Goal: Book appointment/travel/reservation

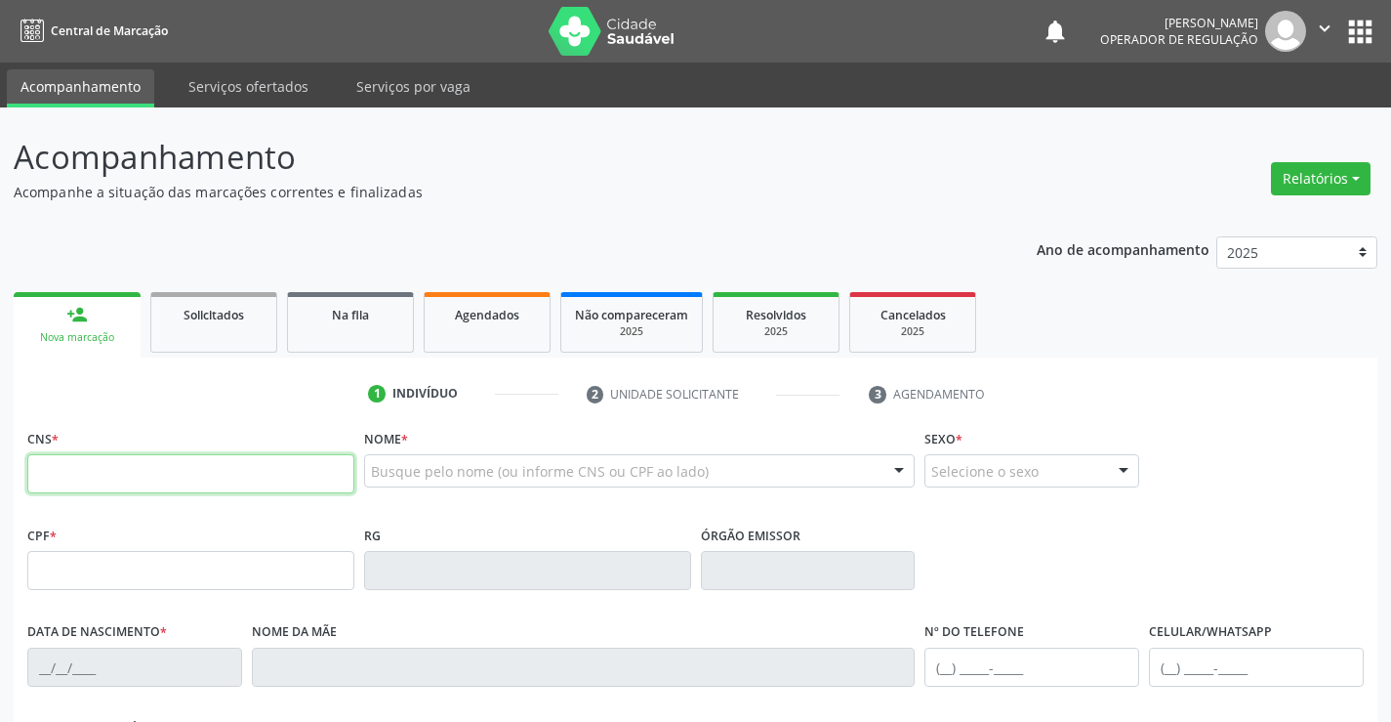
click at [170, 480] on input "text" at bounding box center [190, 473] width 327 height 39
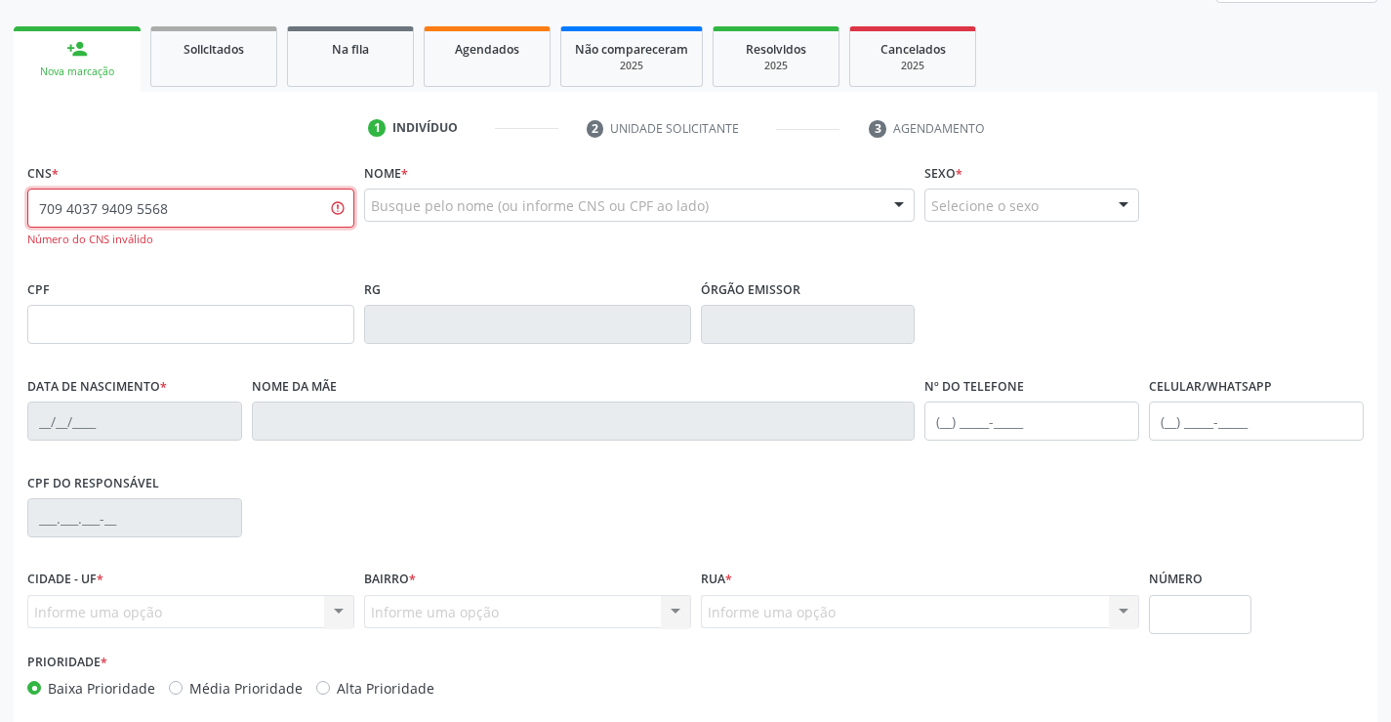
scroll to position [293, 0]
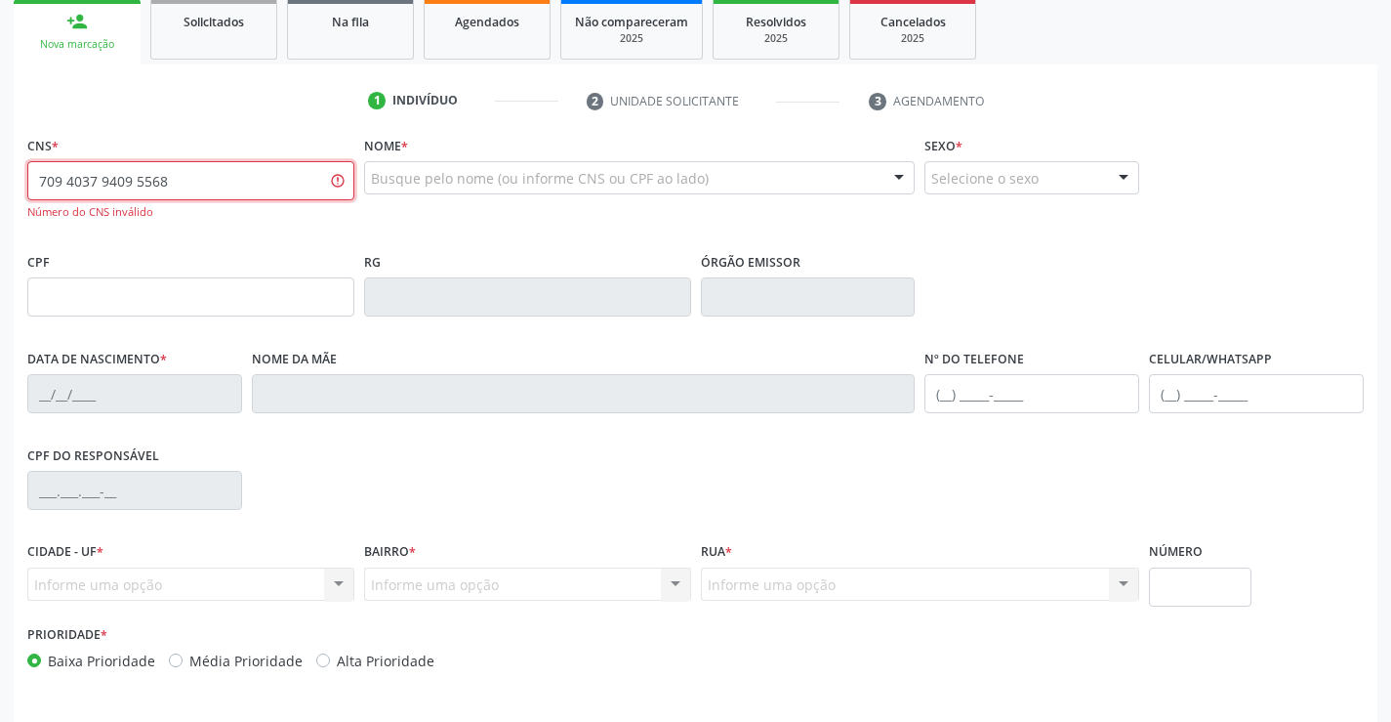
type input "709 4037 9409 5568"
click at [275, 174] on input "709 4037 9409 5568" at bounding box center [190, 180] width 327 height 39
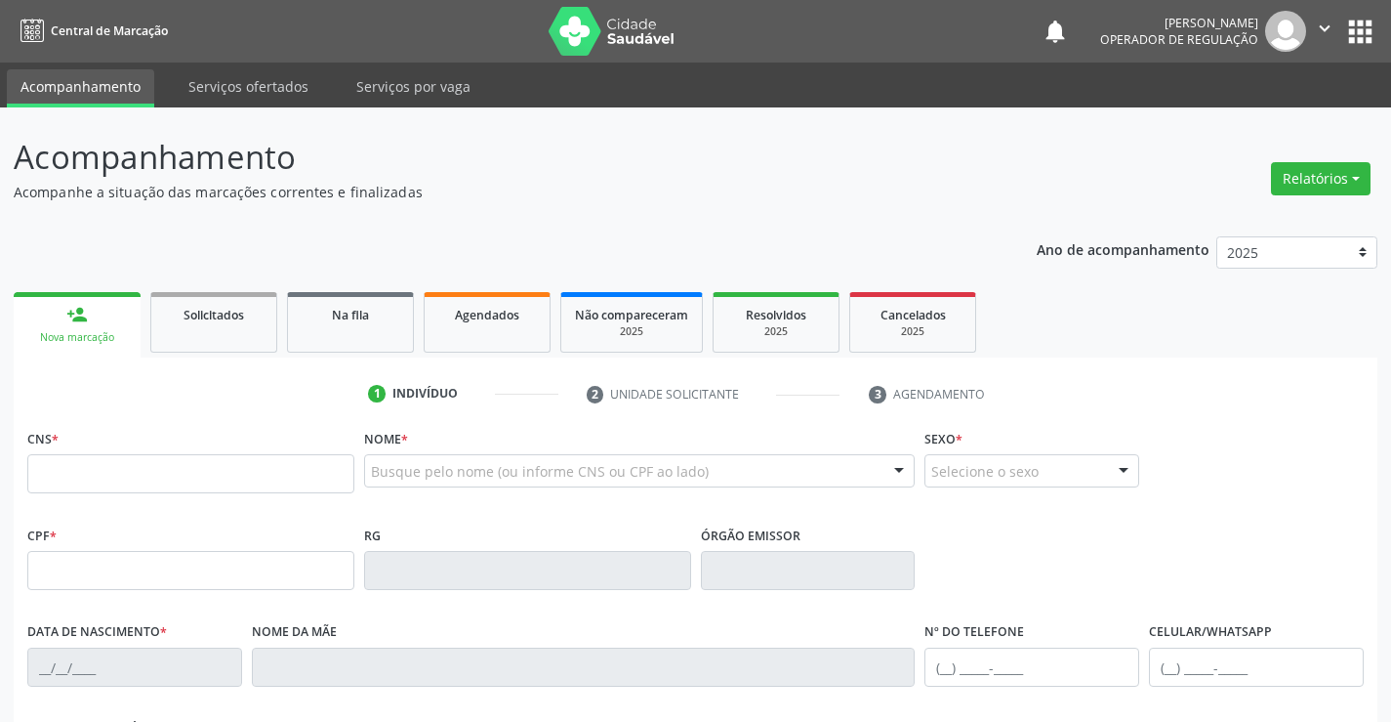
click at [168, 485] on input "text" at bounding box center [190, 473] width 327 height 39
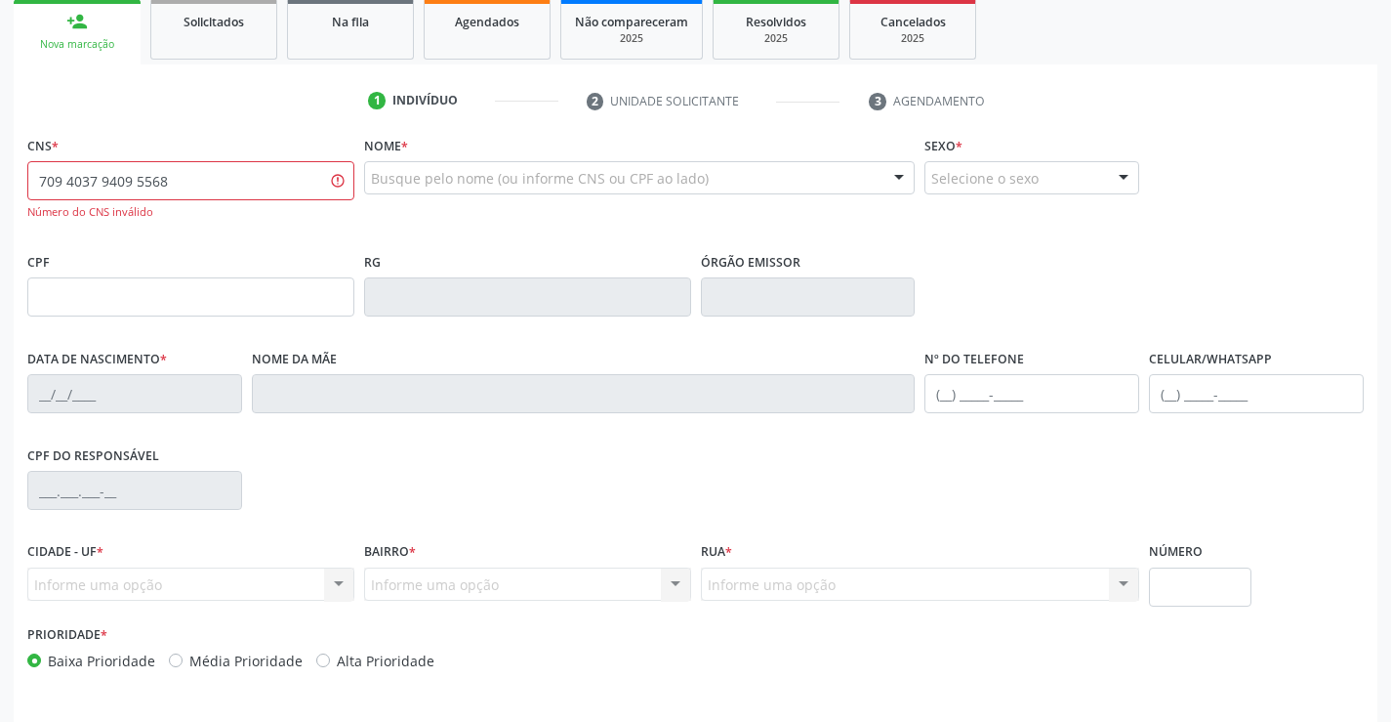
click at [279, 184] on input "709 4037 9409 5568" at bounding box center [190, 180] width 327 height 39
type input "708 4037 9409 5568"
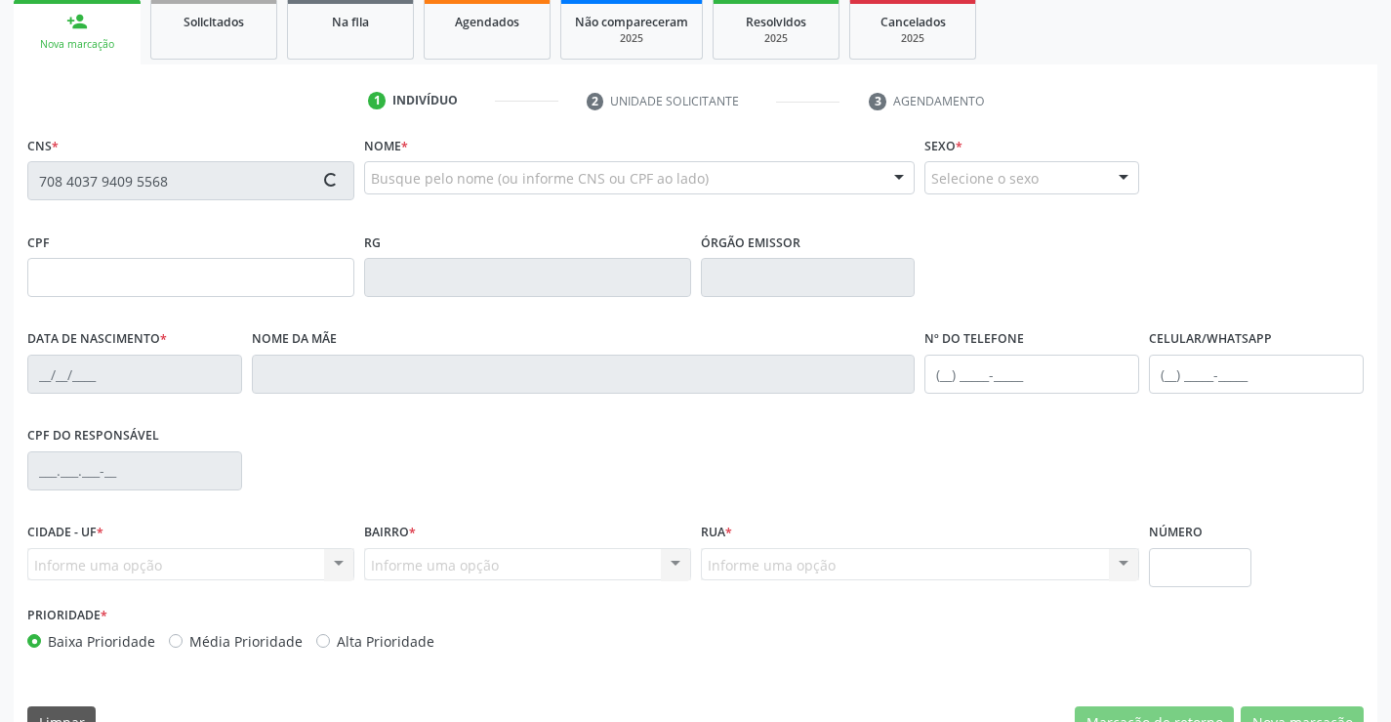
type input "2302941209"
type input "13/03/2009"
type input "(74) 99985-5981"
type input "S/N"
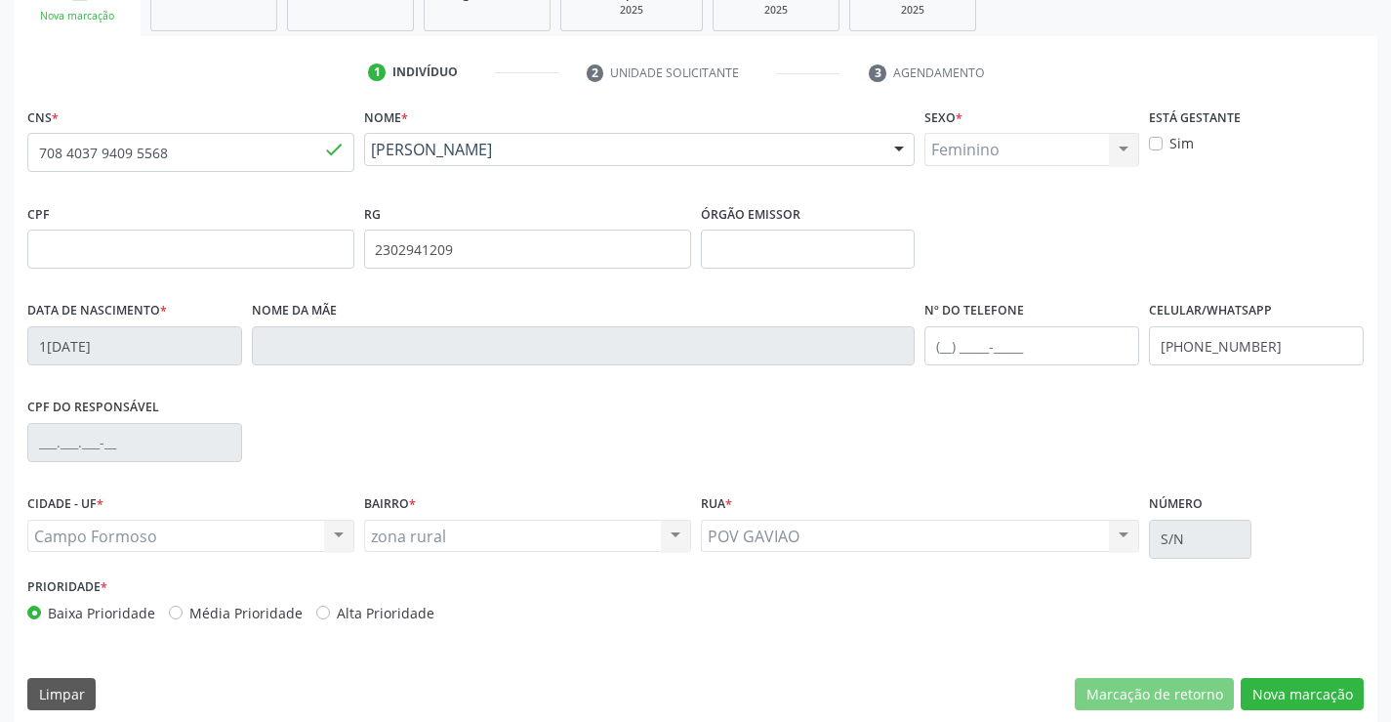
scroll to position [337, 0]
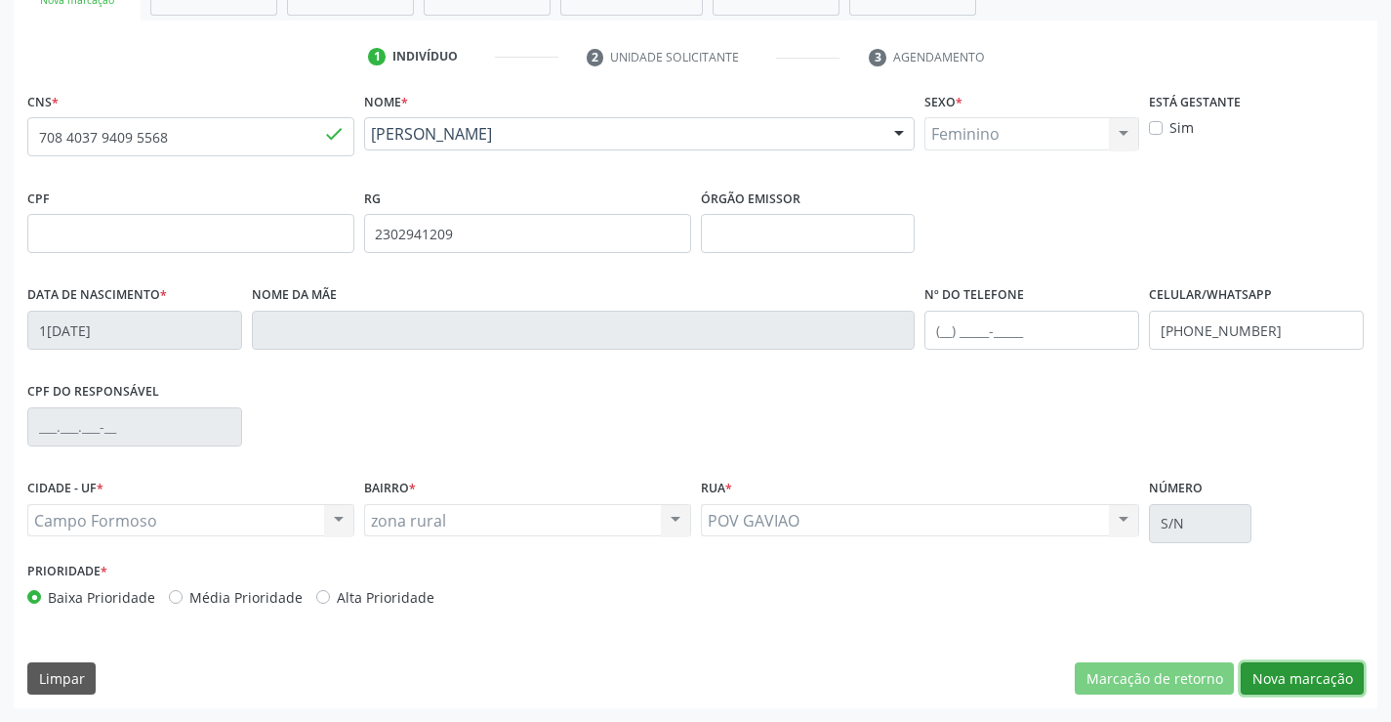
click at [1257, 692] on button "Nova marcação" at bounding box center [1302, 678] width 123 height 33
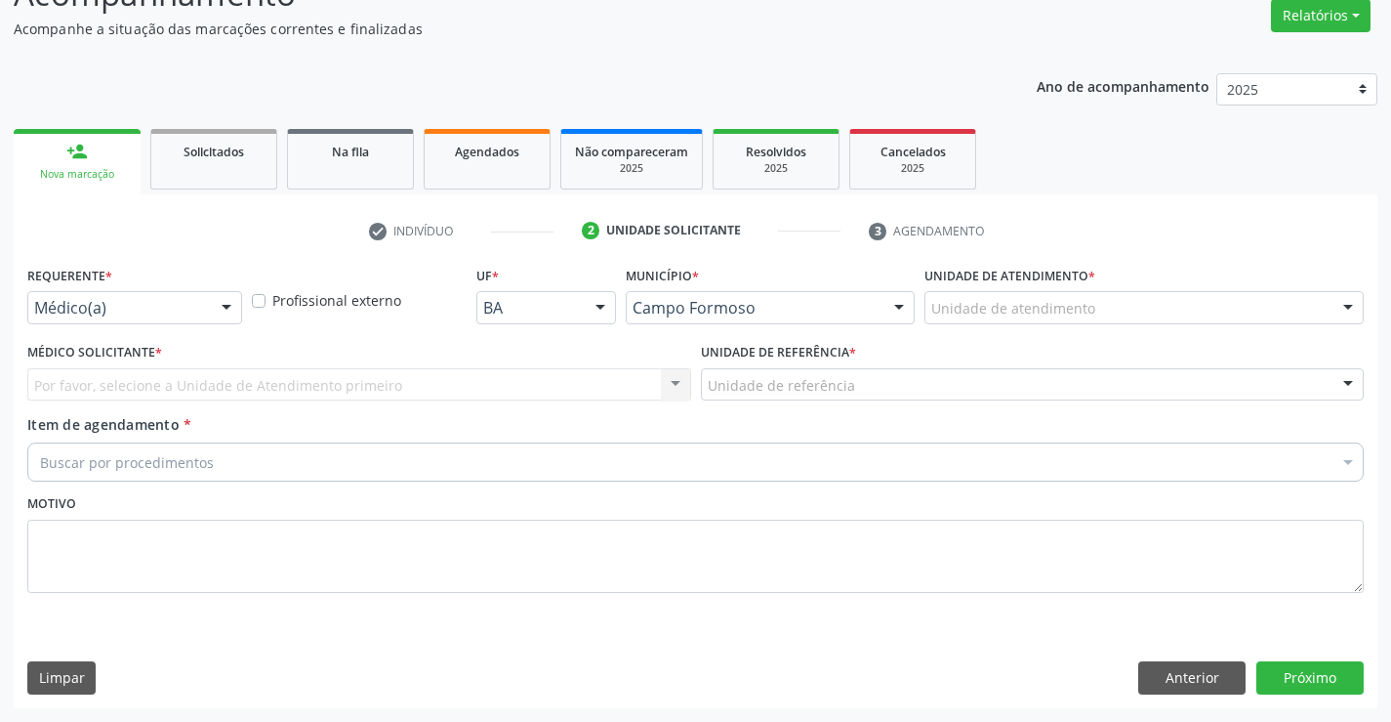
scroll to position [163, 0]
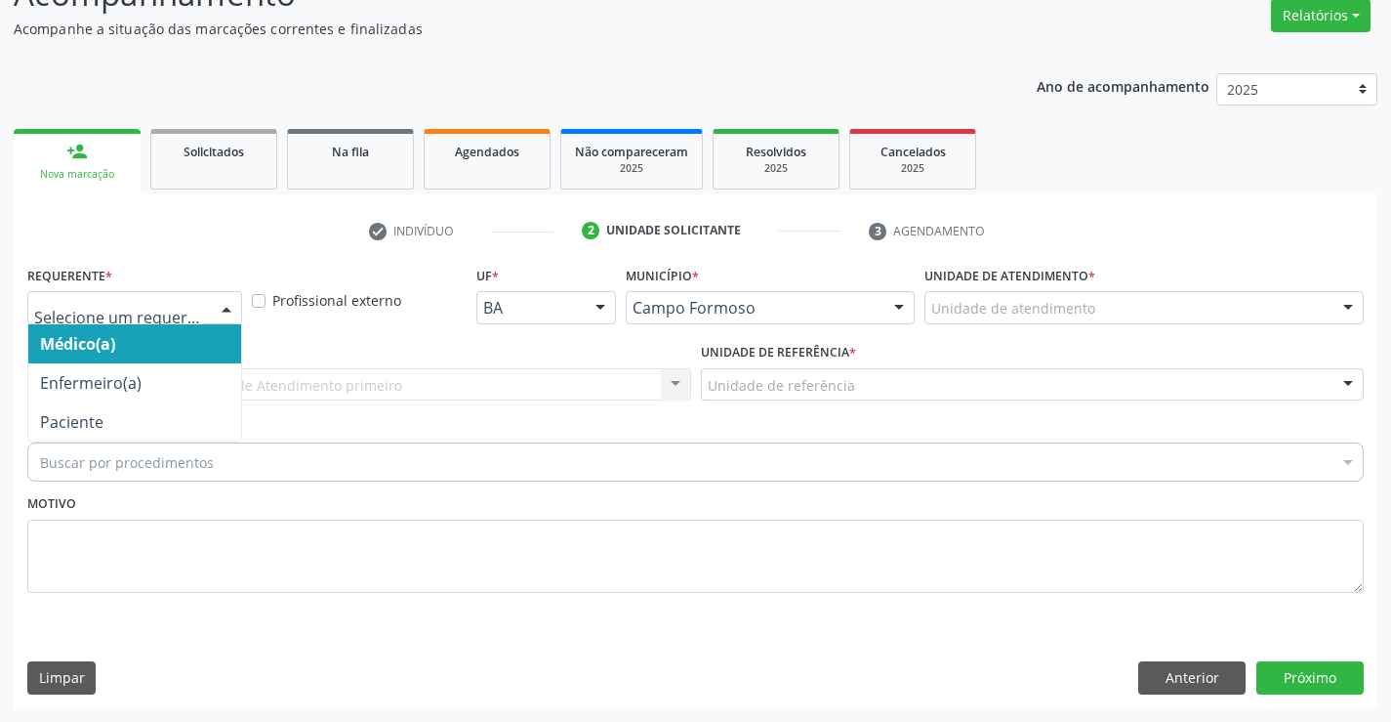
drag, startPoint x: 139, startPoint y: 309, endPoint x: 130, endPoint y: 408, distance: 100.0
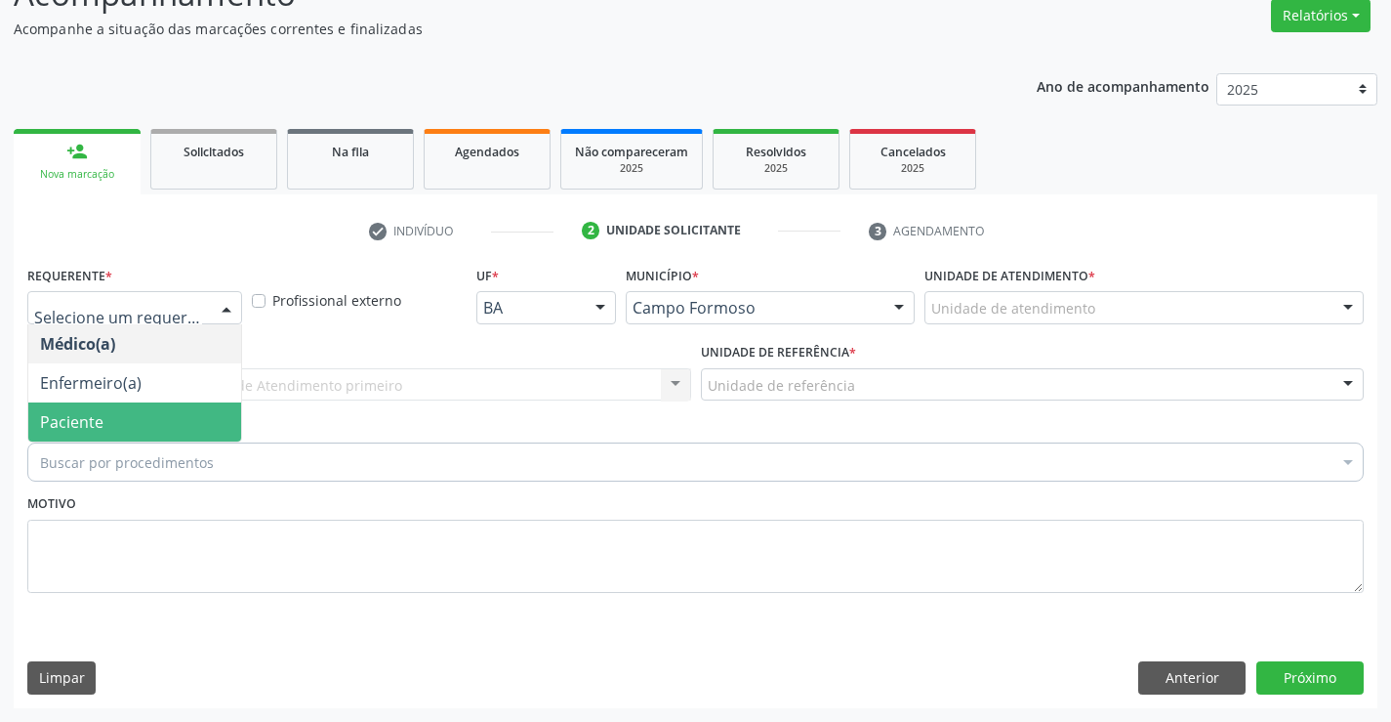
drag, startPoint x: 130, startPoint y: 419, endPoint x: 310, endPoint y: 400, distance: 181.6
click at [131, 419] on span "Paciente" at bounding box center [134, 421] width 213 height 39
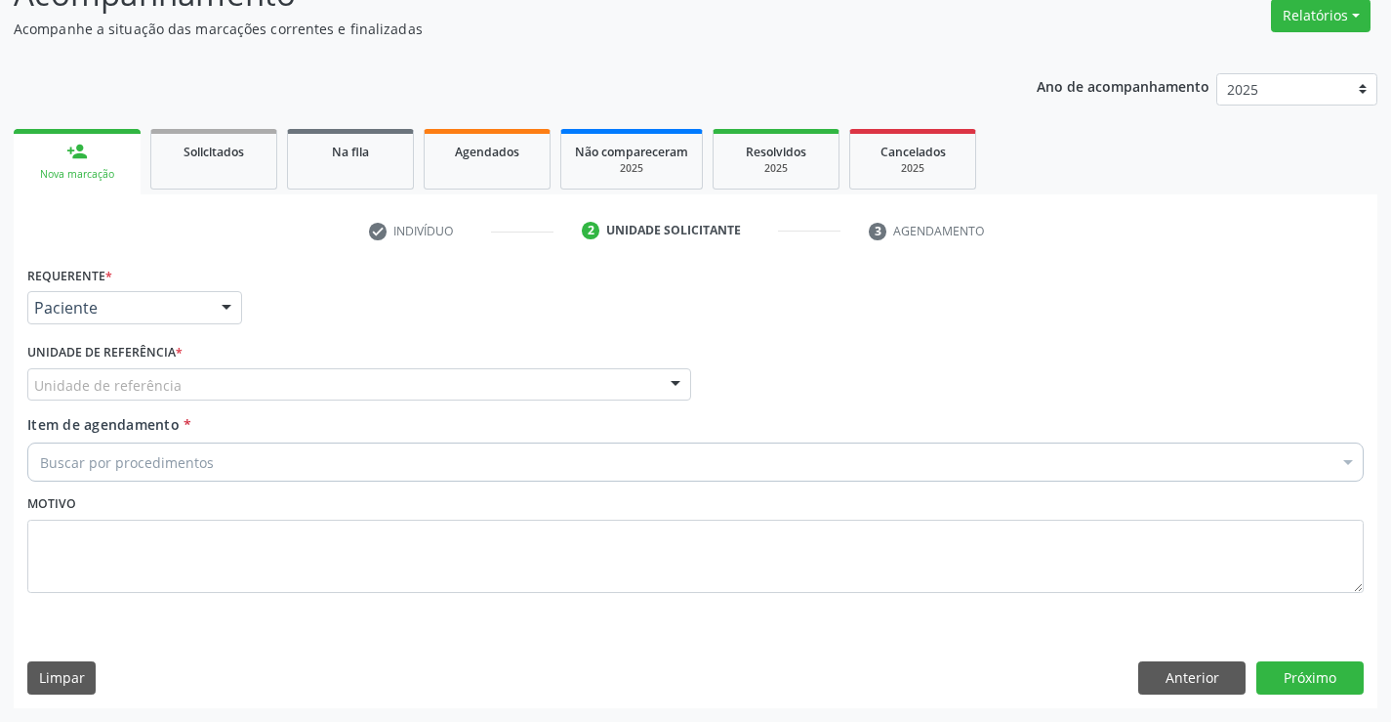
click at [327, 388] on div "Unidade de referência" at bounding box center [359, 384] width 664 height 33
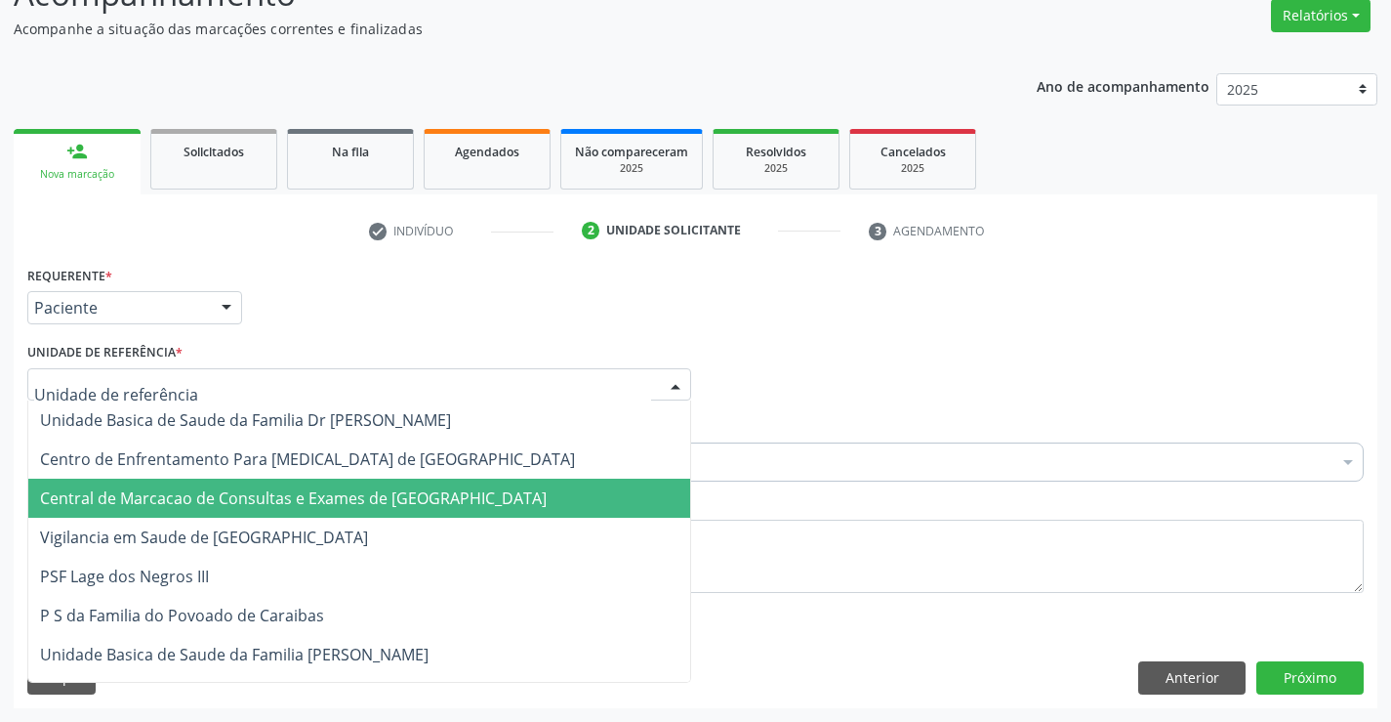
click at [334, 497] on span "Central de Marcacao de Consultas e Exames de [GEOGRAPHIC_DATA]" at bounding box center [293, 497] width 507 height 21
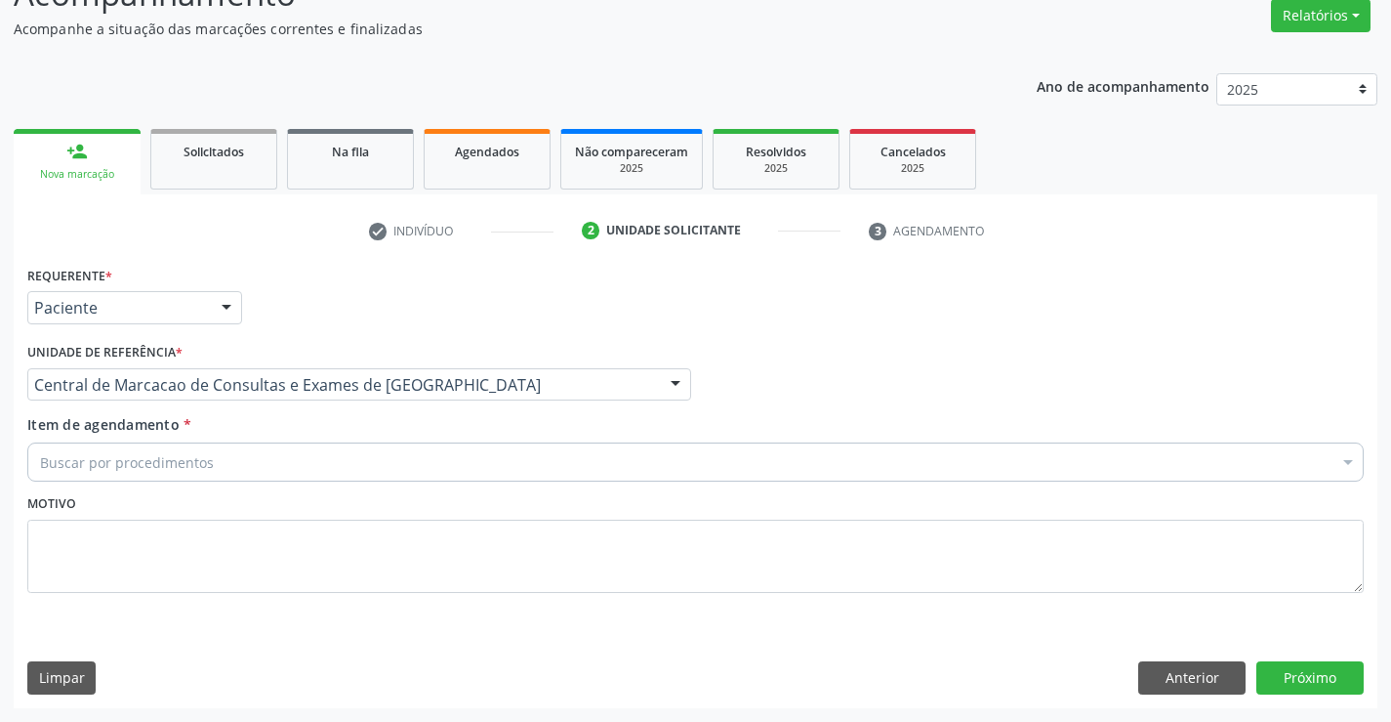
click at [344, 435] on div "Item de agendamento * Buscar por procedimentos Selecionar todos 0202040089 - 3X…" at bounding box center [695, 445] width 1337 height 62
click at [342, 460] on div "Buscar por procedimentos" at bounding box center [695, 461] width 1337 height 39
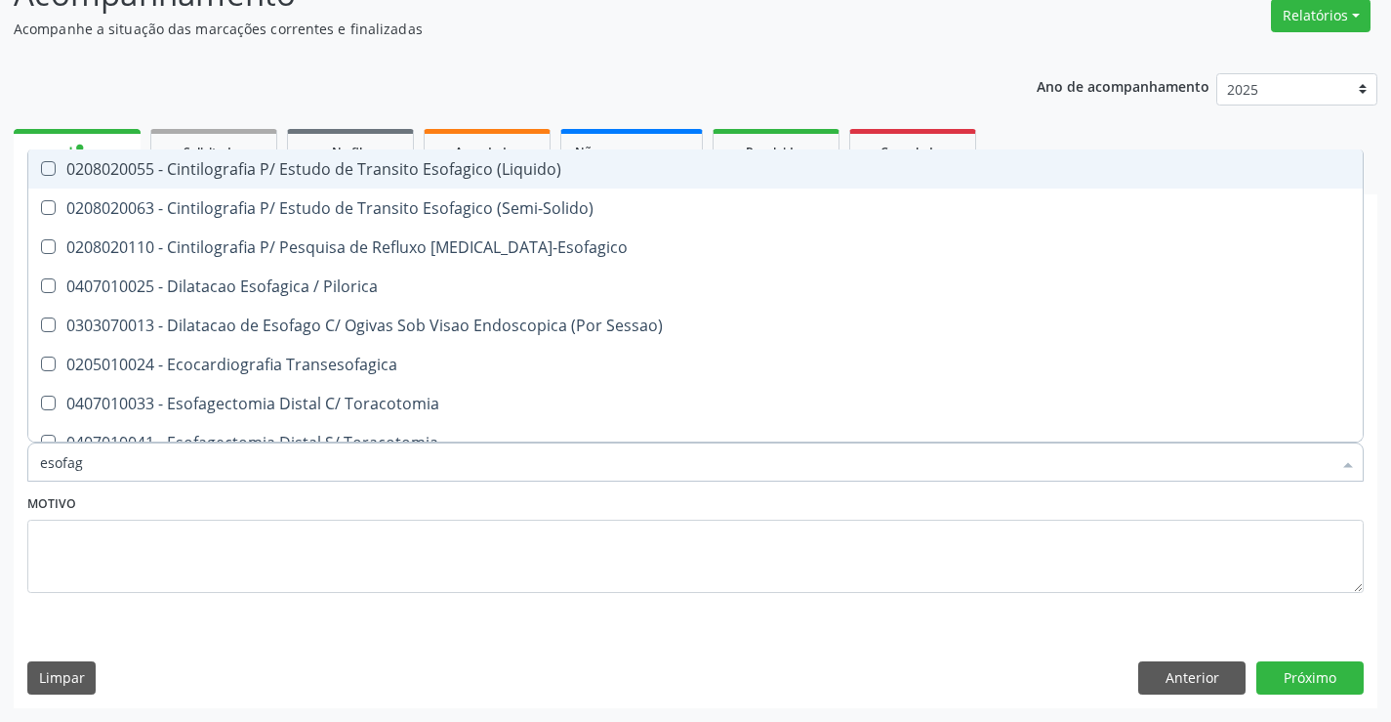
type input "esofago"
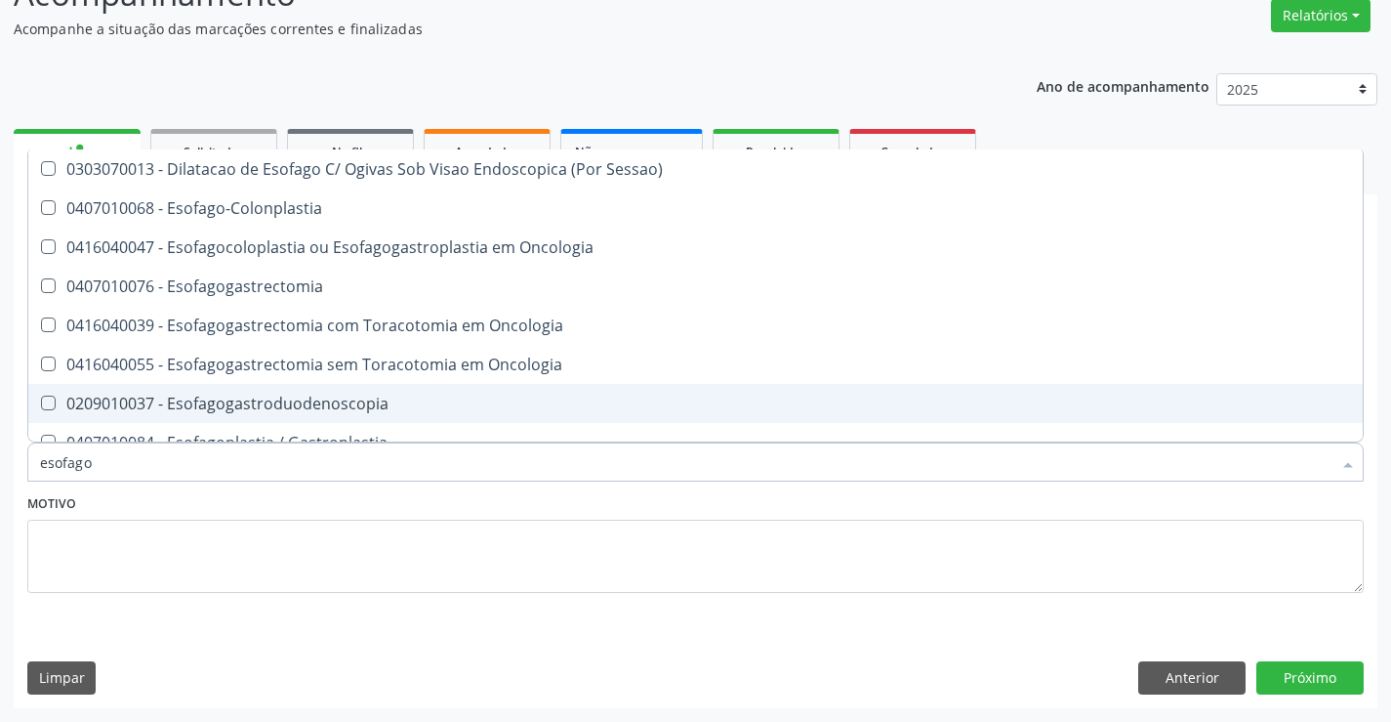
click at [324, 395] on div "0209010037 - Esofagogastroduodenoscopia" at bounding box center [695, 403] width 1311 height 16
checkbox Esofagogastroduodenoscopia "true"
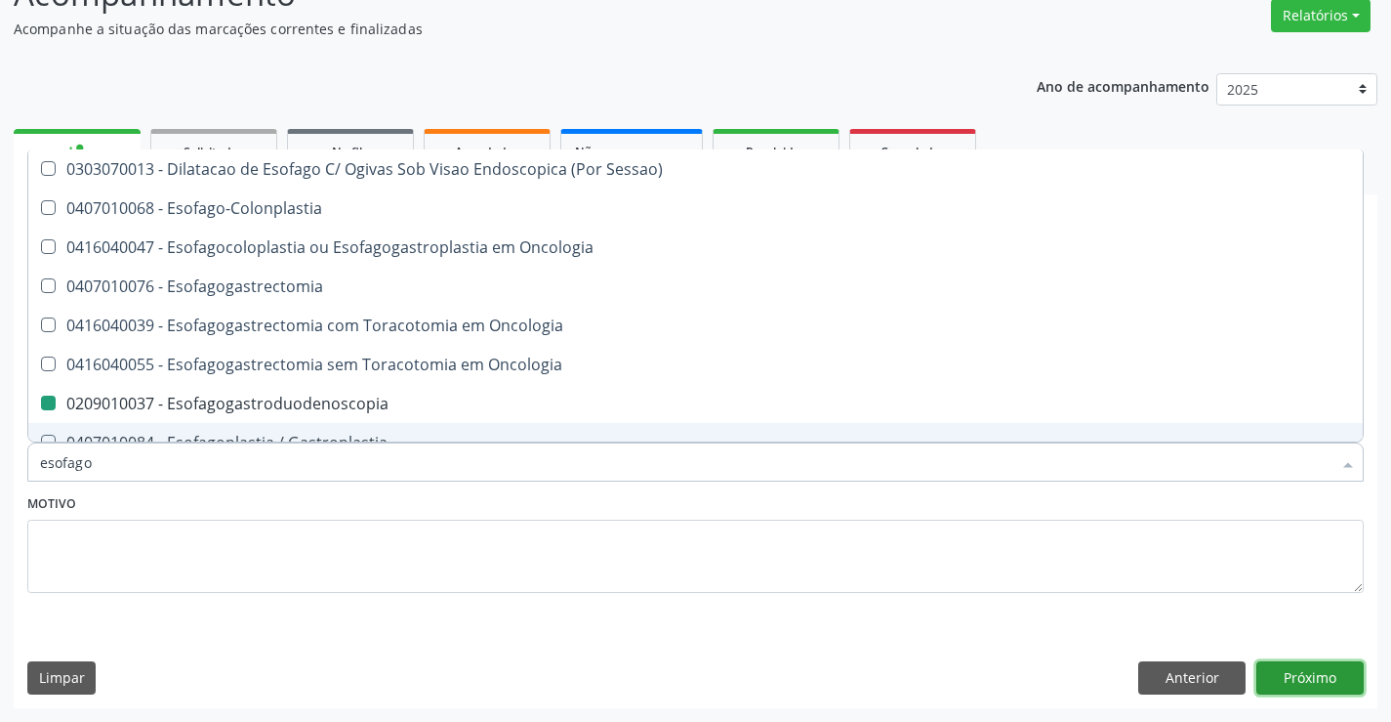
click at [1318, 669] on button "Próximo" at bounding box center [1310, 677] width 107 height 33
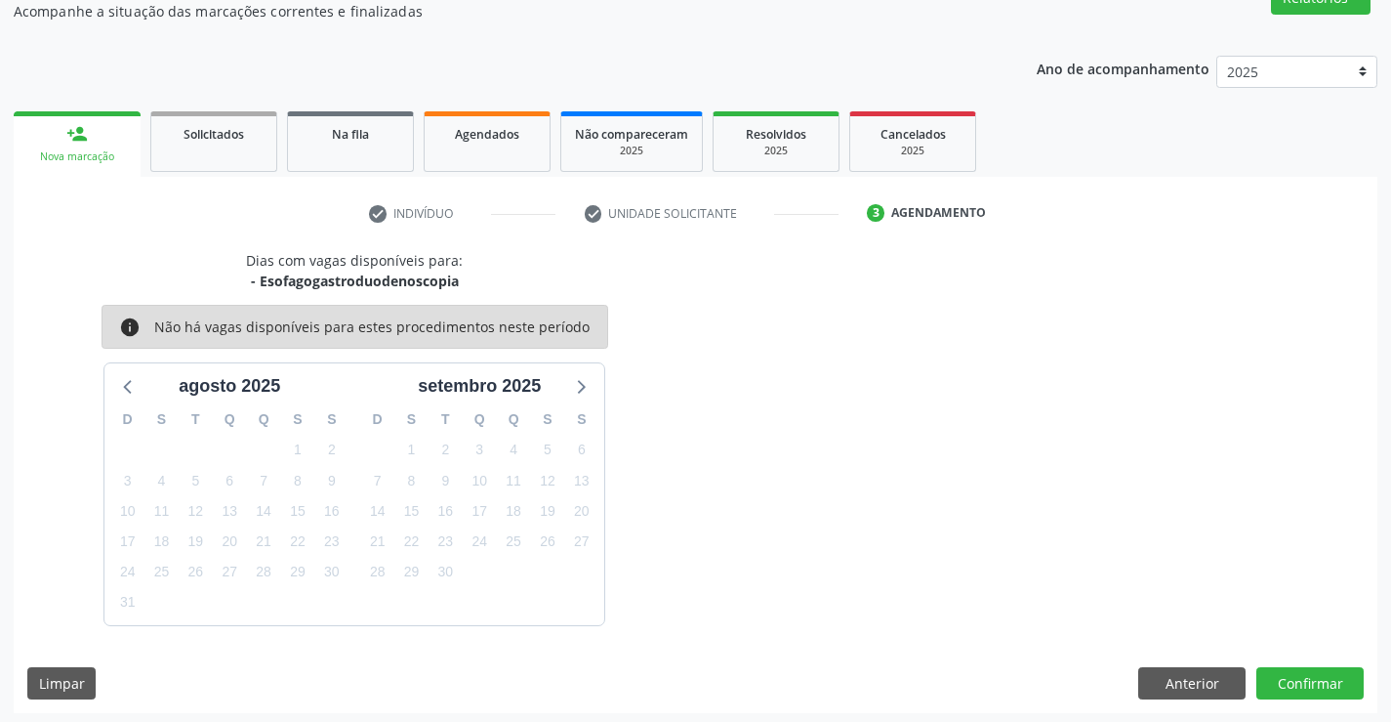
scroll to position [186, 0]
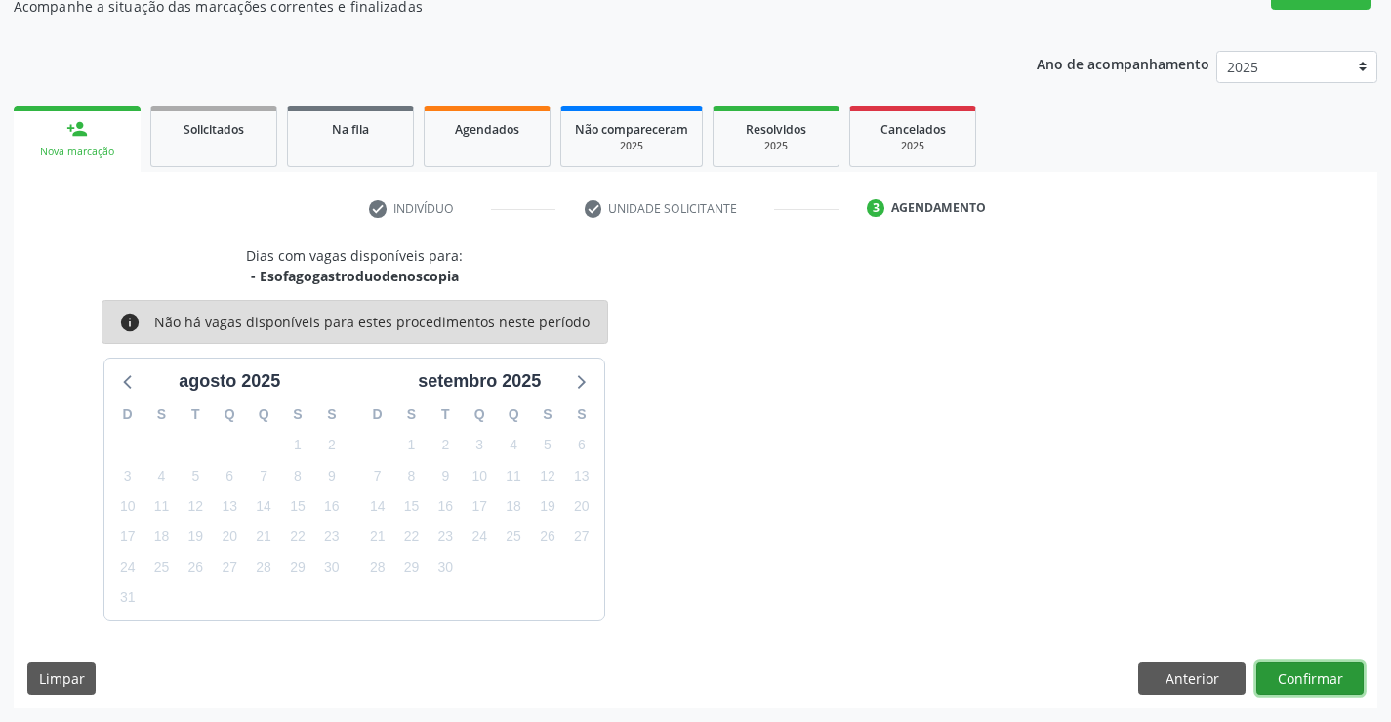
click at [1307, 669] on button "Confirmar" at bounding box center [1310, 678] width 107 height 33
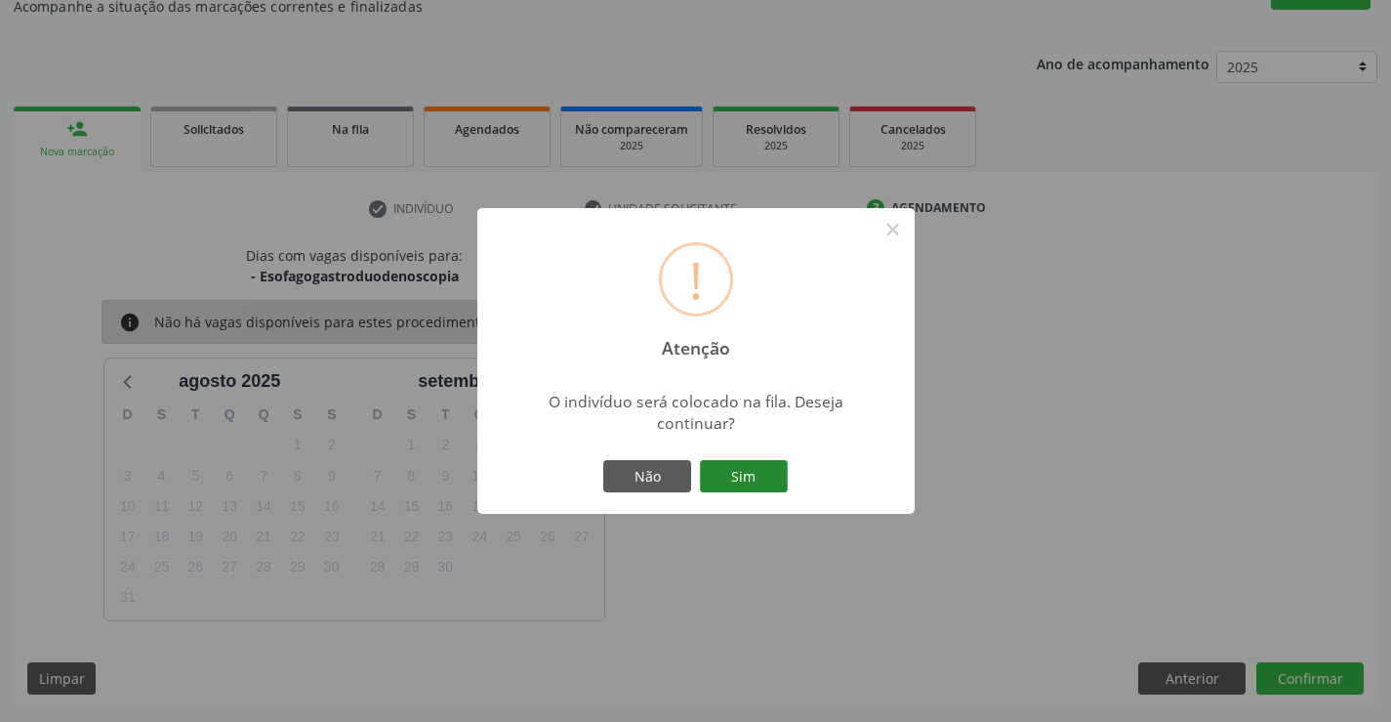
click at [730, 468] on button "Sim" at bounding box center [744, 476] width 88 height 33
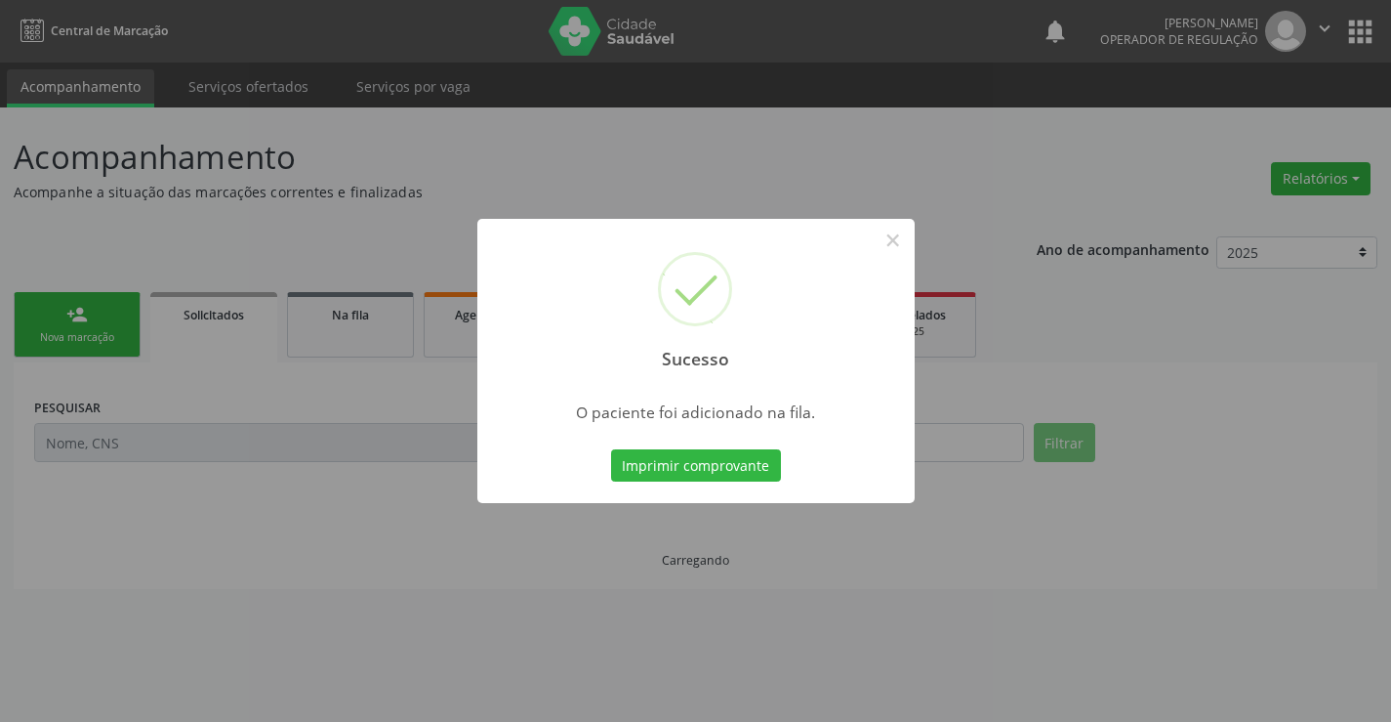
scroll to position [0, 0]
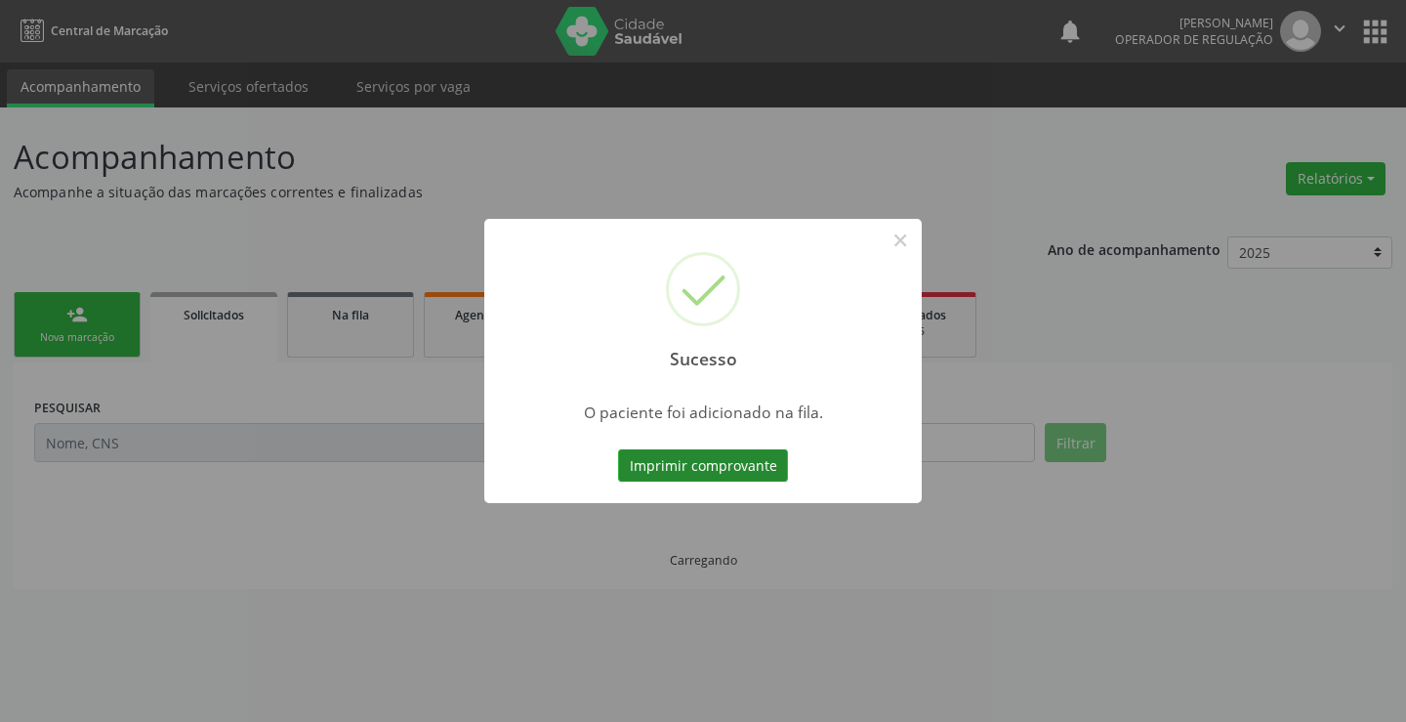
click at [742, 478] on button "Imprimir comprovante" at bounding box center [703, 465] width 170 height 33
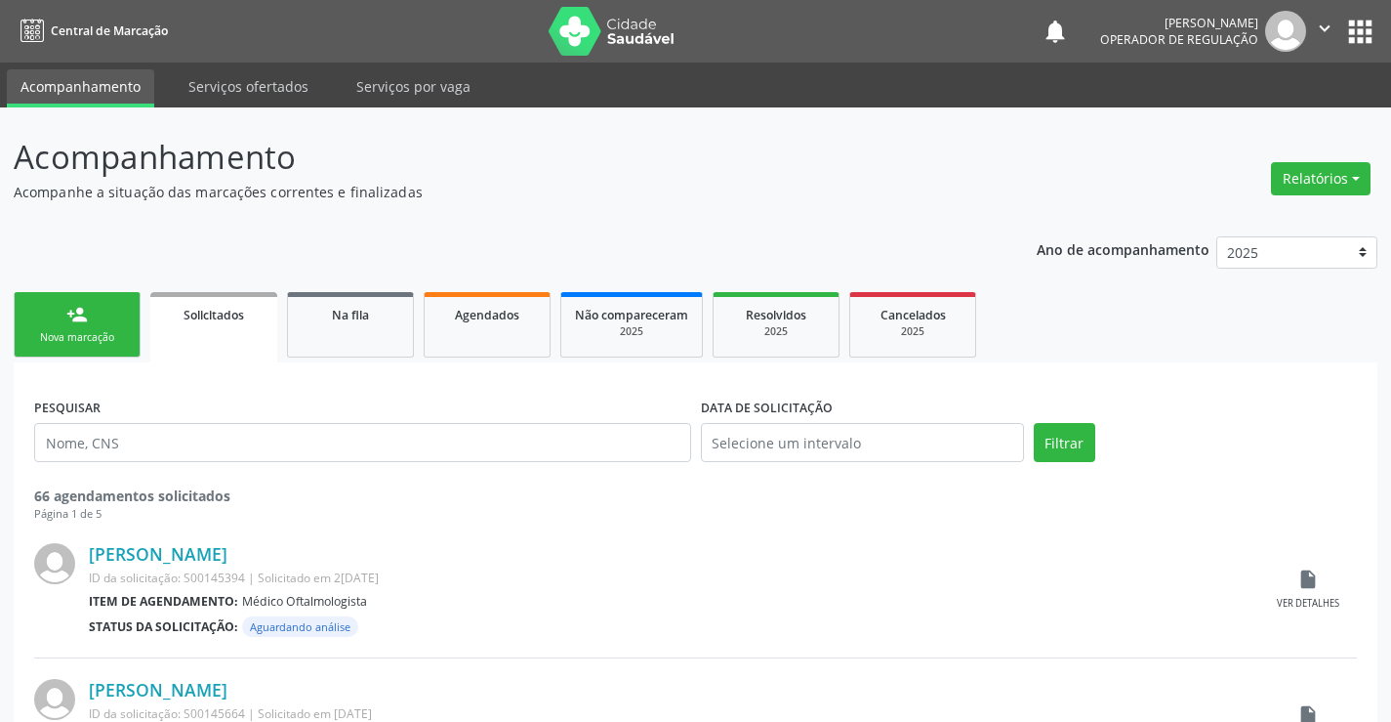
click at [83, 311] on div "person_add" at bounding box center [76, 314] width 21 height 21
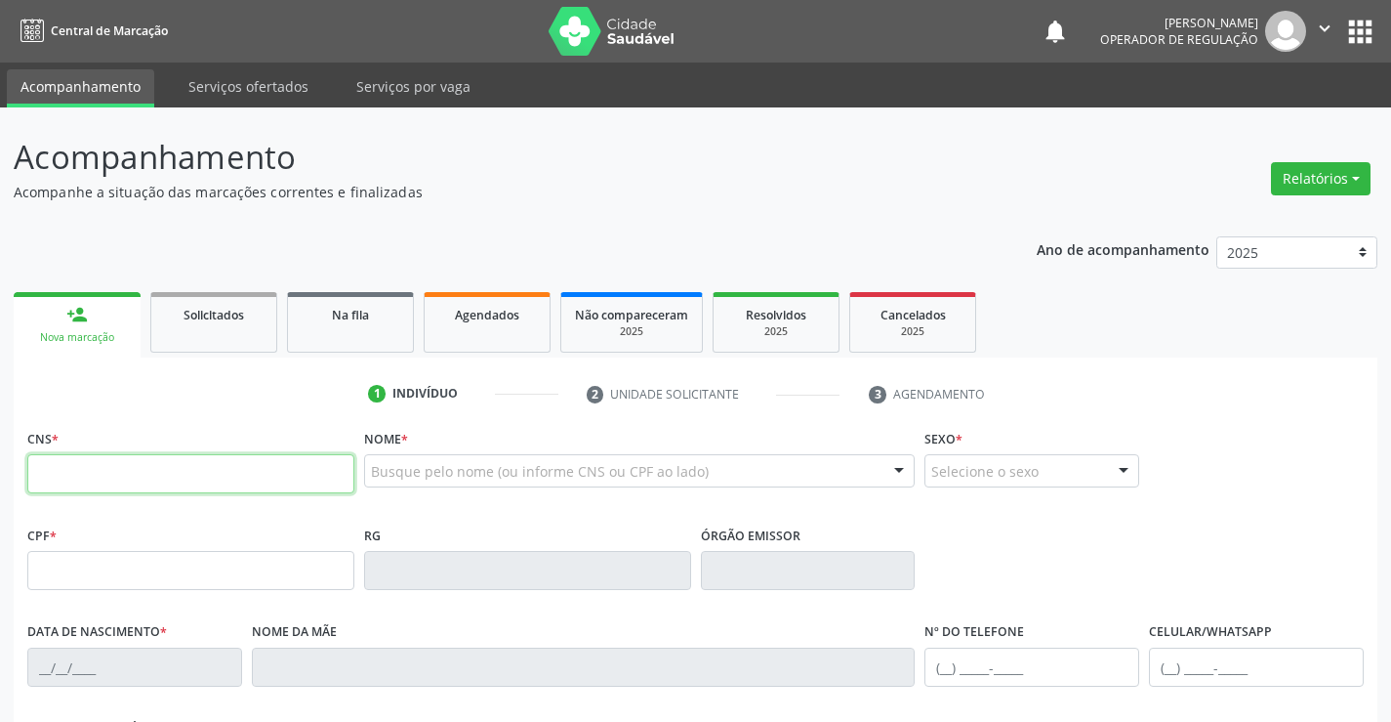
click at [206, 478] on input "text" at bounding box center [190, 473] width 327 height 39
type input "700 4069 8655 7745"
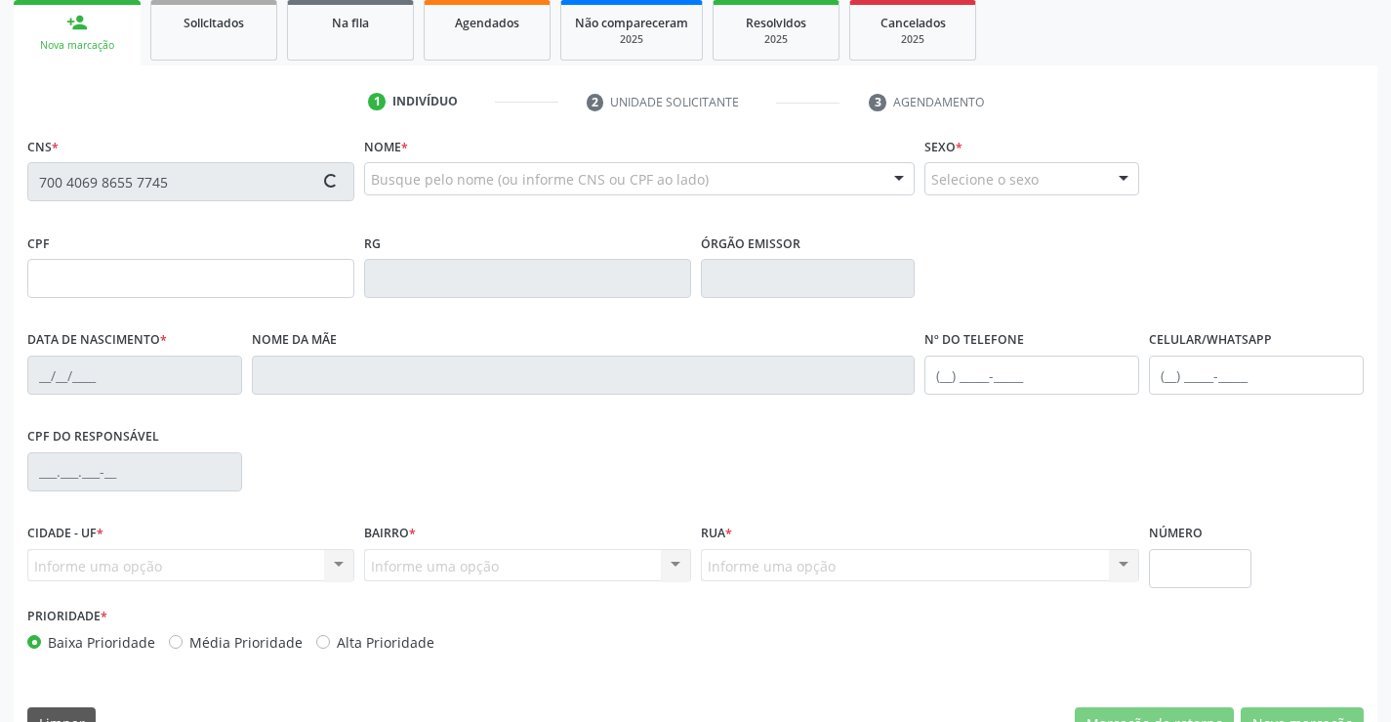
scroll to position [337, 0]
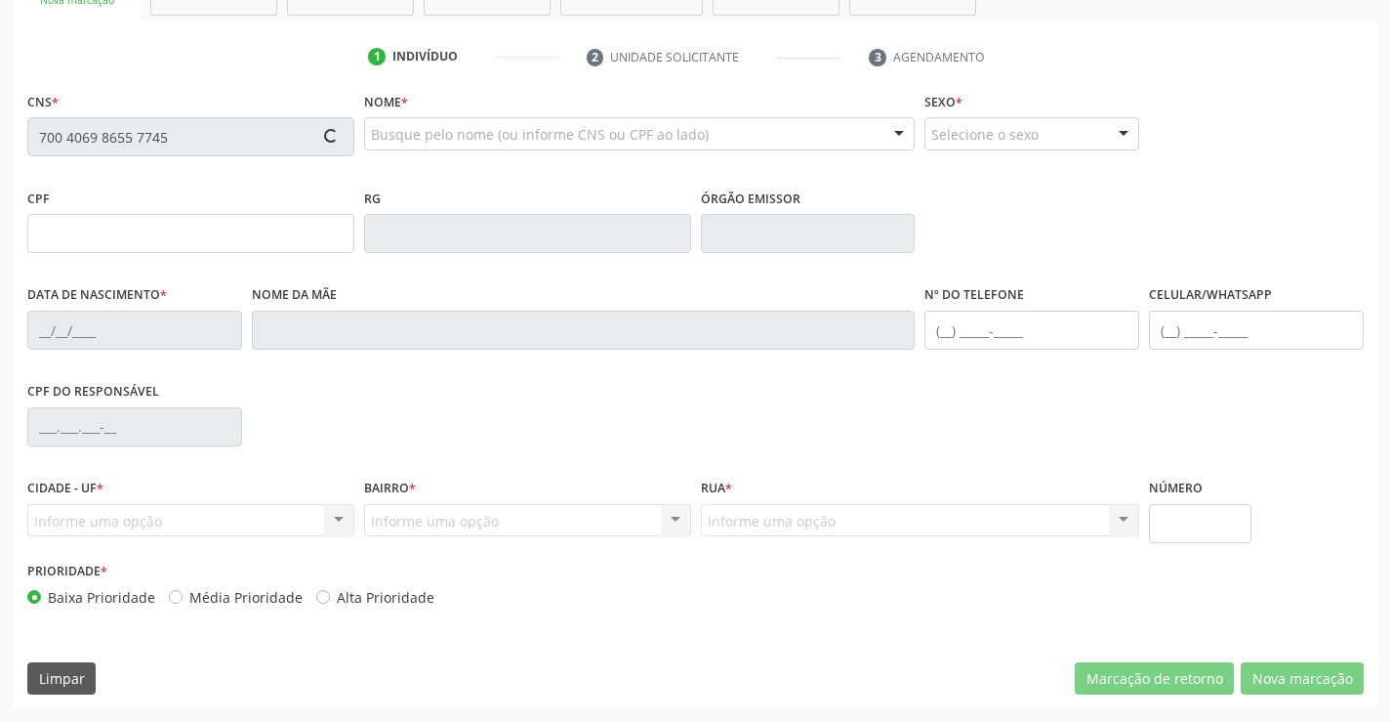
type input "022.350.225-10"
type input "0947742930"
type input "27/10/1977"
type input "(74) 98847-2407"
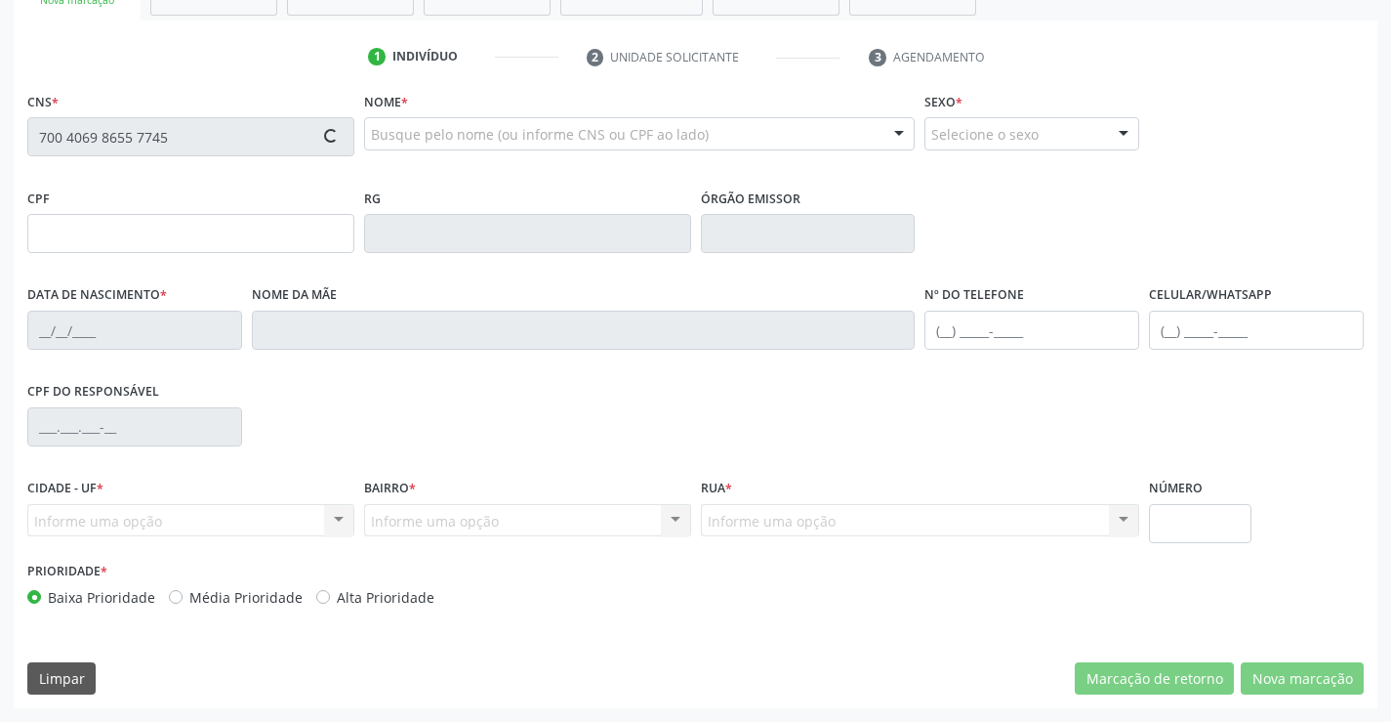
type input "022.350.225-10"
type input "S/N"
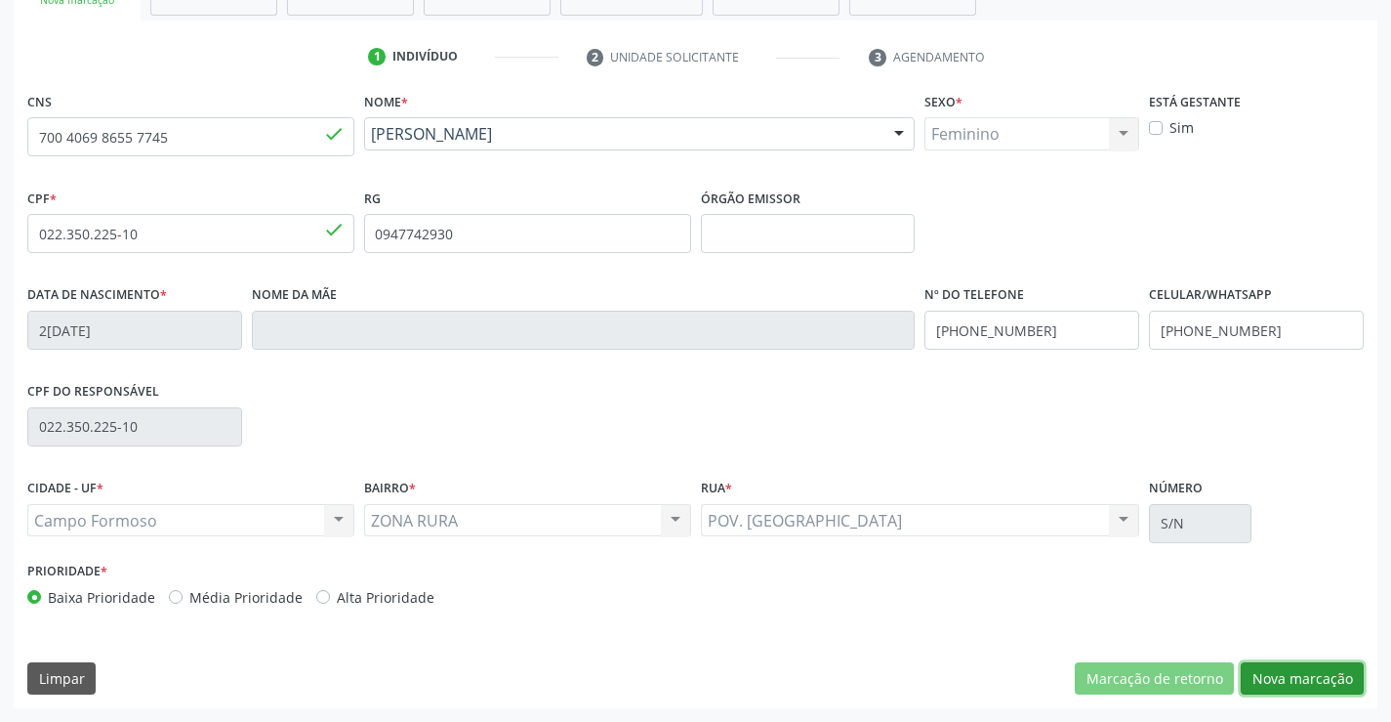
click at [1344, 682] on button "Nova marcação" at bounding box center [1302, 678] width 123 height 33
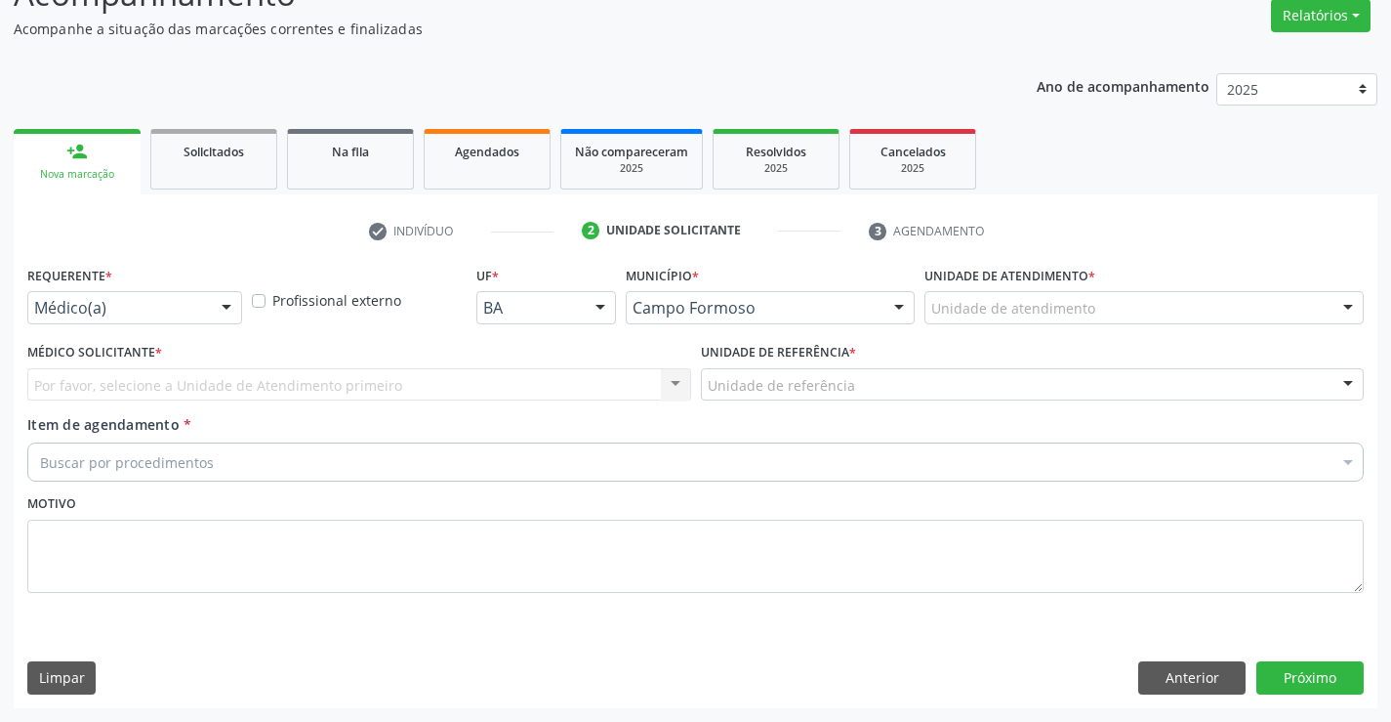
scroll to position [163, 0]
click at [193, 331] on div "Requerente * Médico(a) Médico(a) Enfermeiro(a) Paciente Nenhum resultado encont…" at bounding box center [134, 299] width 225 height 76
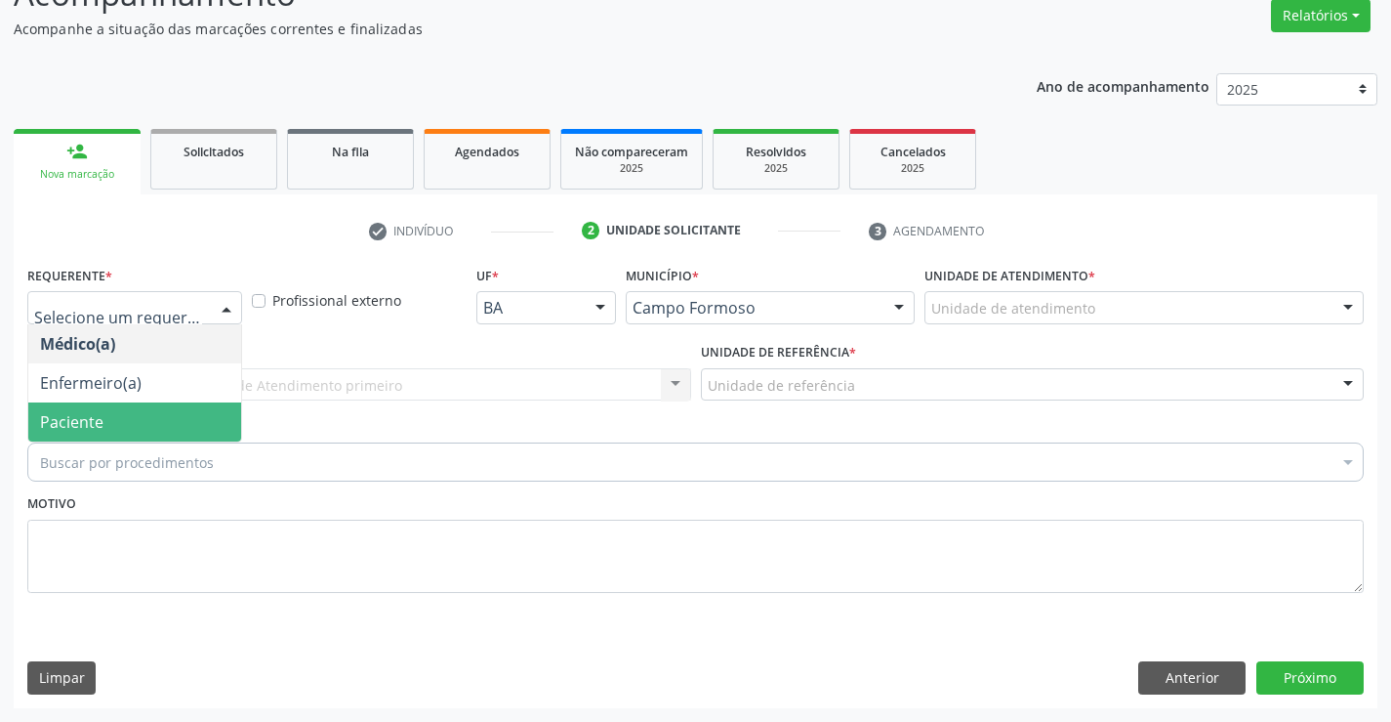
drag, startPoint x: 144, startPoint y: 418, endPoint x: 258, endPoint y: 384, distance: 119.2
click at [145, 418] on span "Paciente" at bounding box center [134, 421] width 213 height 39
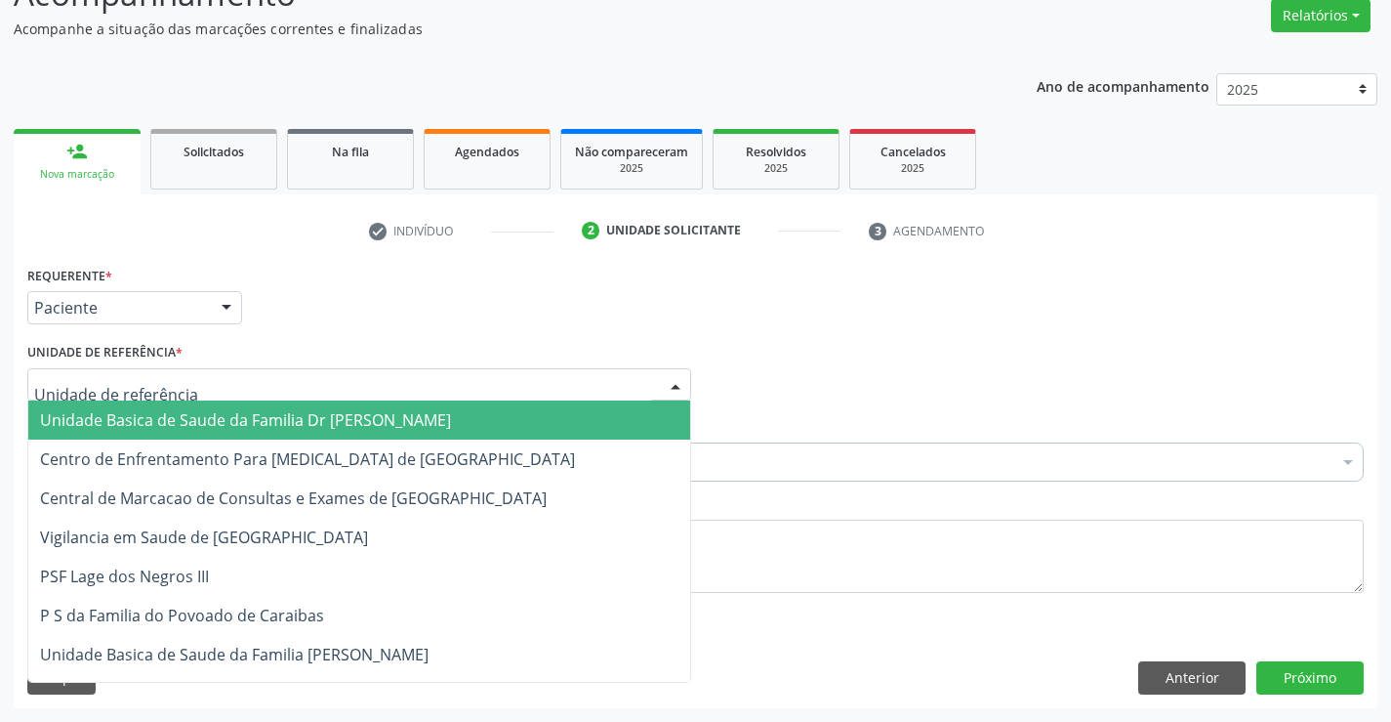
click at [267, 382] on div at bounding box center [359, 384] width 664 height 33
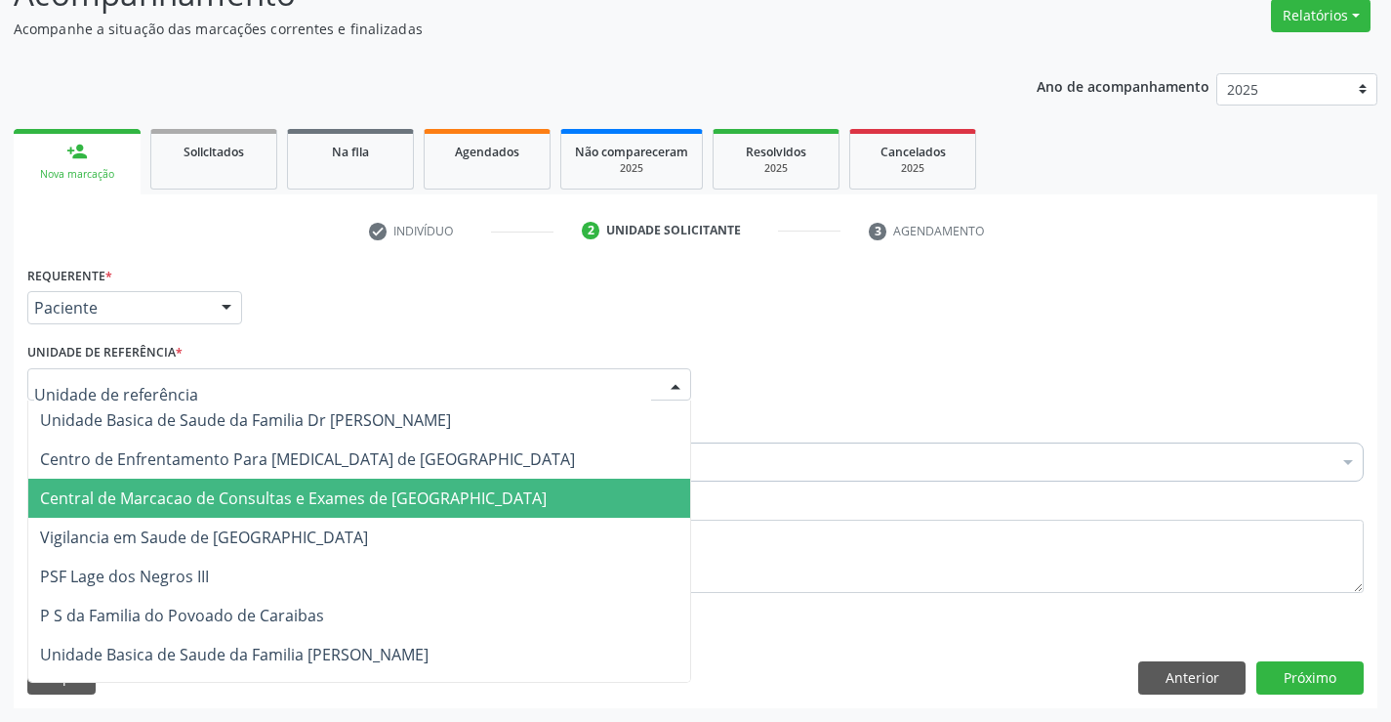
click at [284, 498] on span "Central de Marcacao de Consultas e Exames de [GEOGRAPHIC_DATA]" at bounding box center [293, 497] width 507 height 21
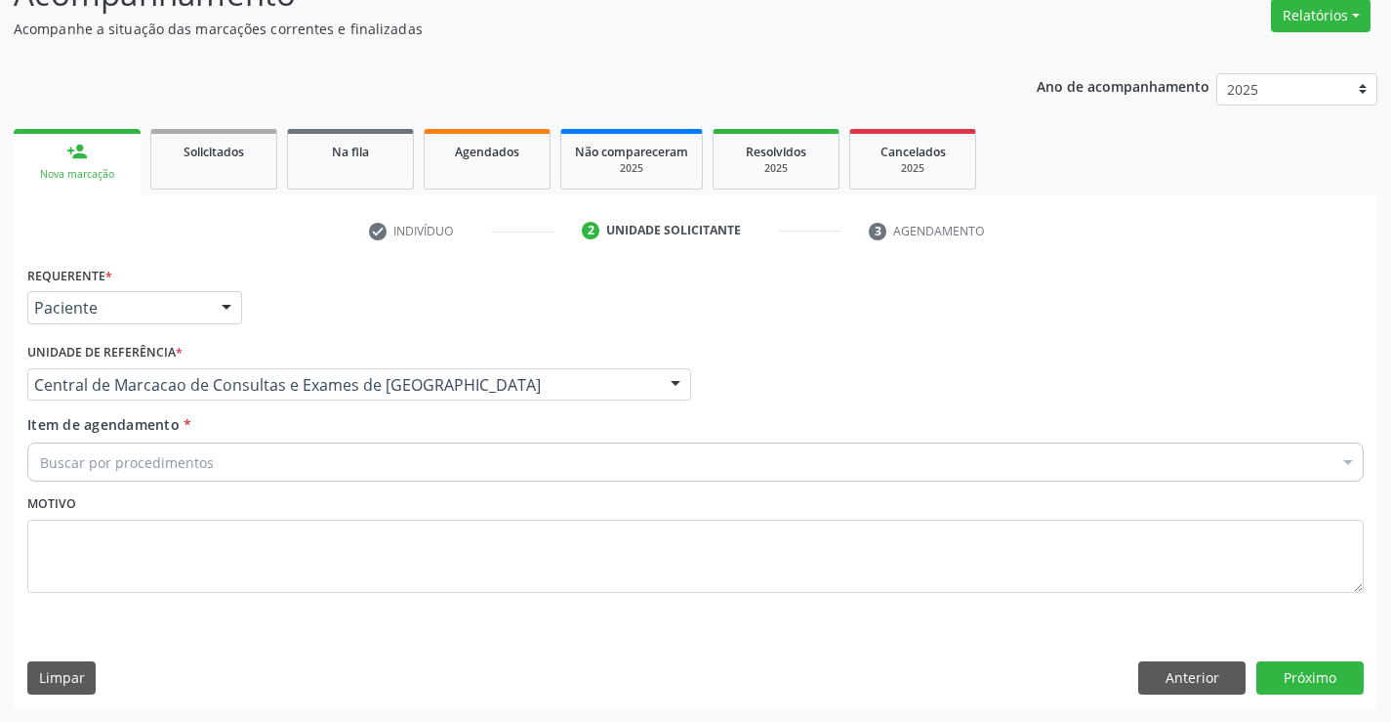
click at [325, 460] on div "Buscar por procedimentos" at bounding box center [695, 461] width 1337 height 39
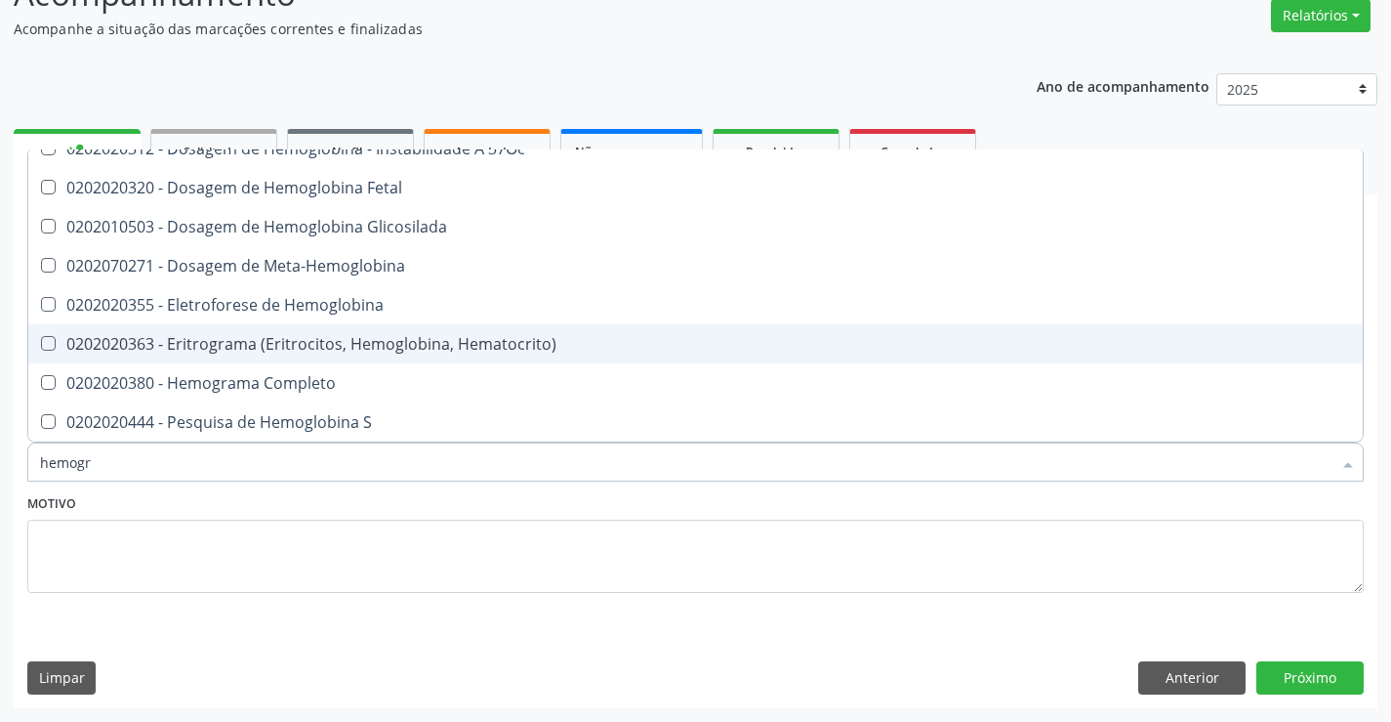
scroll to position [0, 0]
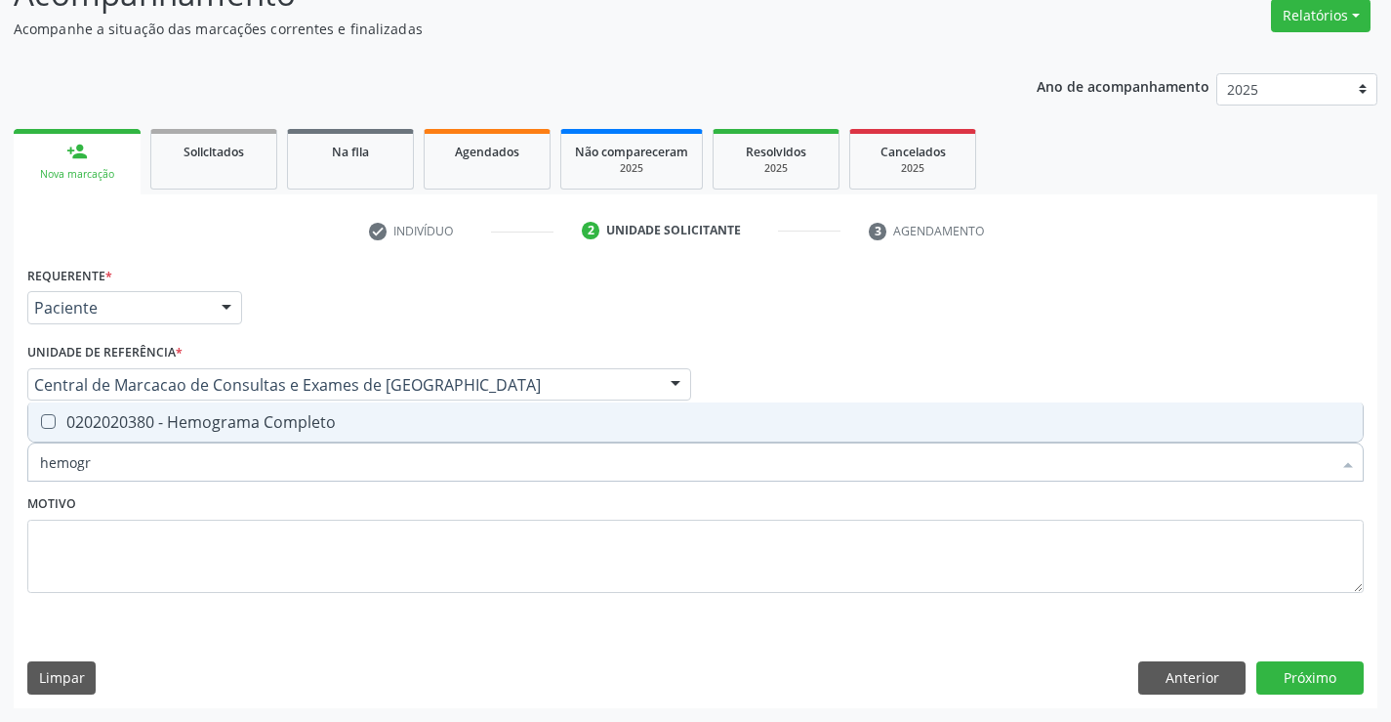
type input "hemogra"
click at [347, 420] on div "0202020380 - Hemograma Completo" at bounding box center [695, 422] width 1311 height 16
checkbox Completo "true"
click at [1309, 669] on button "Próximo" at bounding box center [1310, 677] width 107 height 33
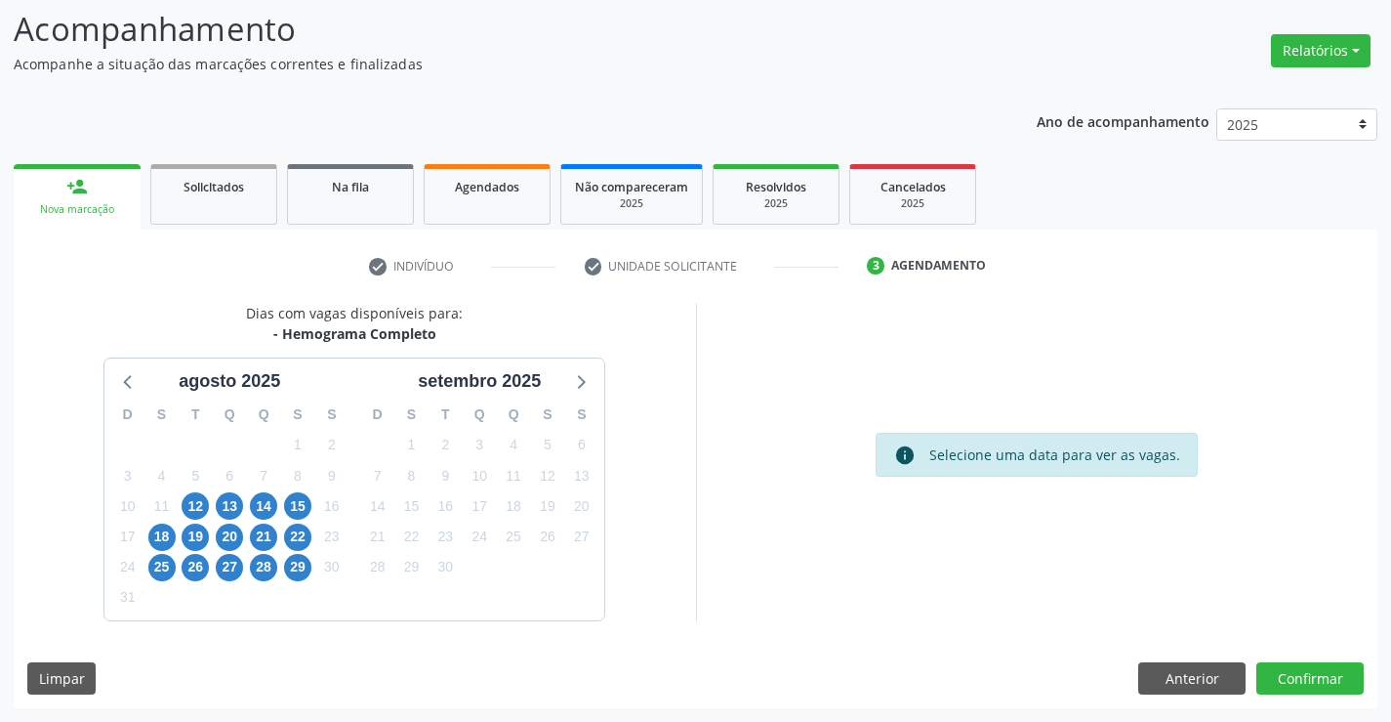
click at [209, 500] on div "12" at bounding box center [195, 506] width 27 height 30
click at [197, 503] on span "12" at bounding box center [195, 505] width 27 height 27
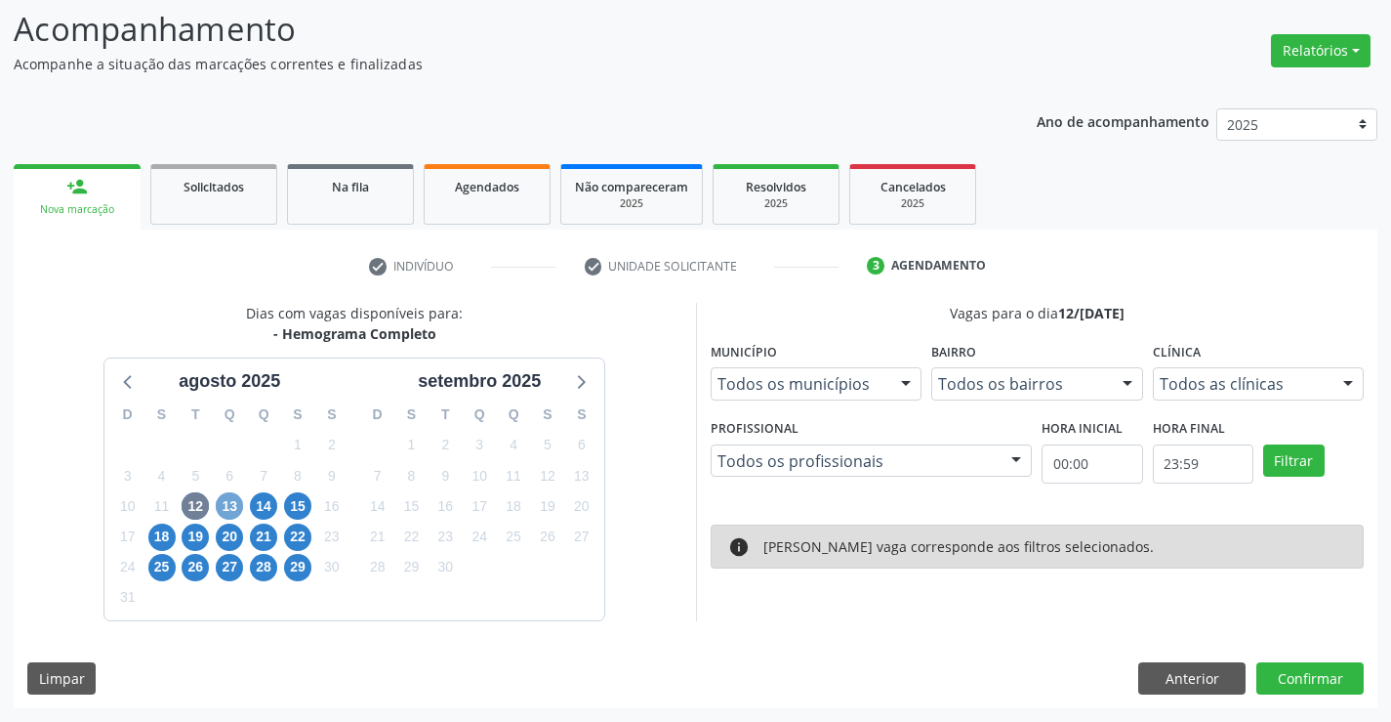
click at [223, 501] on span "13" at bounding box center [229, 505] width 27 height 27
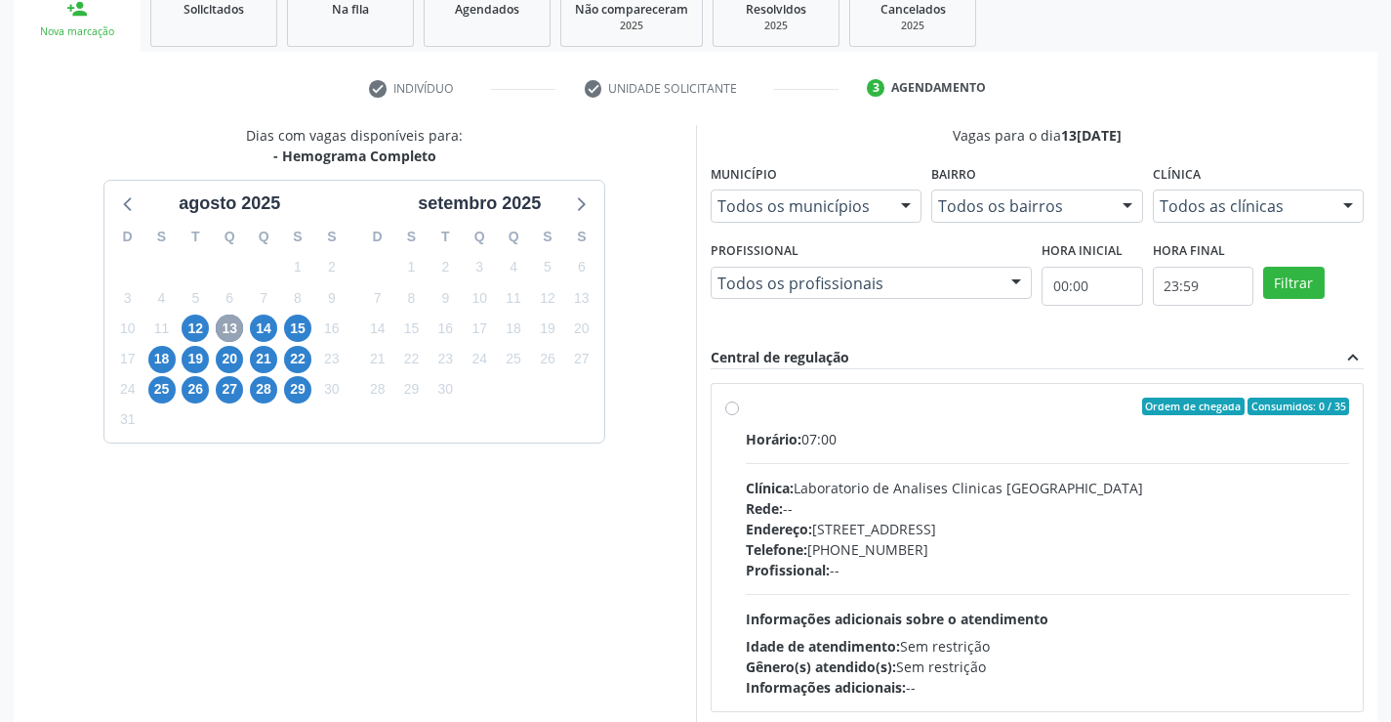
scroll to position [410, 0]
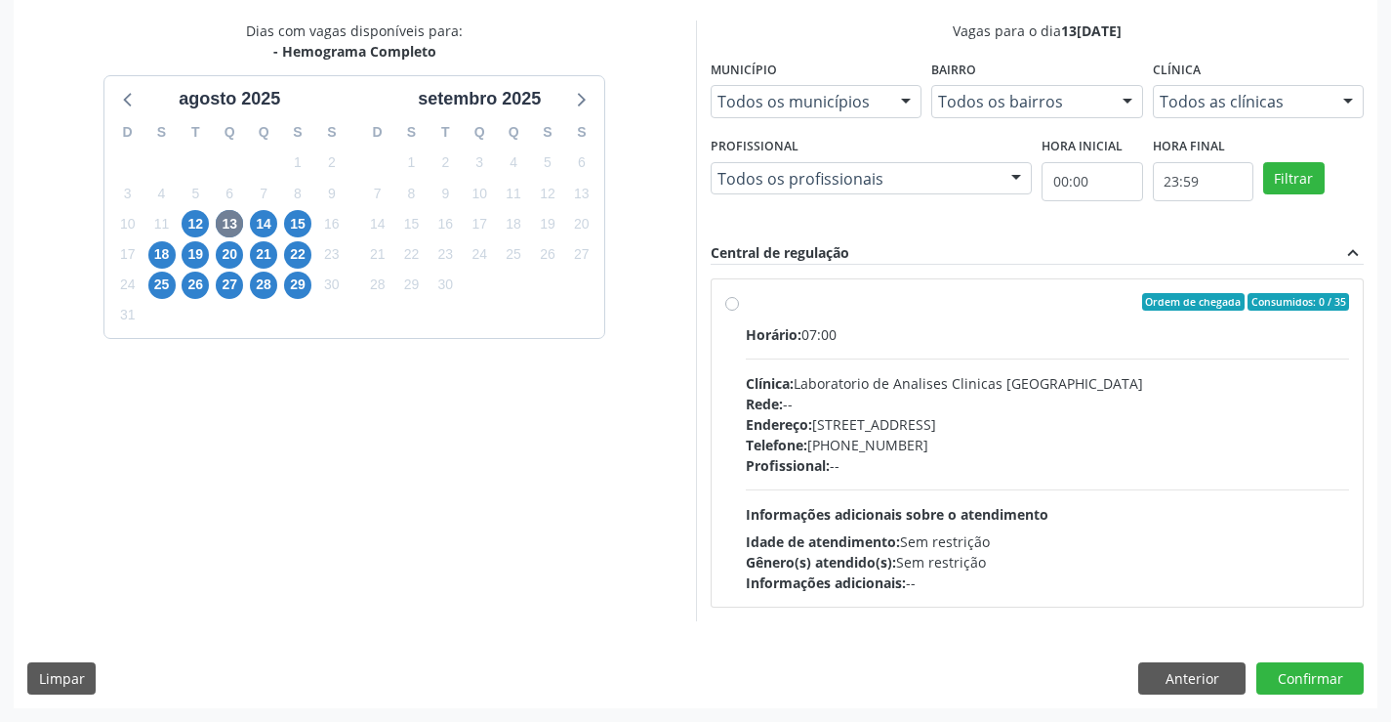
click at [180, 216] on div "12" at bounding box center [196, 224] width 34 height 30
click at [190, 220] on span "12" at bounding box center [195, 223] width 27 height 27
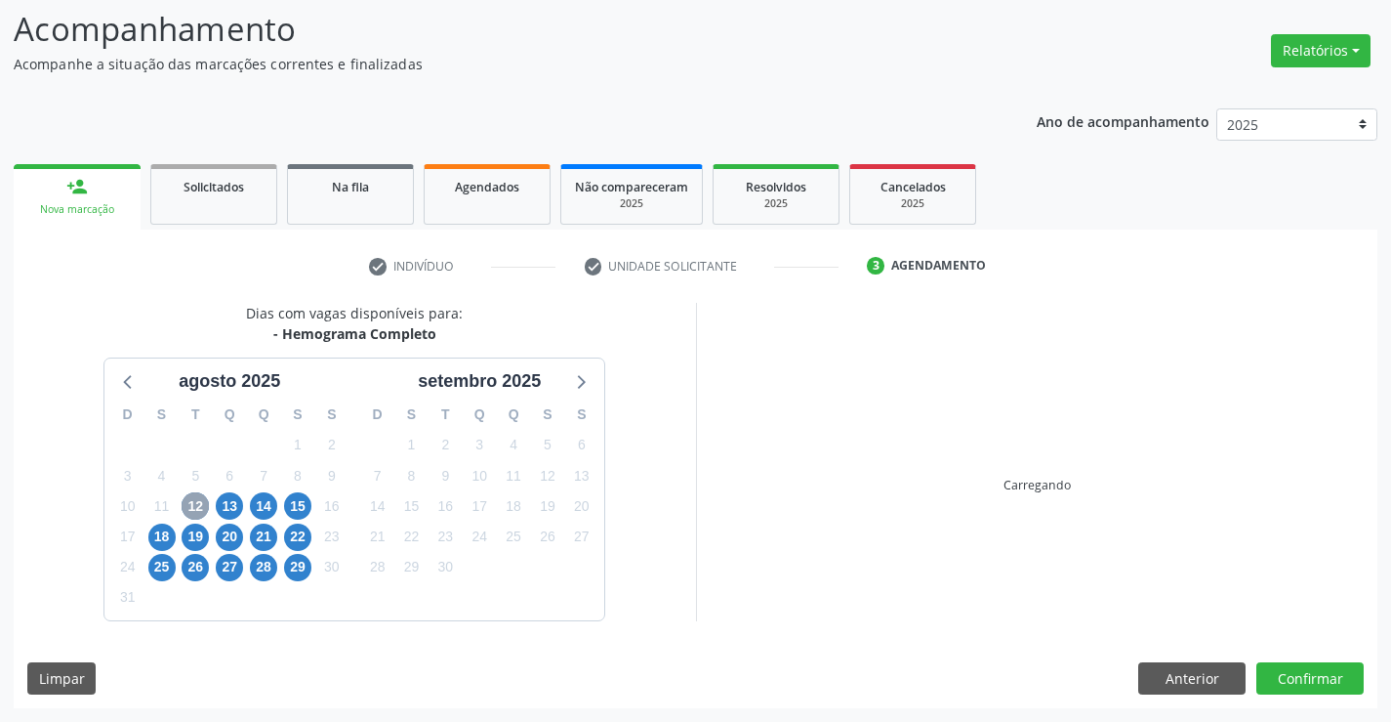
scroll to position [128, 0]
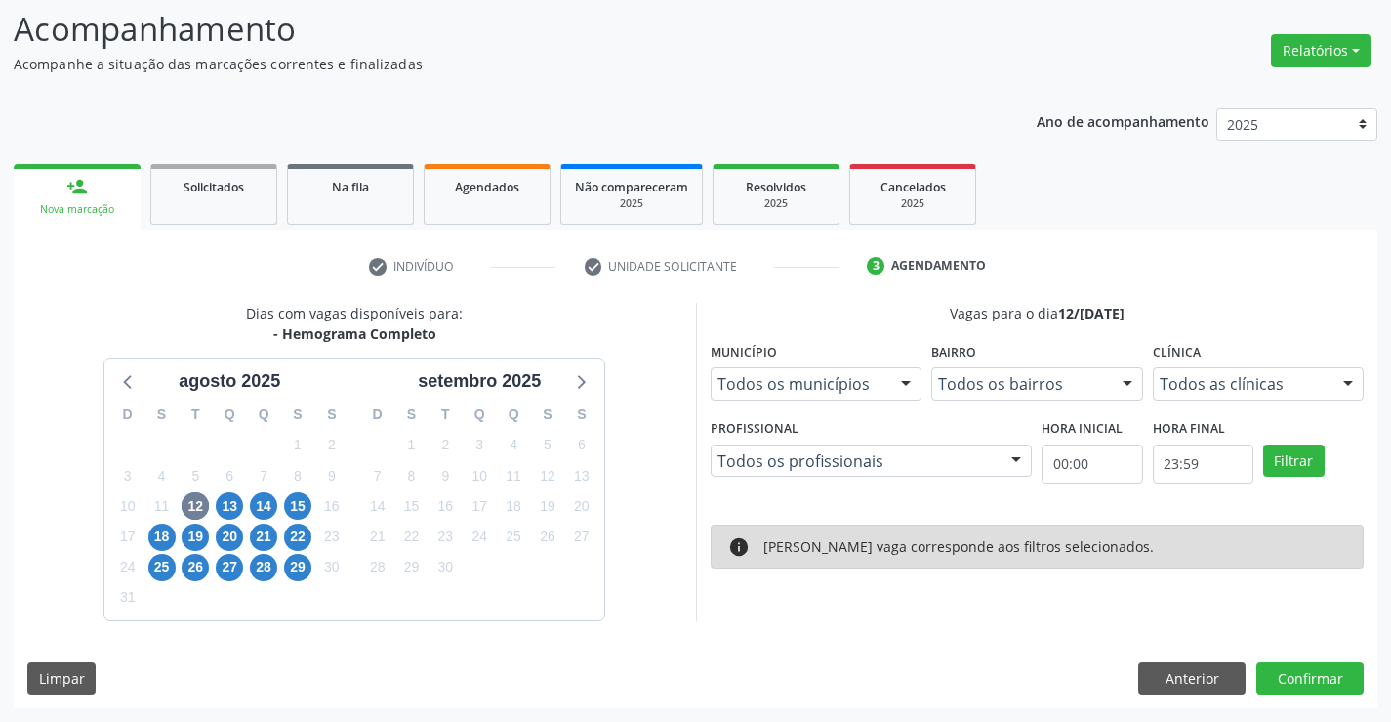
click at [889, 548] on div "[PERSON_NAME] vaga corresponde aos filtros selecionados." at bounding box center [959, 546] width 391 height 21
click at [1222, 672] on button "Anterior" at bounding box center [1191, 678] width 107 height 33
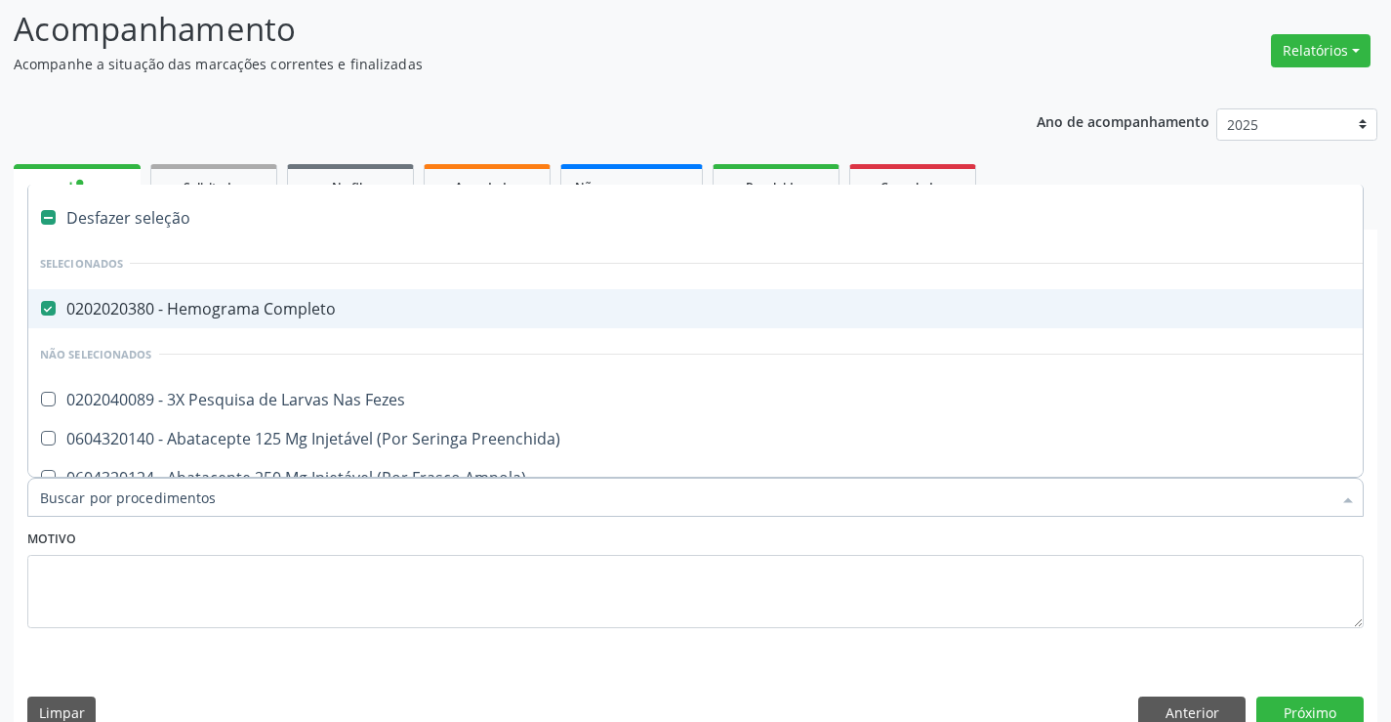
click at [375, 310] on div "0202020380 - Hemograma Completo" at bounding box center [800, 309] width 1520 height 16
checkbox Completo "false"
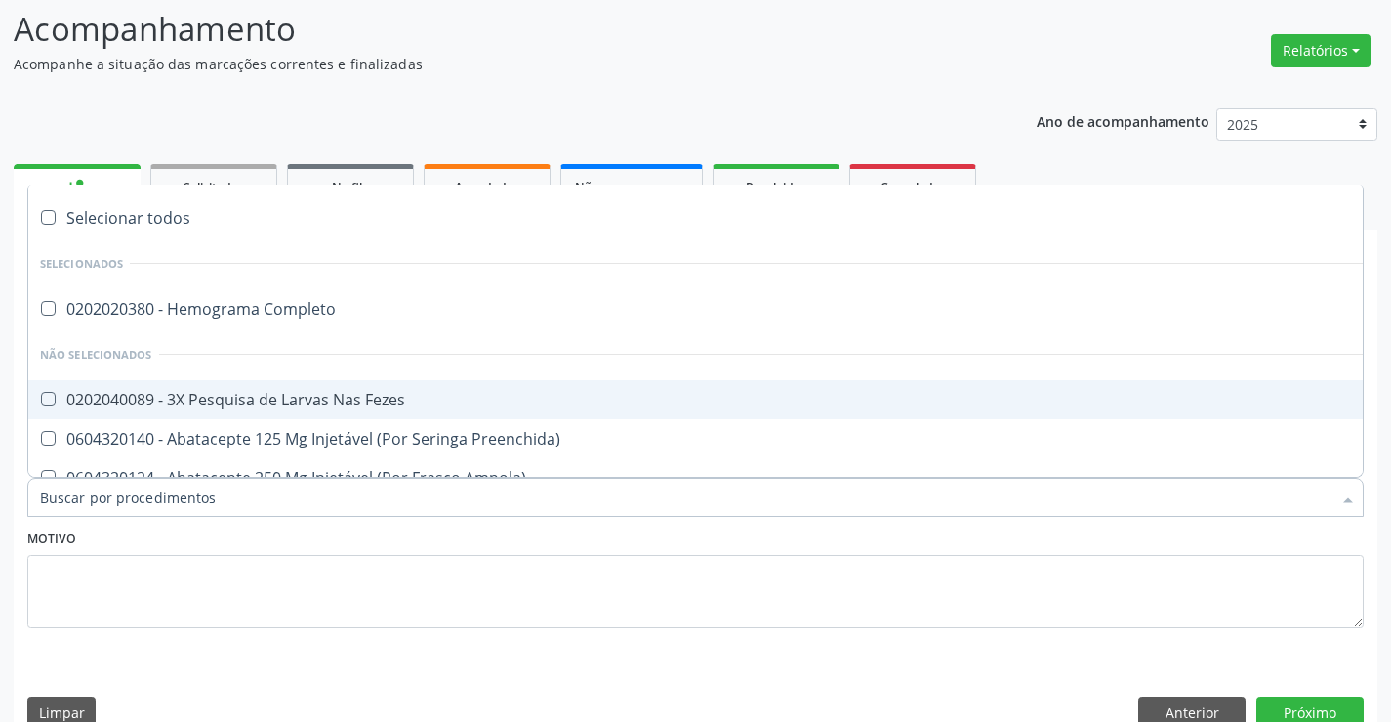
click at [320, 511] on input "Item de agendamento *" at bounding box center [686, 496] width 1292 height 39
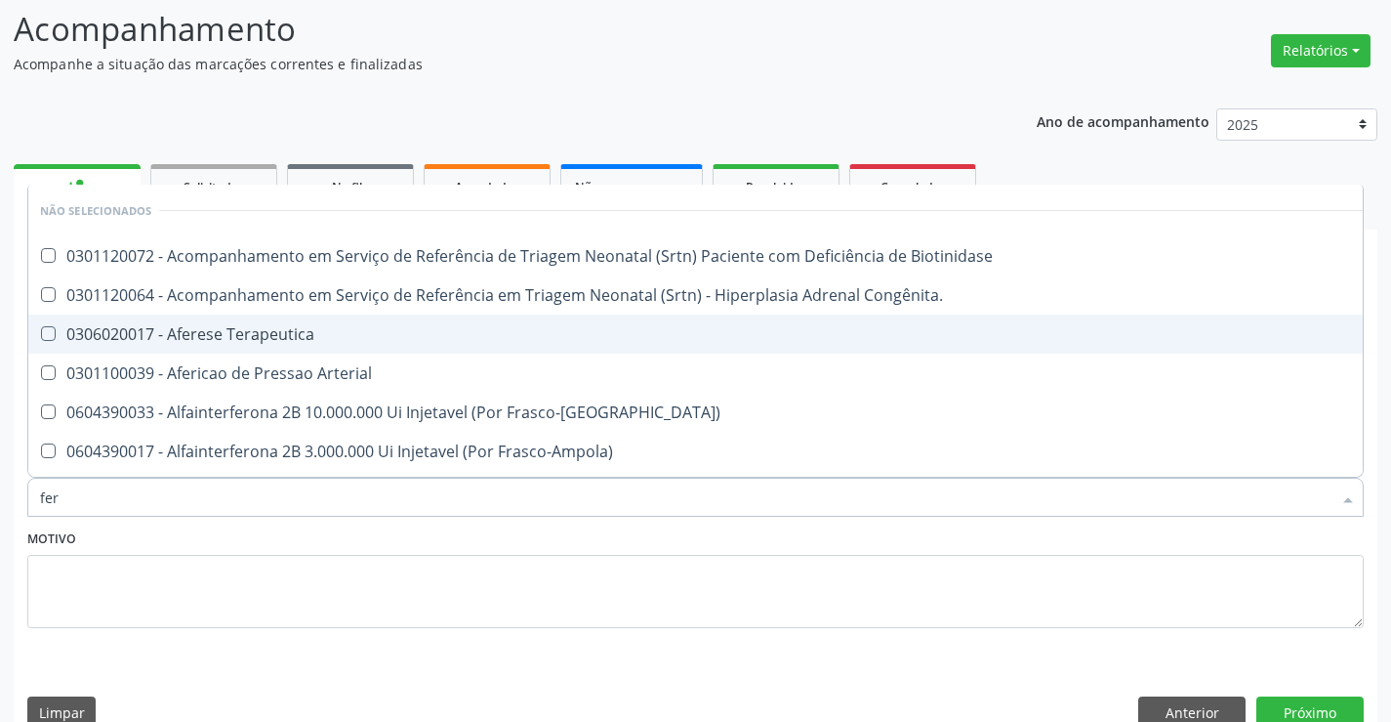
type input "ferr"
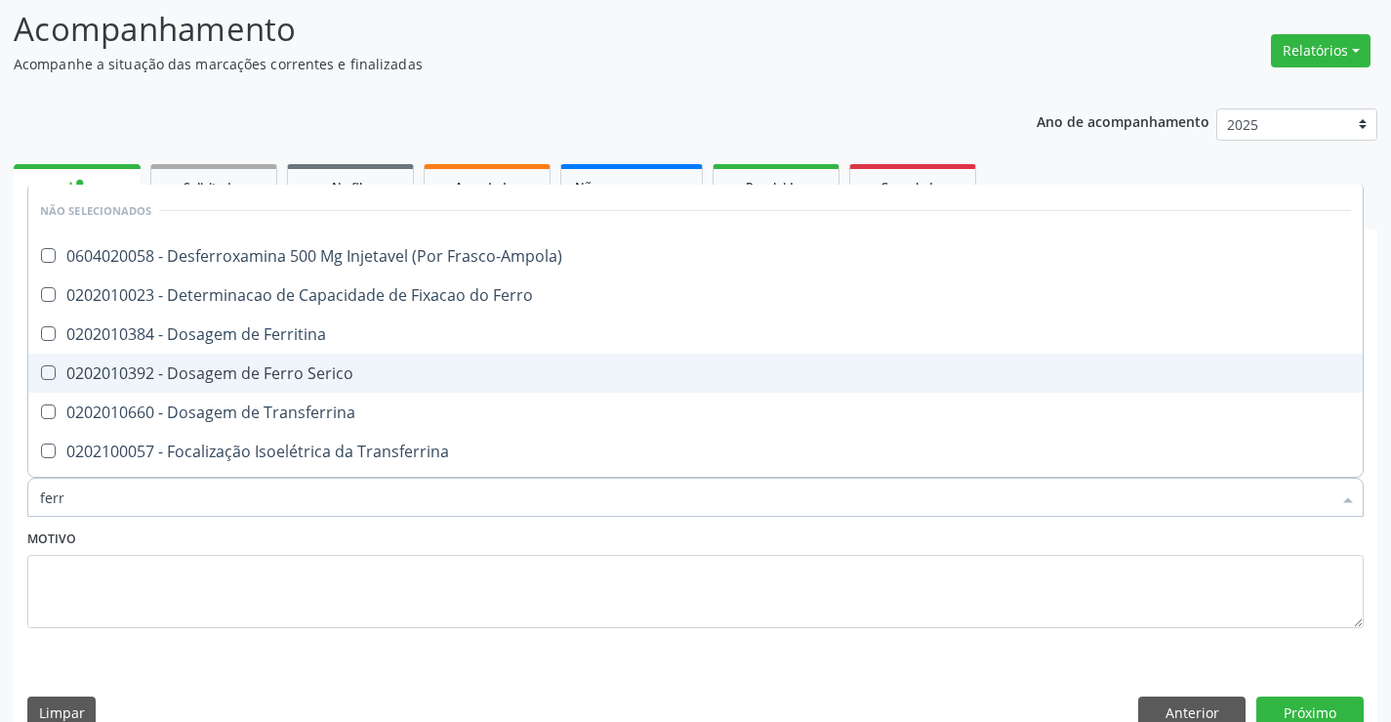
click at [346, 381] on div "0202010392 - Dosagem de Ferro Serico" at bounding box center [695, 373] width 1311 height 16
checkbox Serico "true"
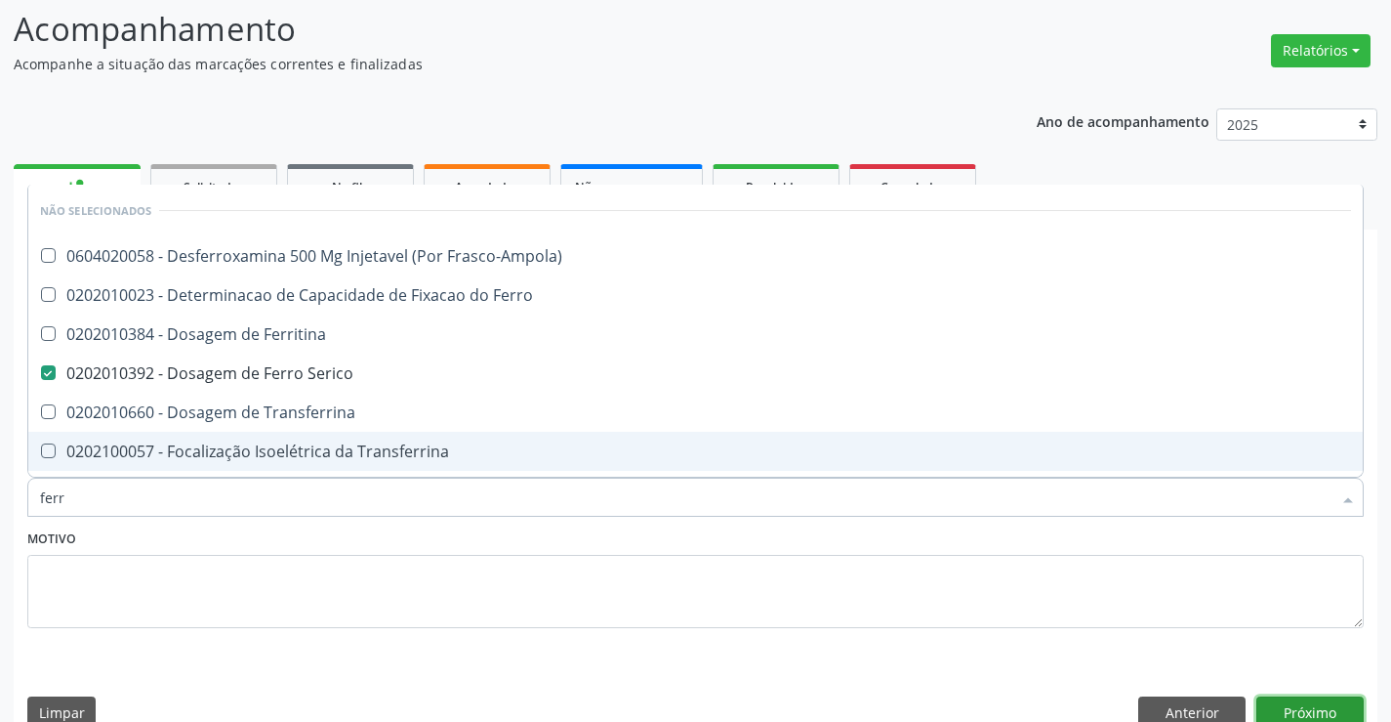
click at [1301, 708] on button "Próximo" at bounding box center [1310, 712] width 107 height 33
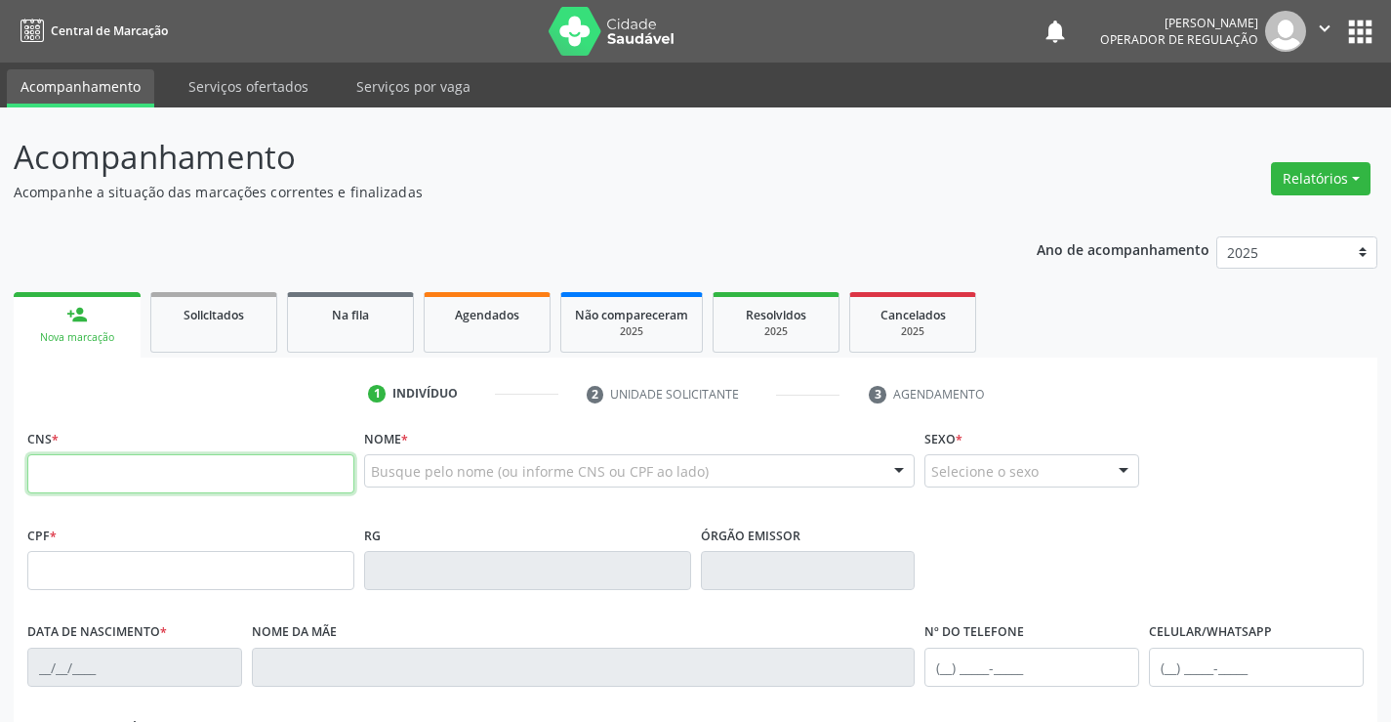
drag, startPoint x: 91, startPoint y: 485, endPoint x: 70, endPoint y: 392, distance: 95.9
click at [91, 485] on input "text" at bounding box center [190, 473] width 327 height 39
click at [276, 460] on input "text" at bounding box center [190, 473] width 327 height 39
type input "700 5035 9474 6658"
type input "20080387386"
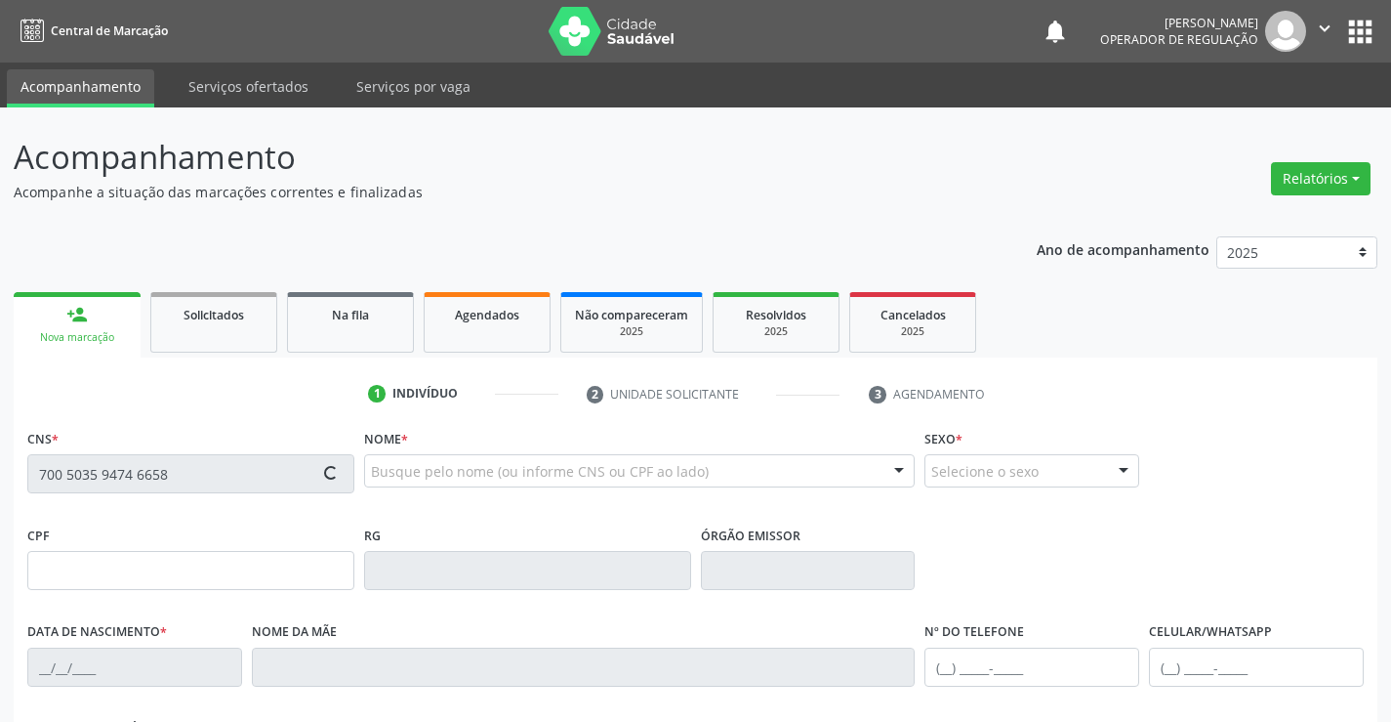
type input "2[DATE]"
type input "[PHONE_NUMBER]"
type input "768.717.703-72"
type input "sn"
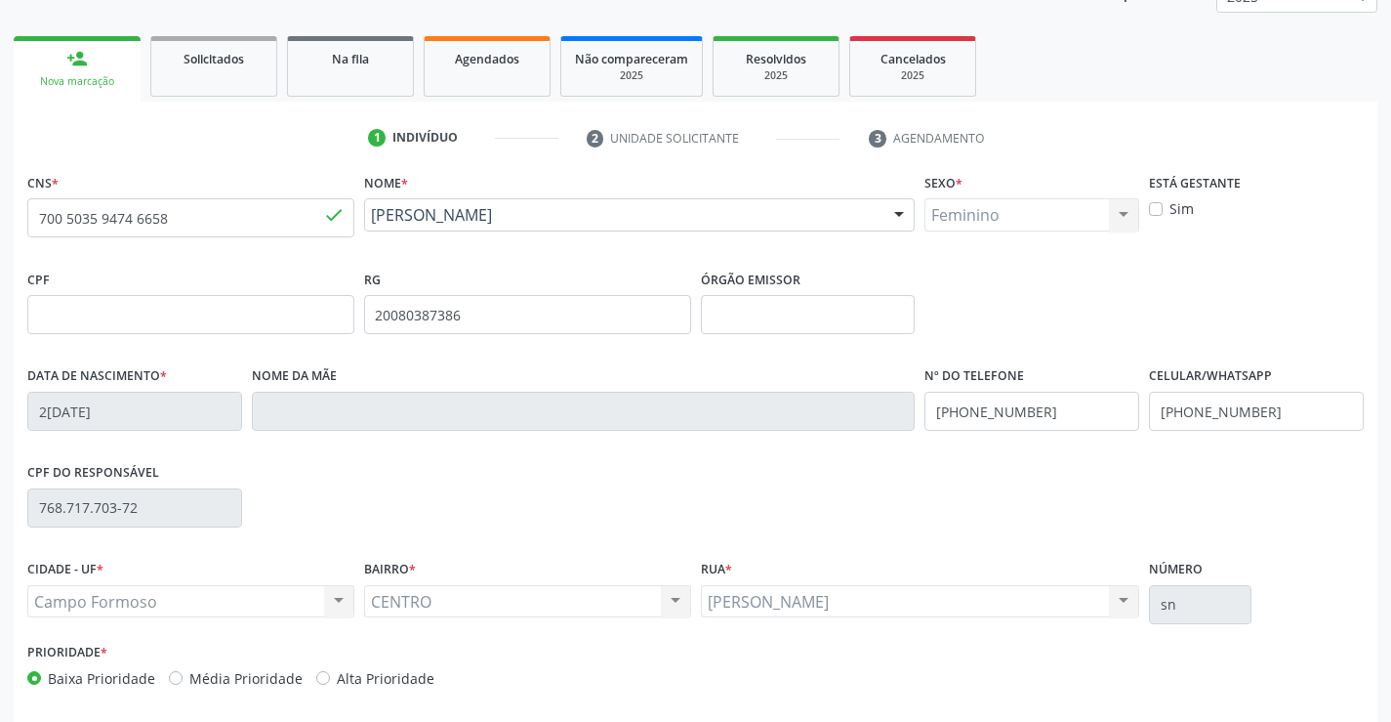
scroll to position [337, 0]
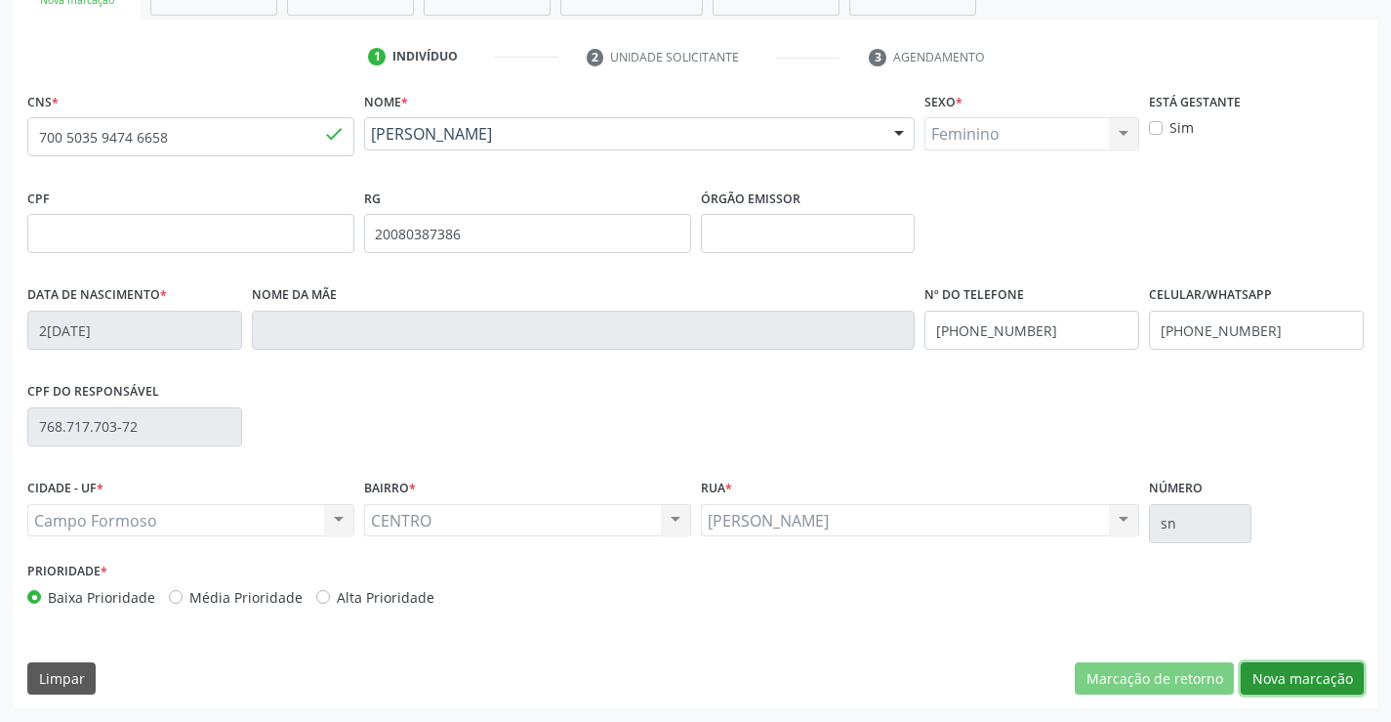
click at [1313, 667] on button "Nova marcação" at bounding box center [1302, 678] width 123 height 33
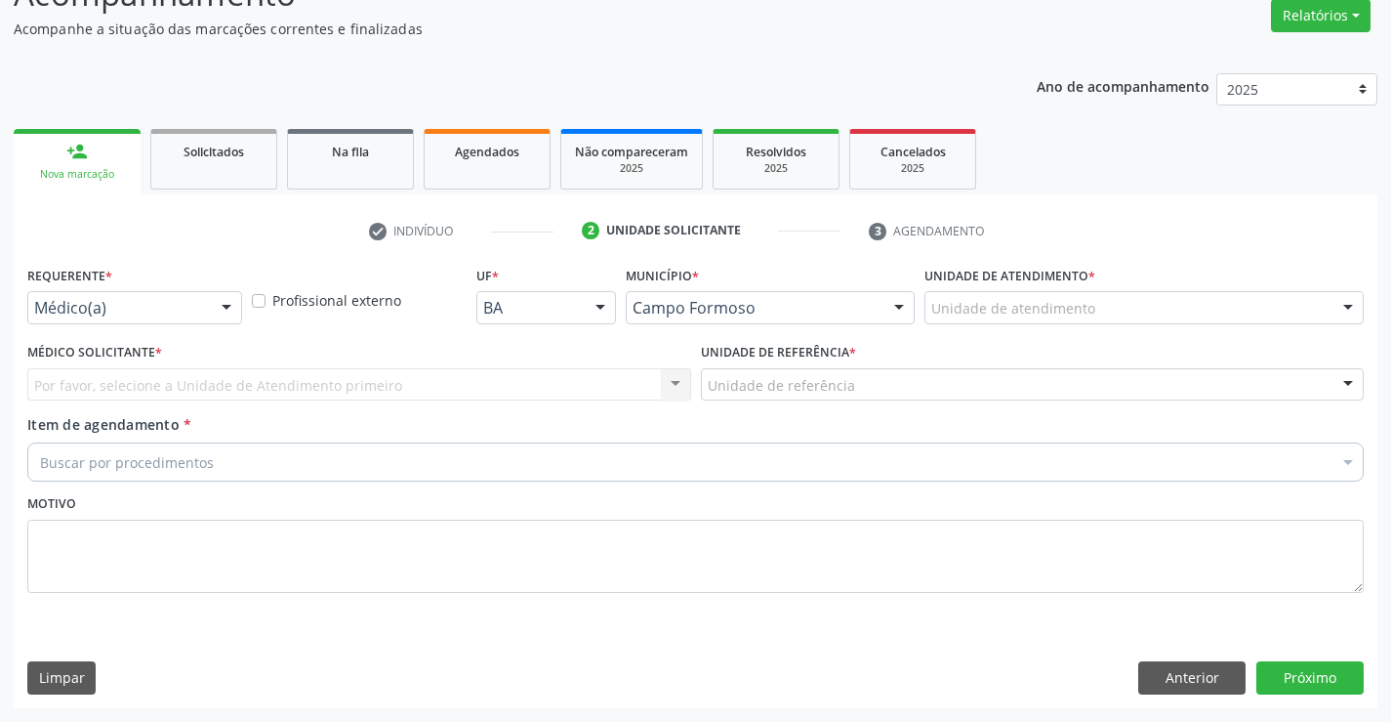
scroll to position [163, 0]
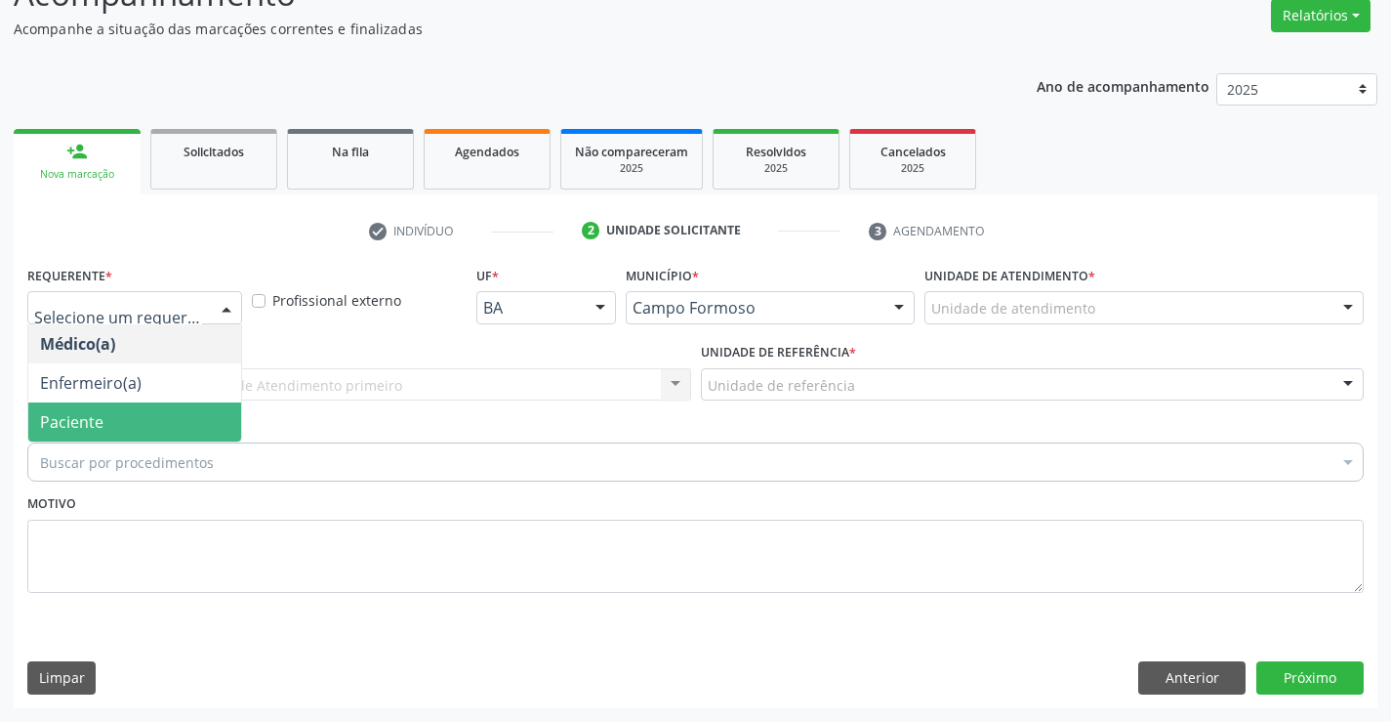
drag, startPoint x: 159, startPoint y: 428, endPoint x: 268, endPoint y: 377, distance: 119.7
click at [162, 427] on span "Paciente" at bounding box center [134, 421] width 213 height 39
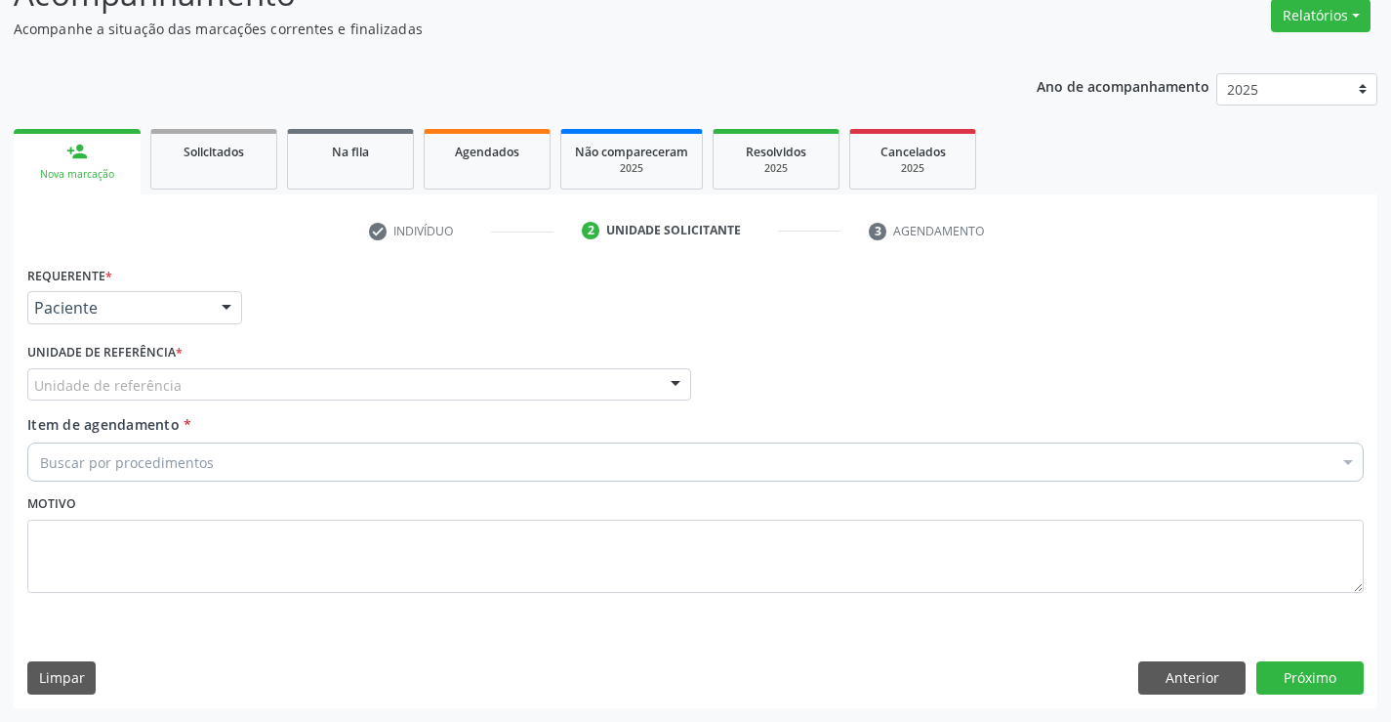
click at [282, 376] on div "Unidade de referência" at bounding box center [359, 384] width 664 height 33
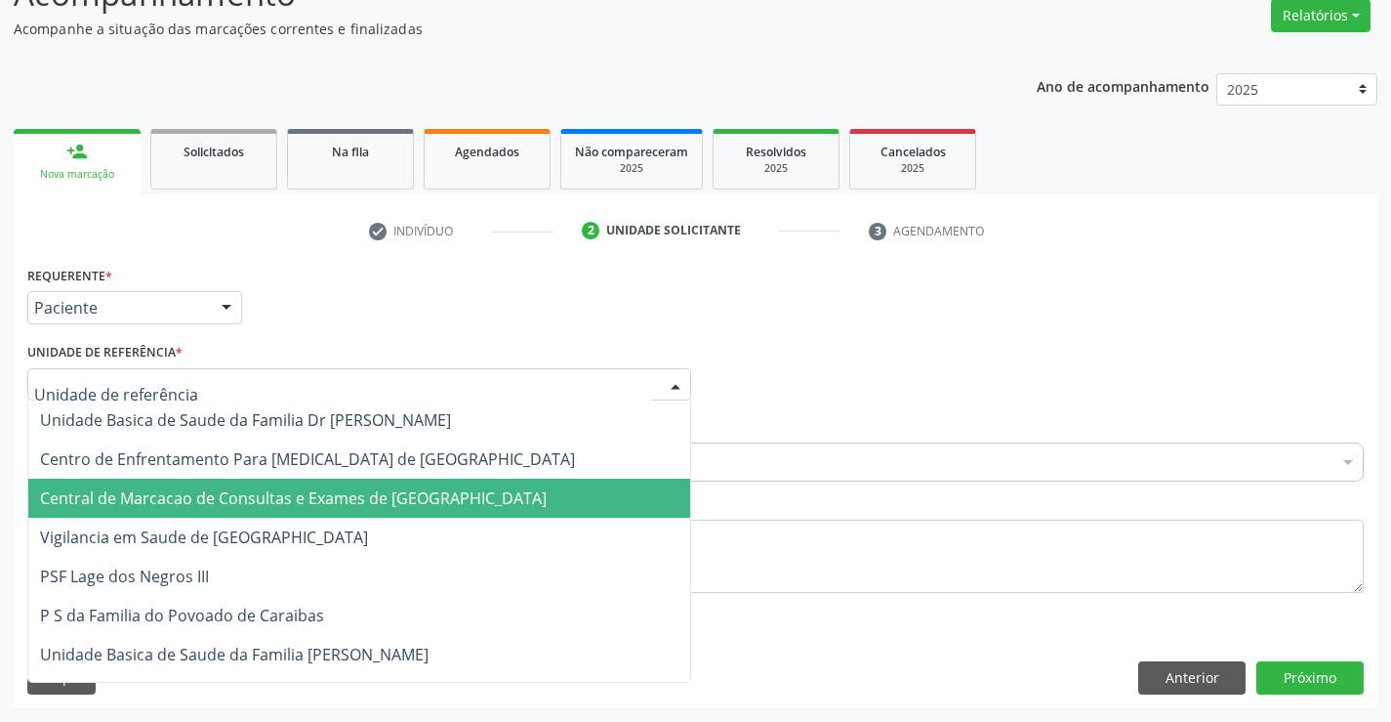
click at [377, 481] on span "Central de Marcacao de Consultas e Exames de [GEOGRAPHIC_DATA]" at bounding box center [359, 497] width 662 height 39
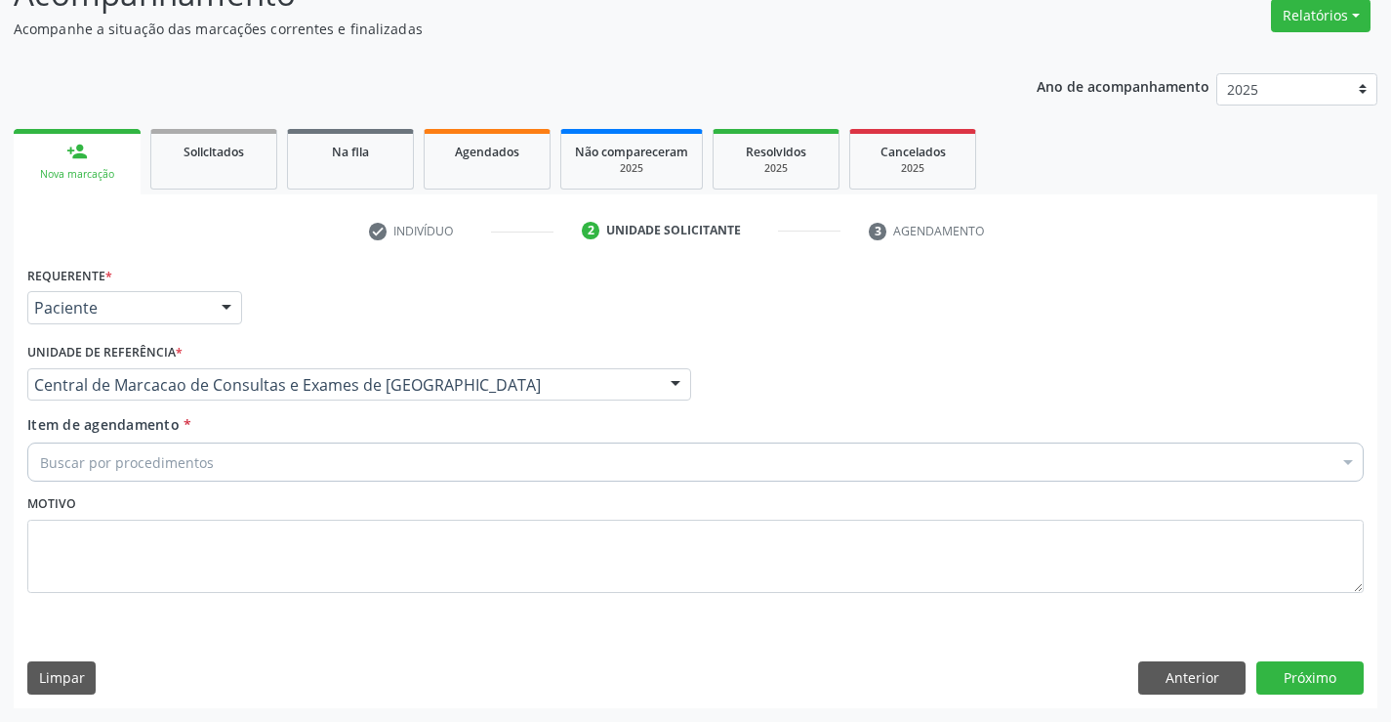
click at [435, 449] on div "Buscar por procedimentos" at bounding box center [695, 461] width 1337 height 39
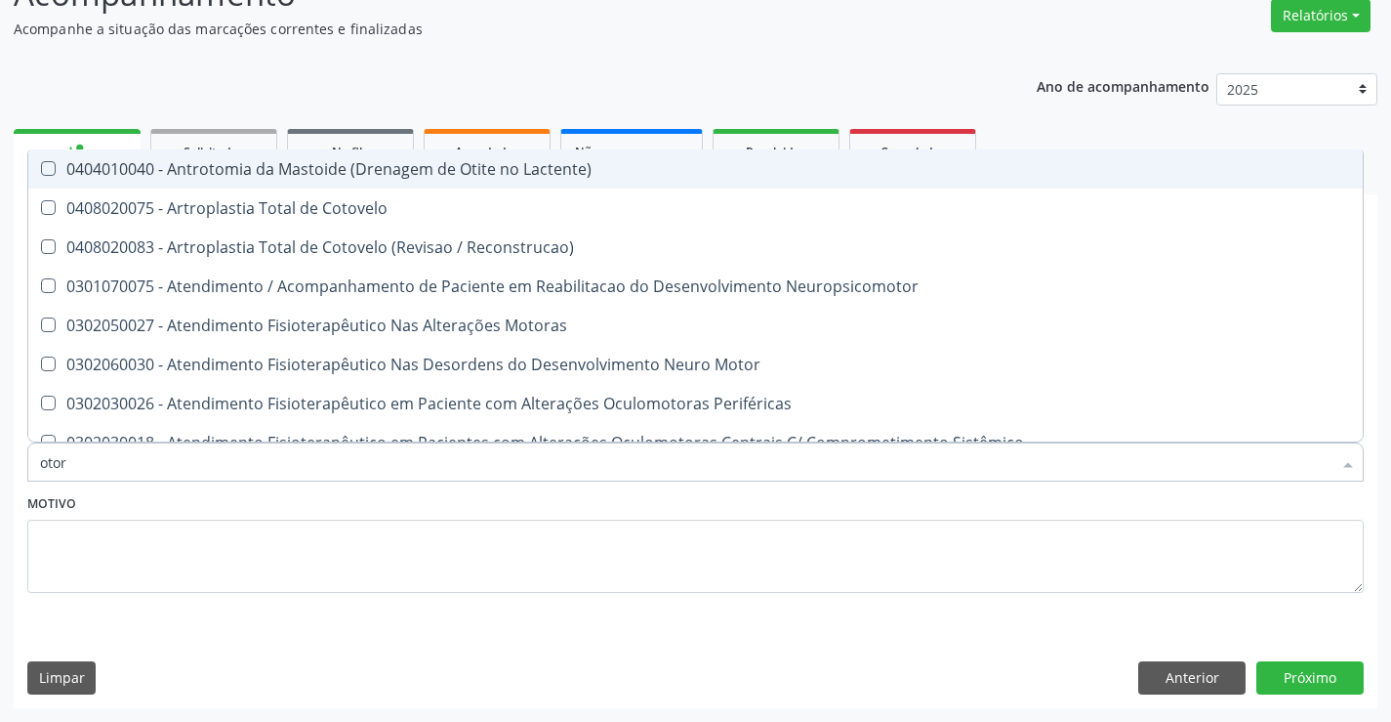
type input "otorr"
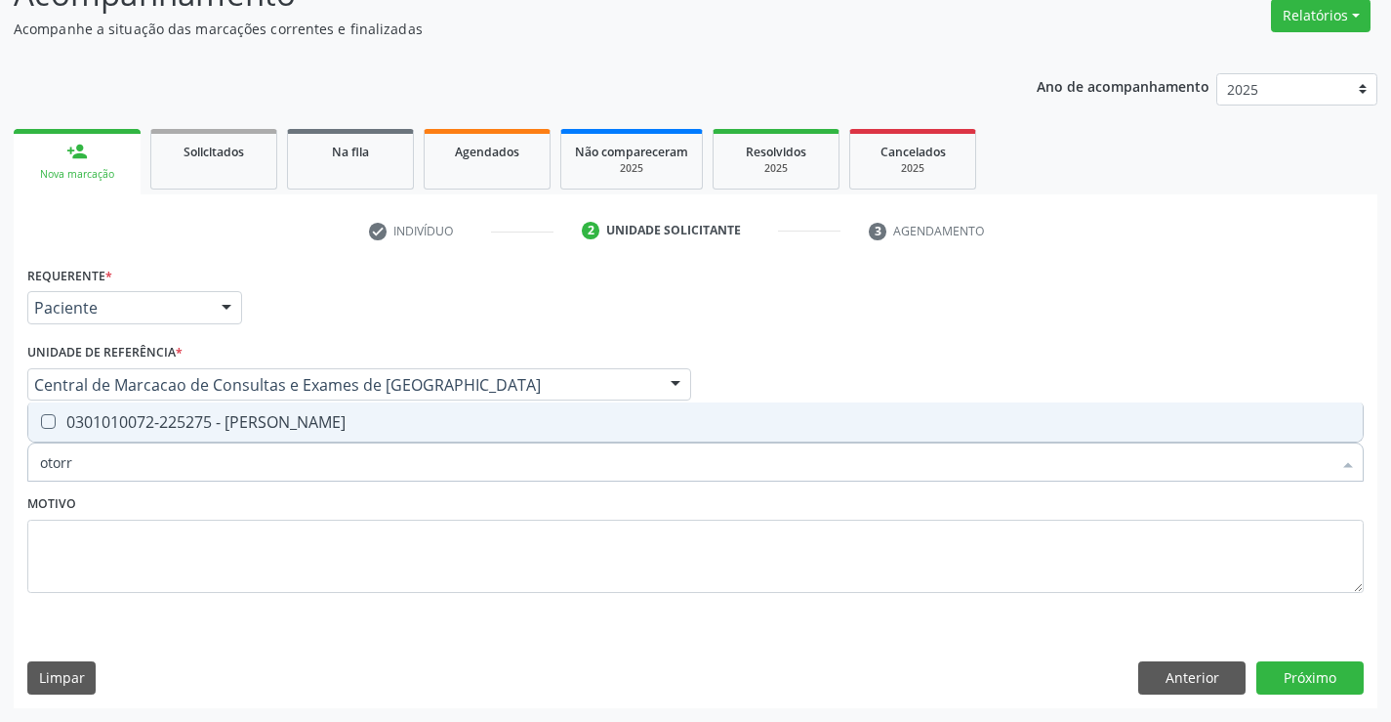
click at [440, 417] on div "0301010072-225275 - [PERSON_NAME]" at bounding box center [695, 422] width 1311 height 16
checkbox Otorrinolaringologista "true"
click at [1305, 657] on div "Requerente * Paciente Médico(a) Enfermeiro(a) Paciente Nenhum resultado encontr…" at bounding box center [696, 484] width 1364 height 446
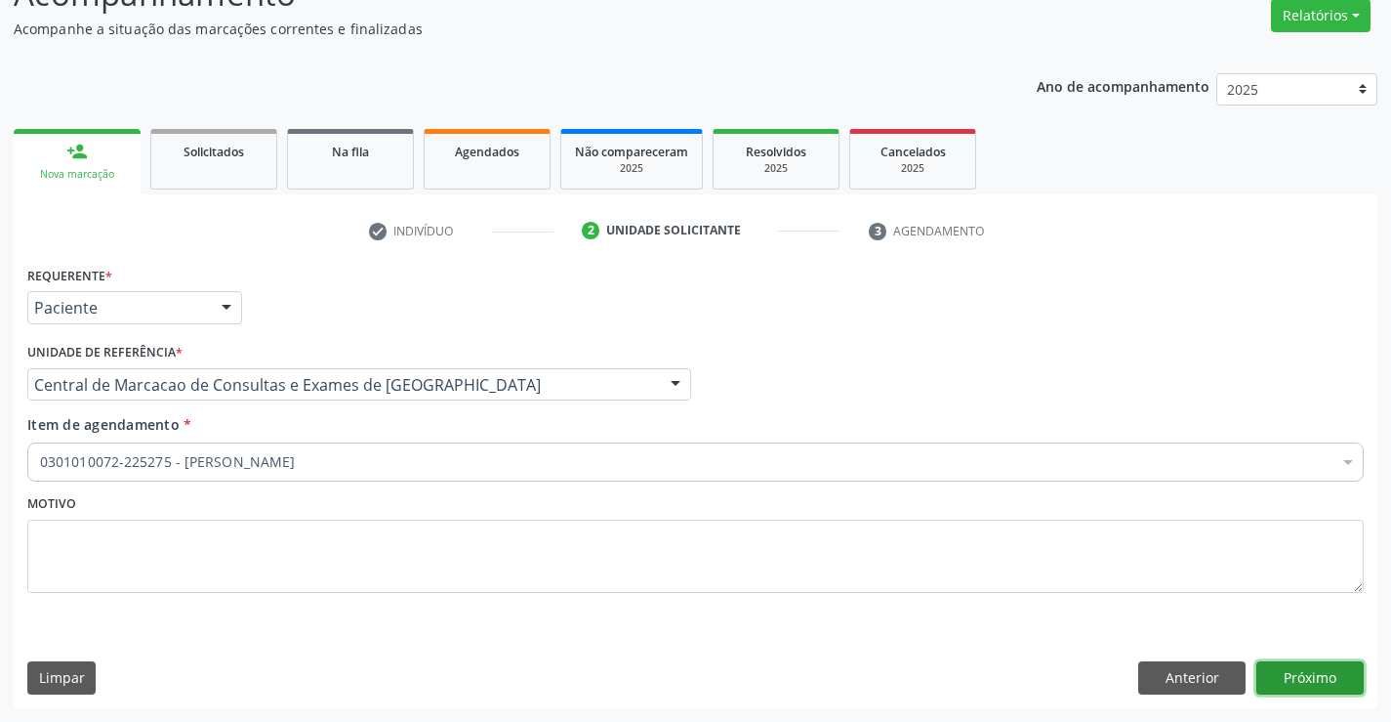
click at [1293, 682] on button "Próximo" at bounding box center [1310, 677] width 107 height 33
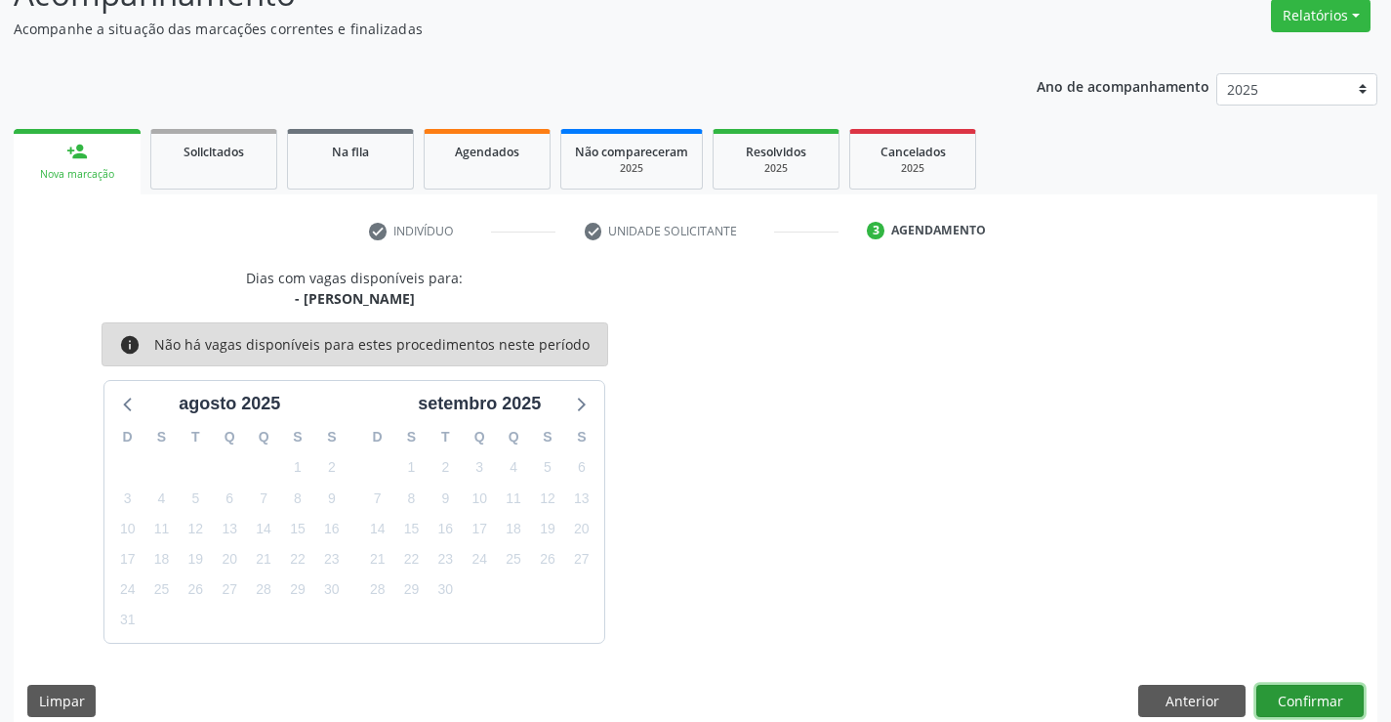
click at [1272, 706] on button "Confirmar" at bounding box center [1310, 700] width 107 height 33
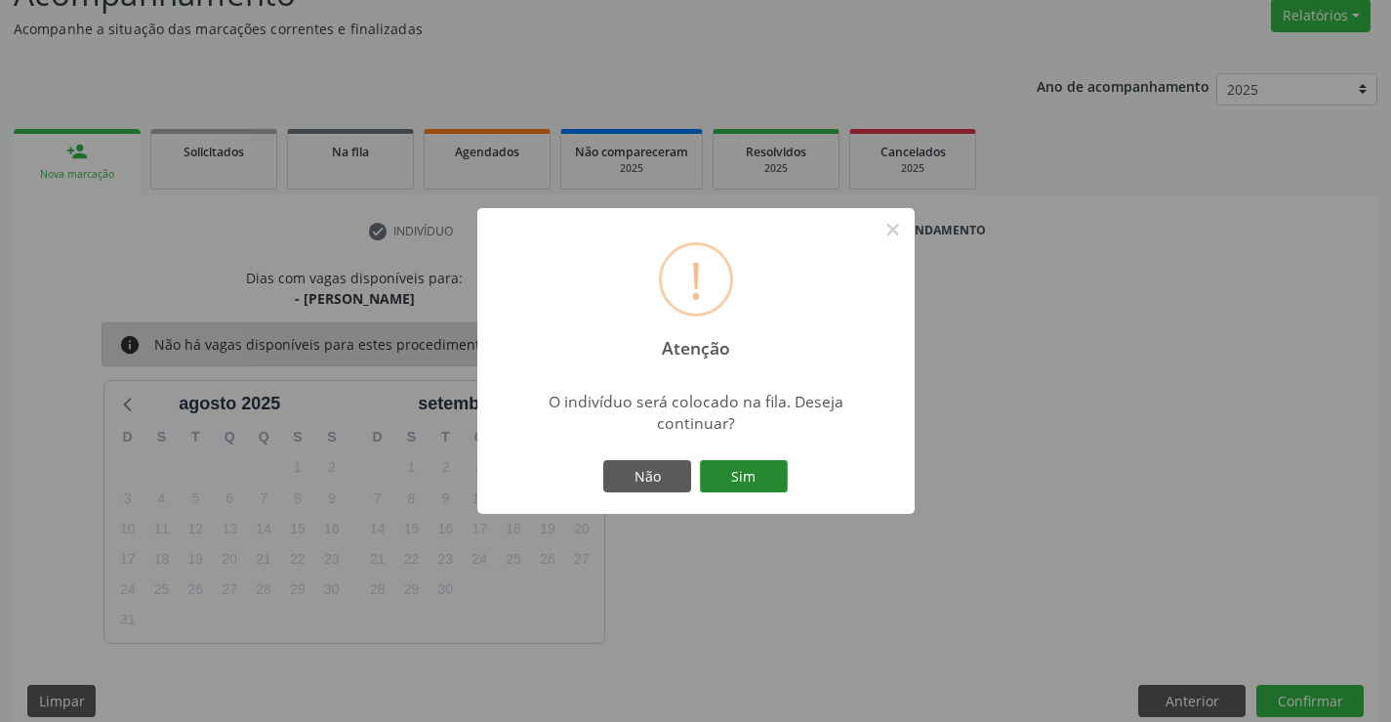
click at [727, 475] on button "Sim" at bounding box center [744, 476] width 88 height 33
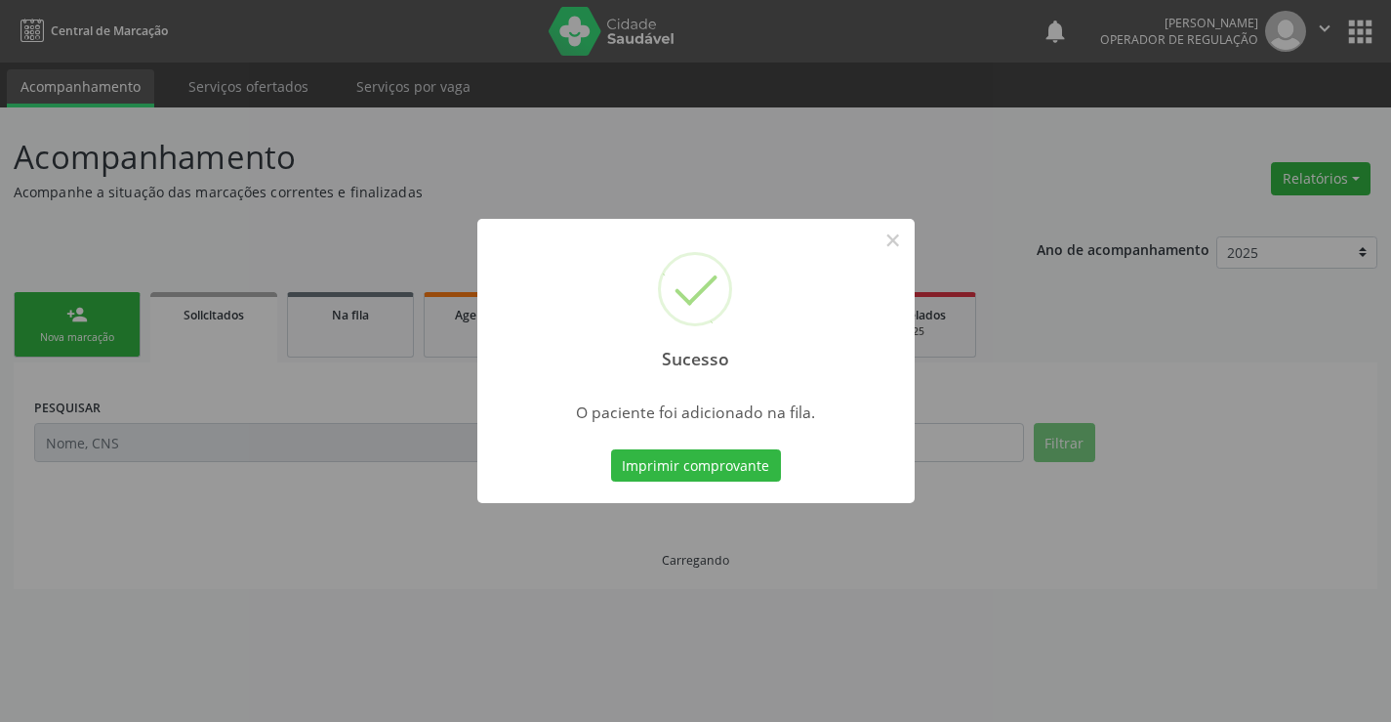
scroll to position [0, 0]
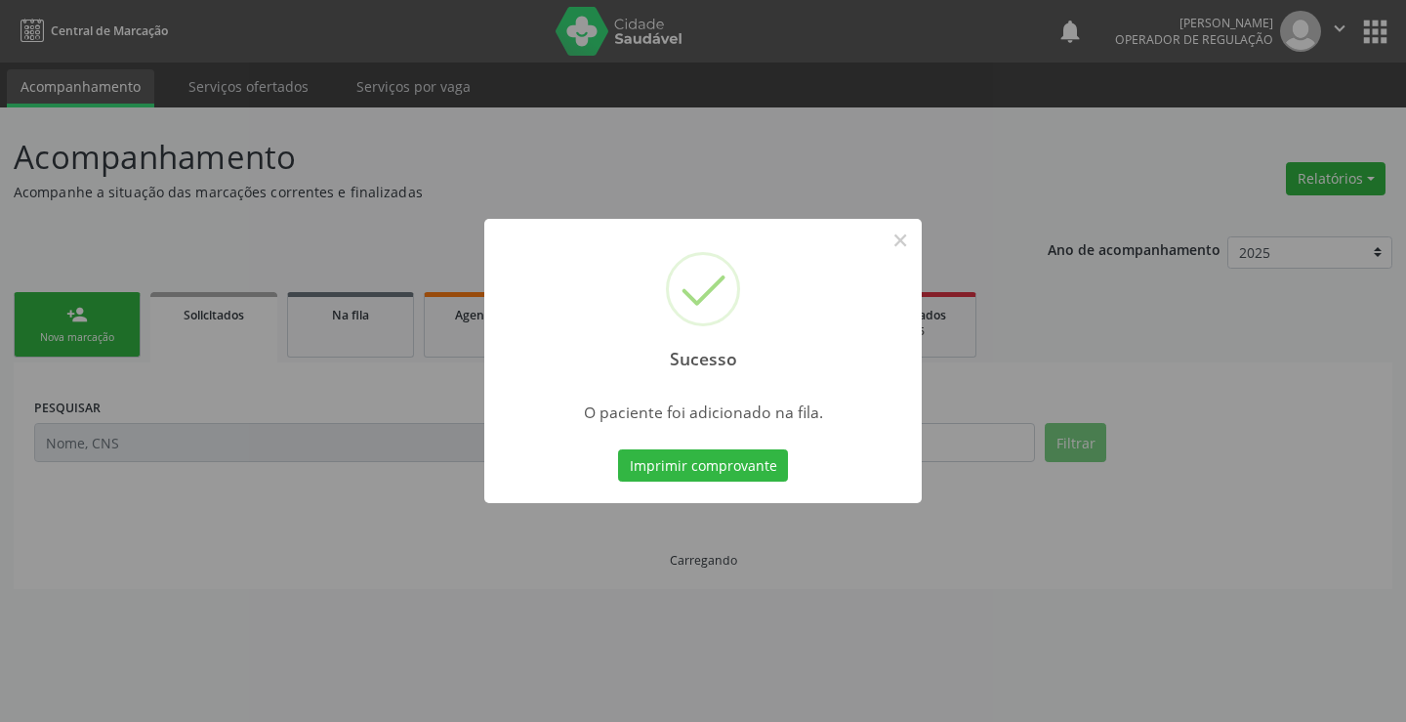
click at [618, 449] on button "Imprimir comprovante" at bounding box center [703, 465] width 170 height 33
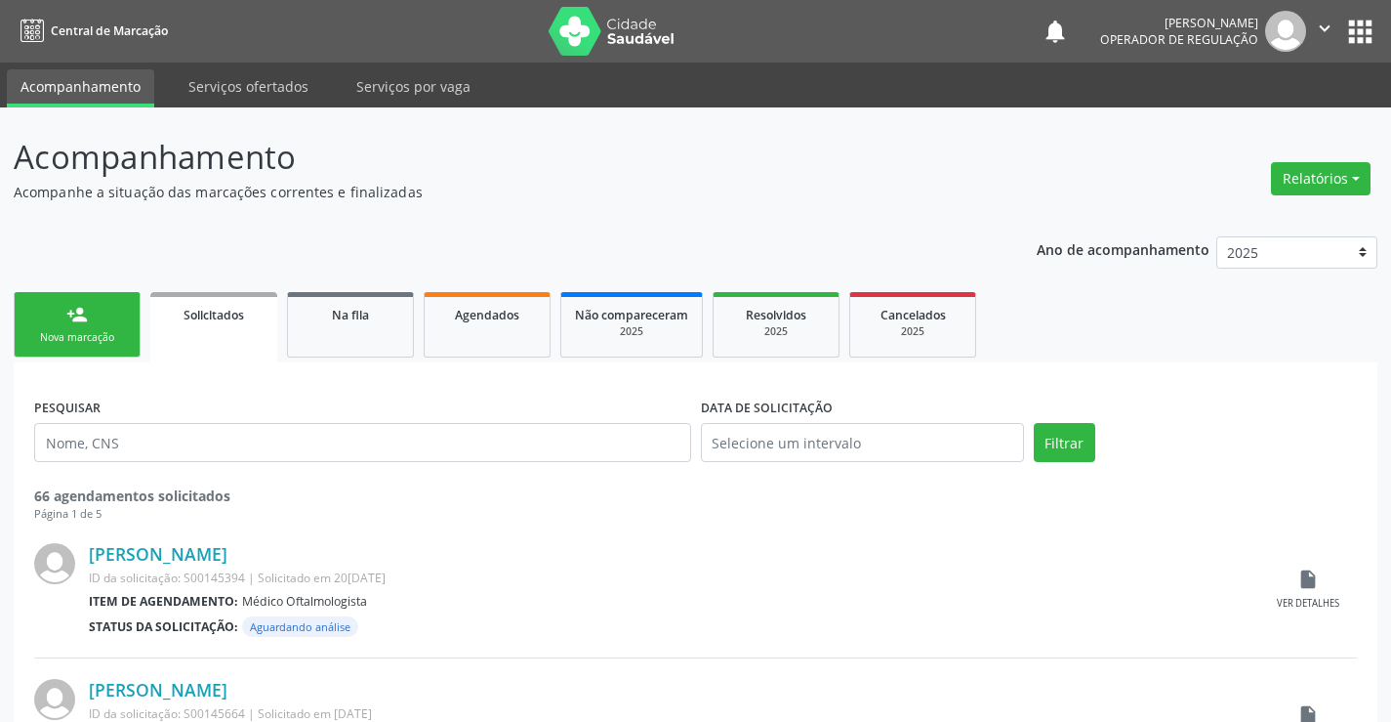
click at [122, 330] on div "Nova marcação" at bounding box center [77, 337] width 98 height 15
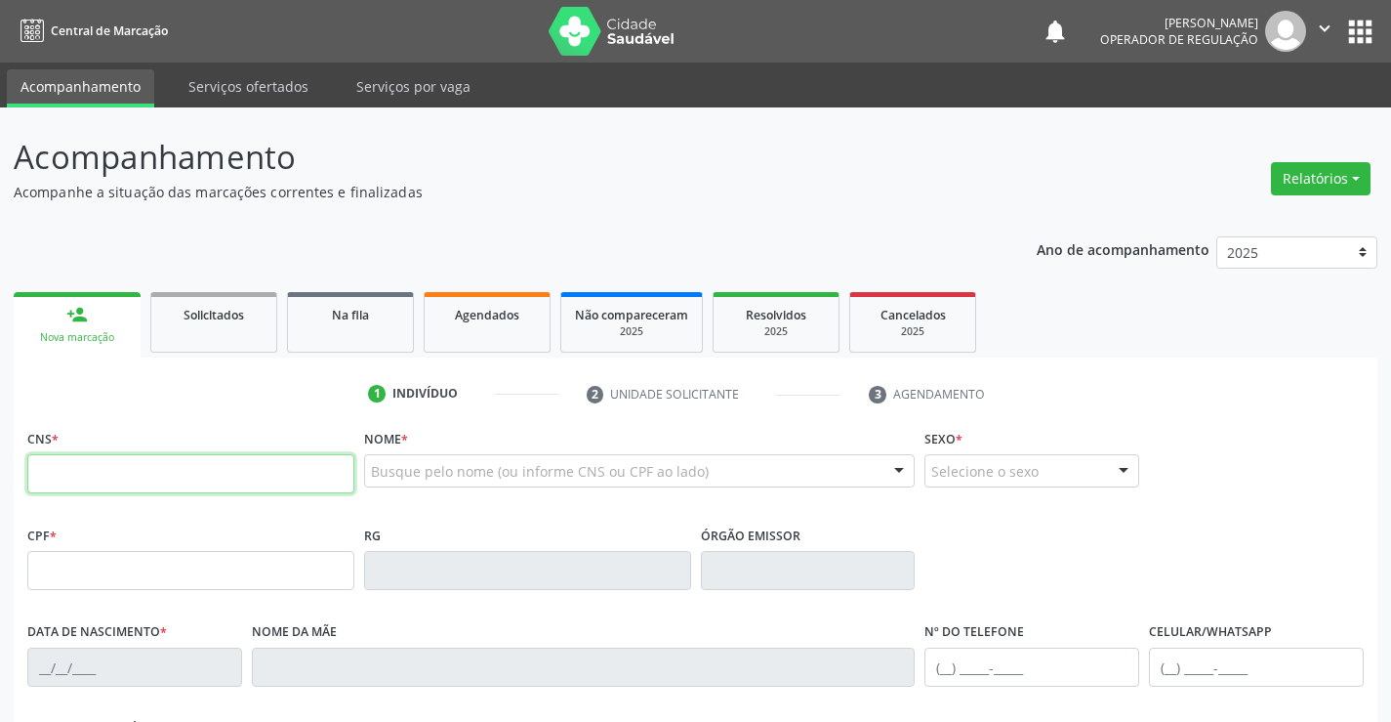
click at [151, 472] on input "text" at bounding box center [190, 473] width 327 height 39
type input "701 0018 2369 6697"
type input "2113070090"
type input "[DATE]"
type input "079.097.495-97"
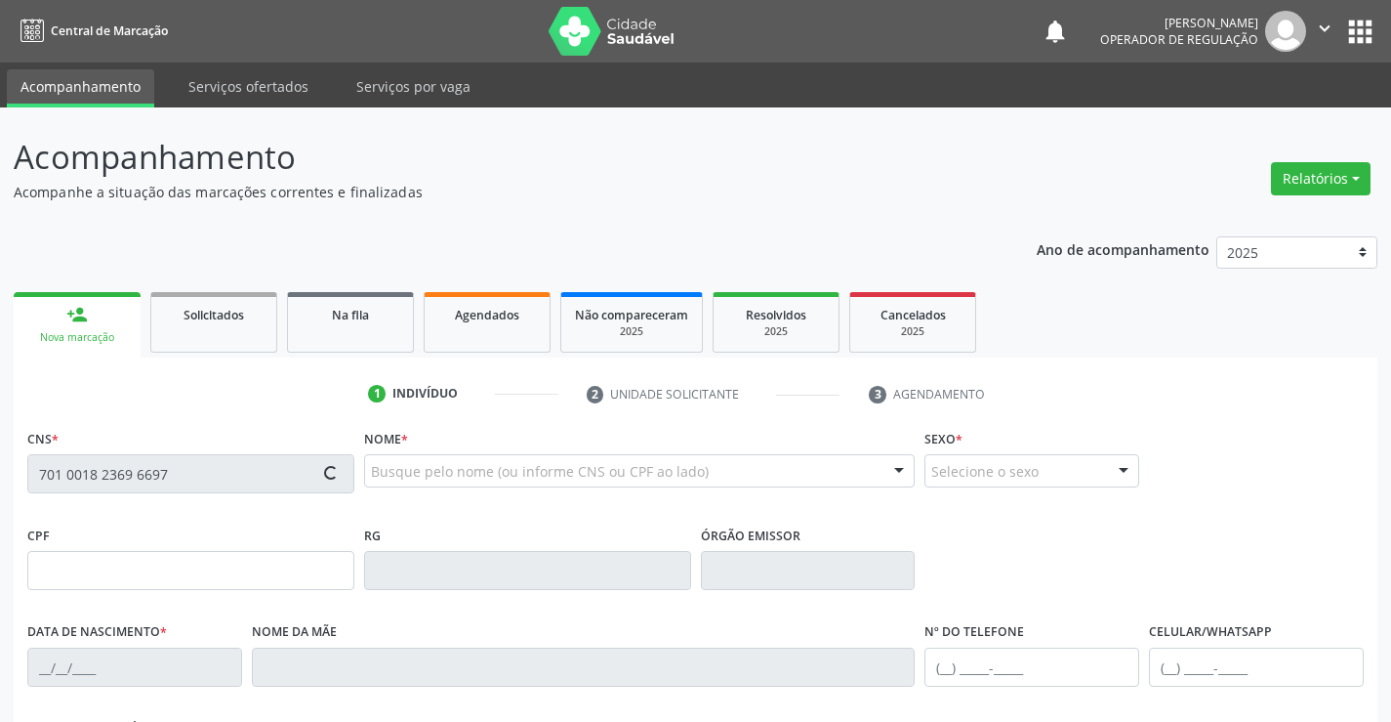
type input "sn"
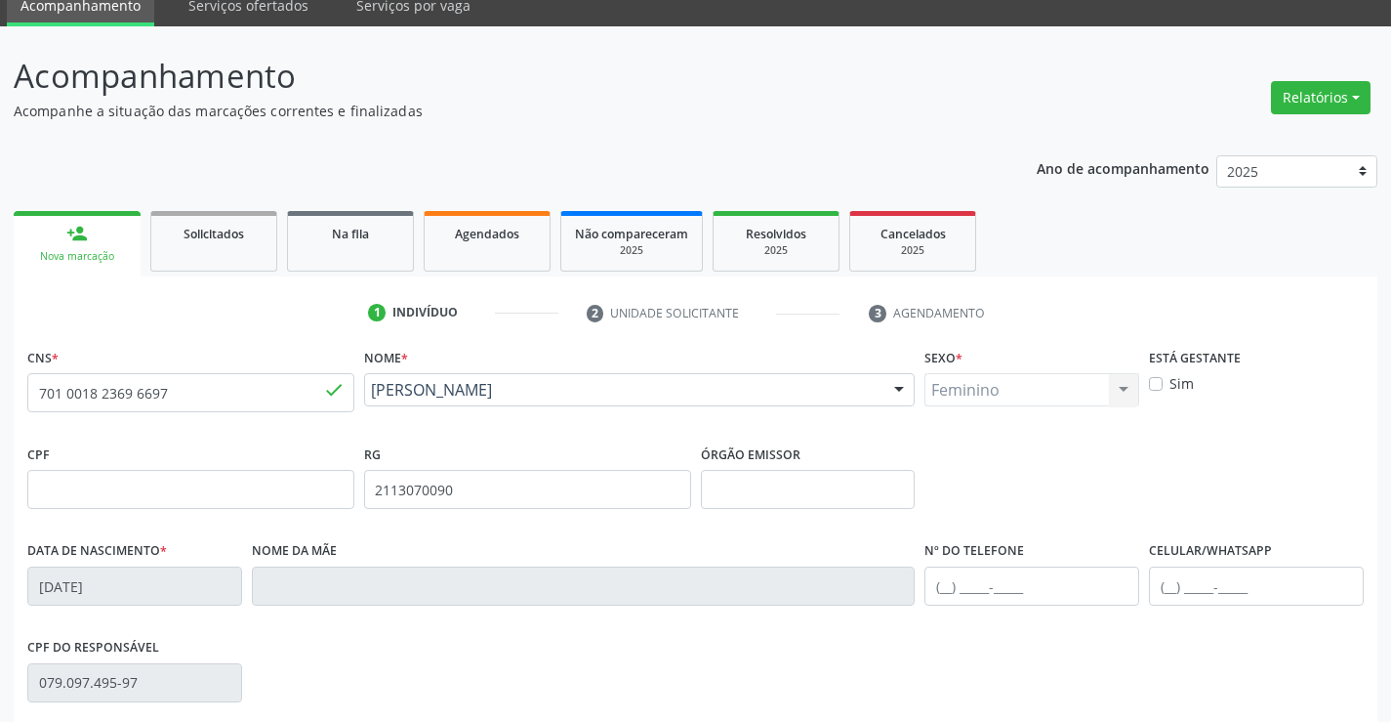
scroll to position [337, 0]
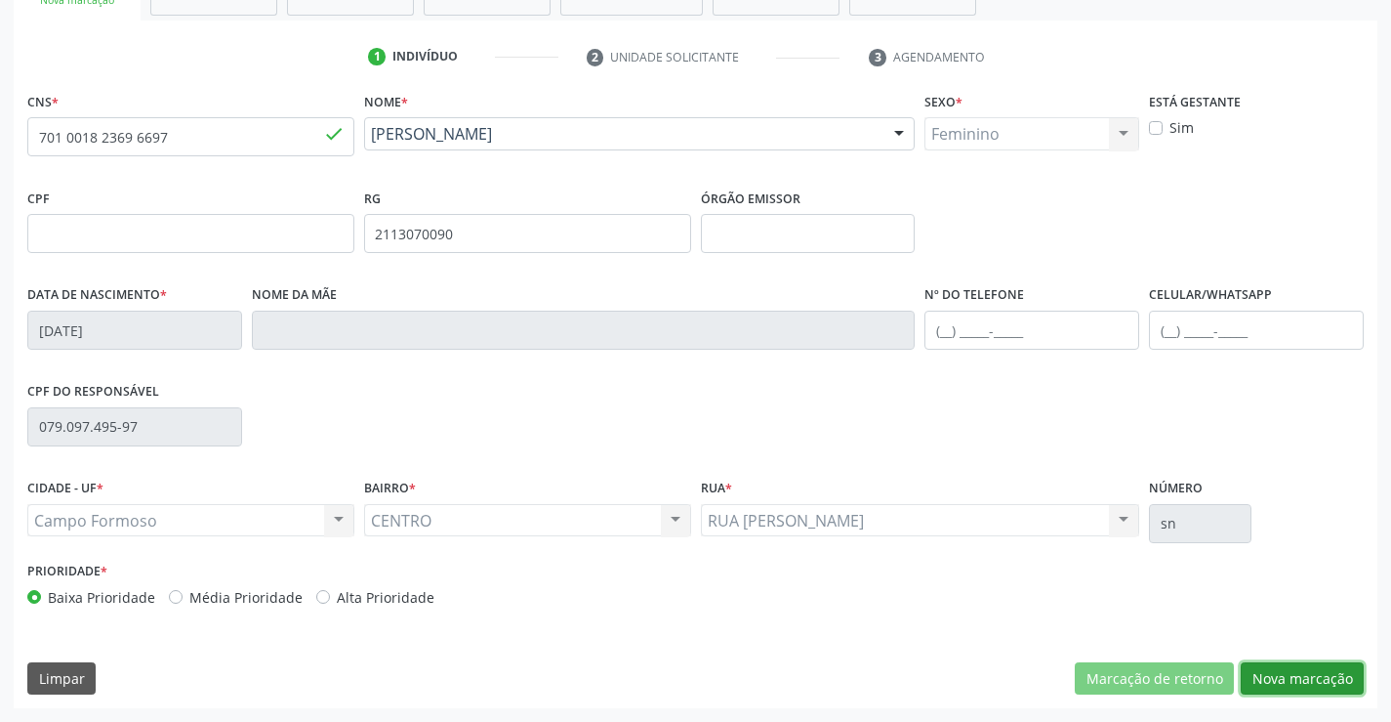
click at [1253, 691] on button "Nova marcação" at bounding box center [1302, 678] width 123 height 33
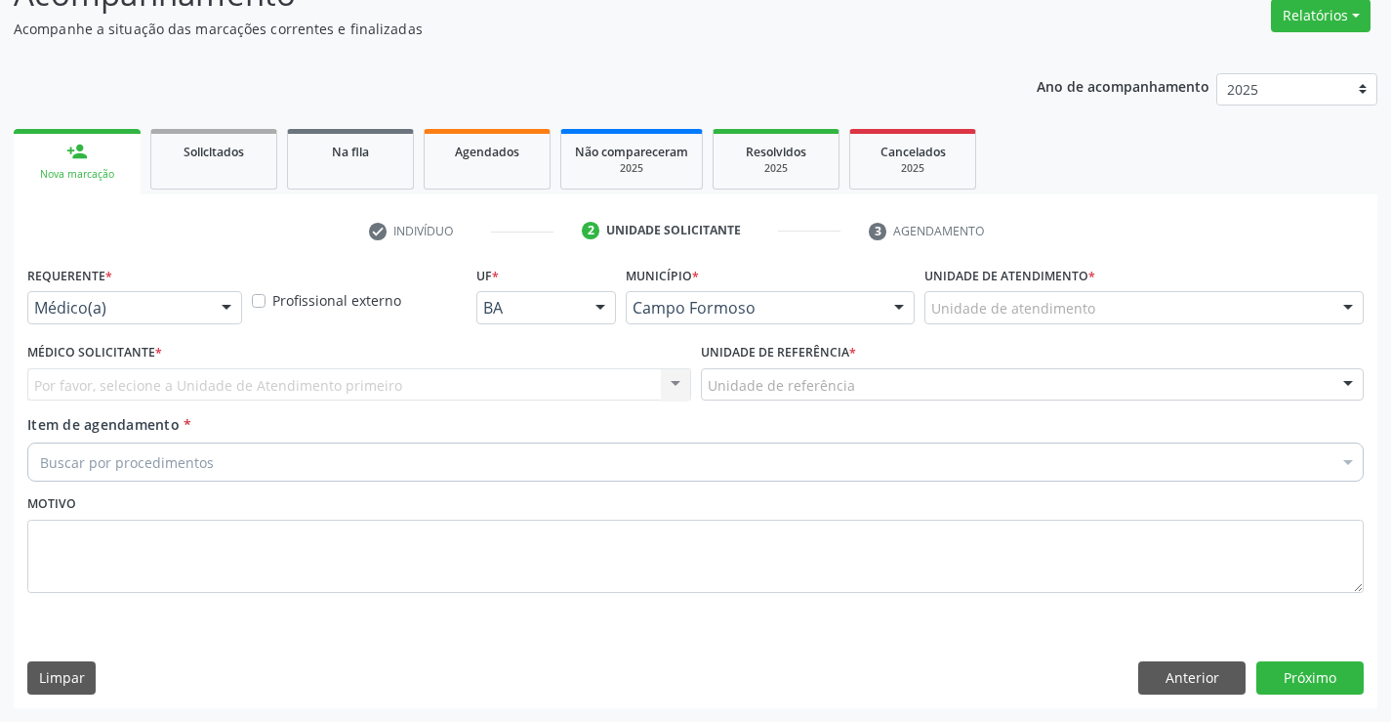
scroll to position [163, 0]
click at [242, 296] on div "Requerente * Médico(a) Médico(a) Enfermeiro(a) Paciente Nenhum resultado encont…" at bounding box center [134, 299] width 225 height 76
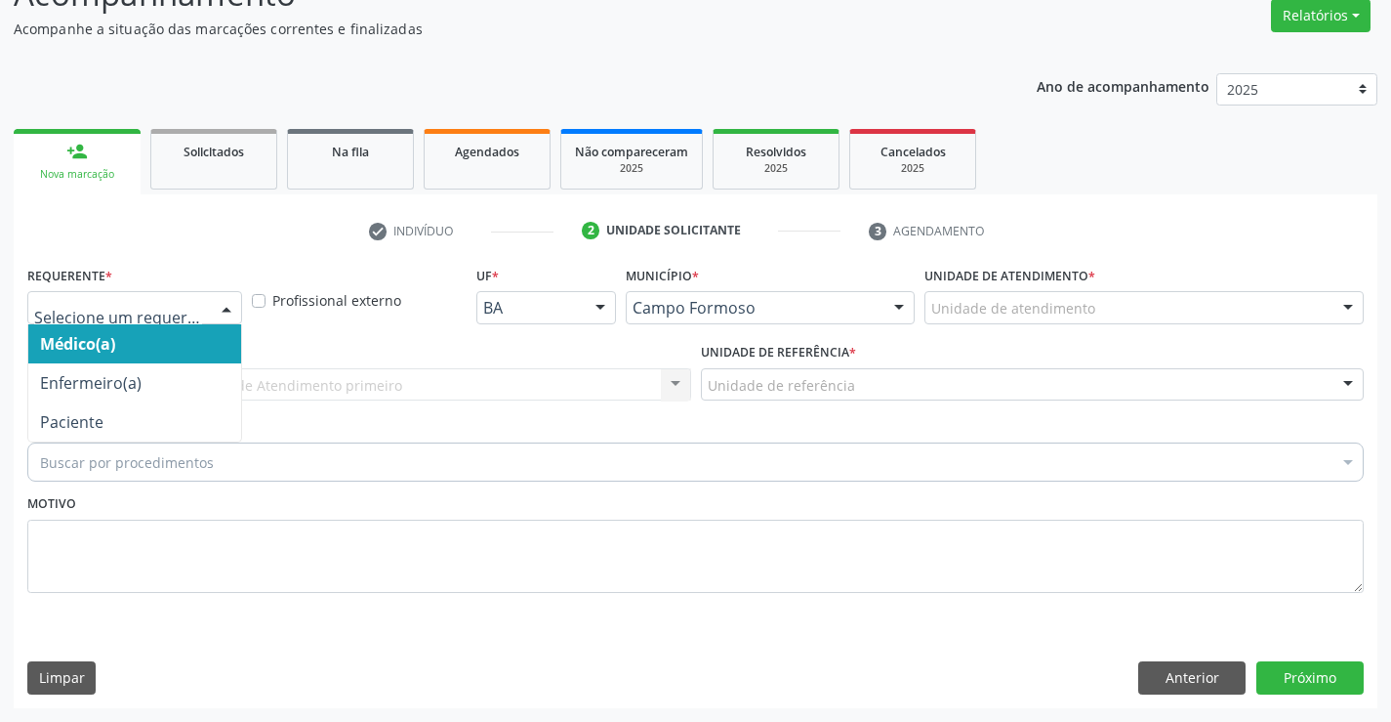
click at [212, 310] on div at bounding box center [226, 308] width 29 height 33
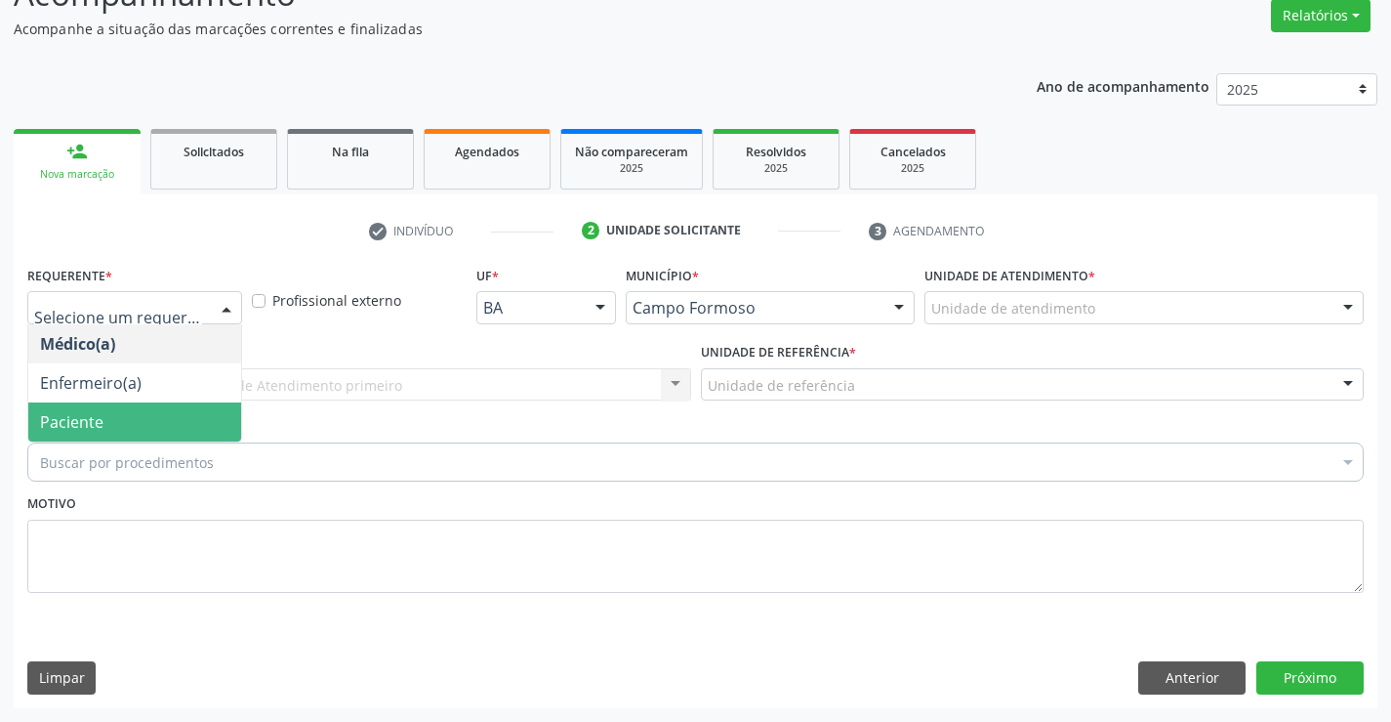
click at [134, 428] on span "Paciente" at bounding box center [134, 421] width 213 height 39
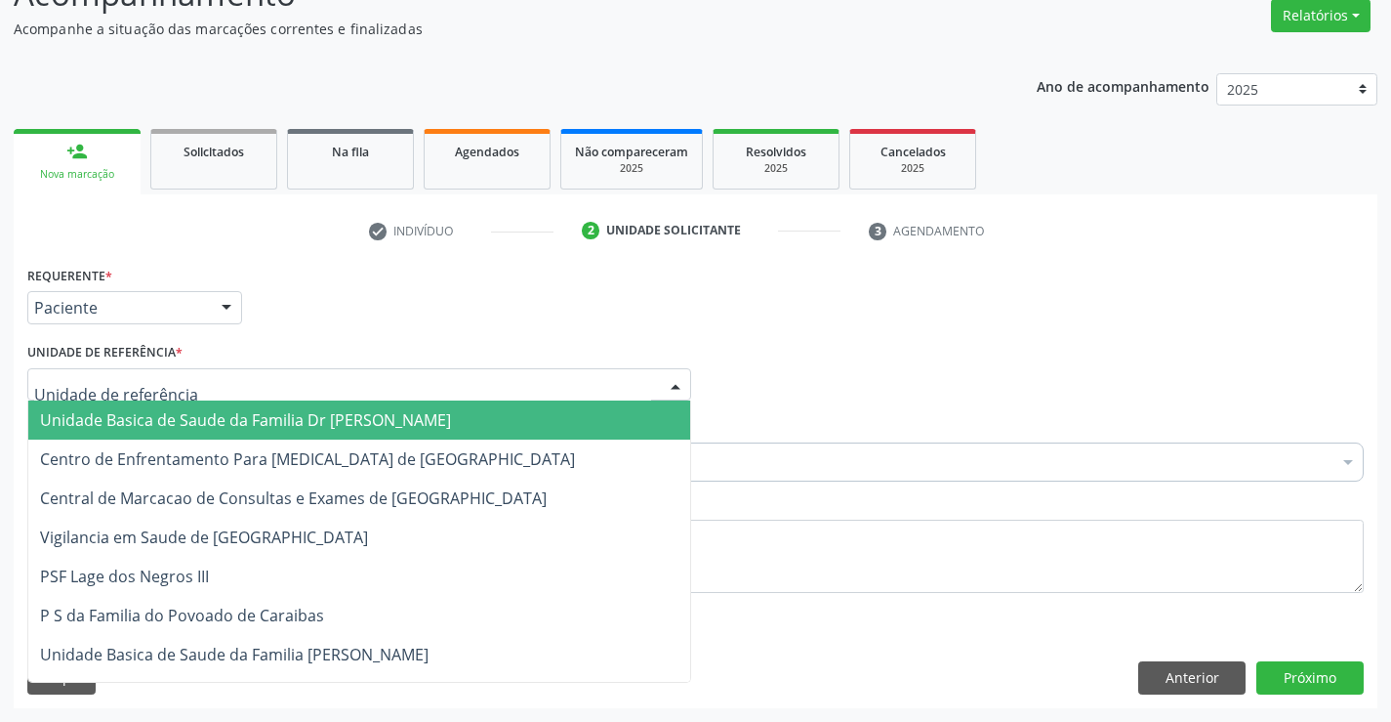
click at [274, 386] on div at bounding box center [359, 384] width 664 height 33
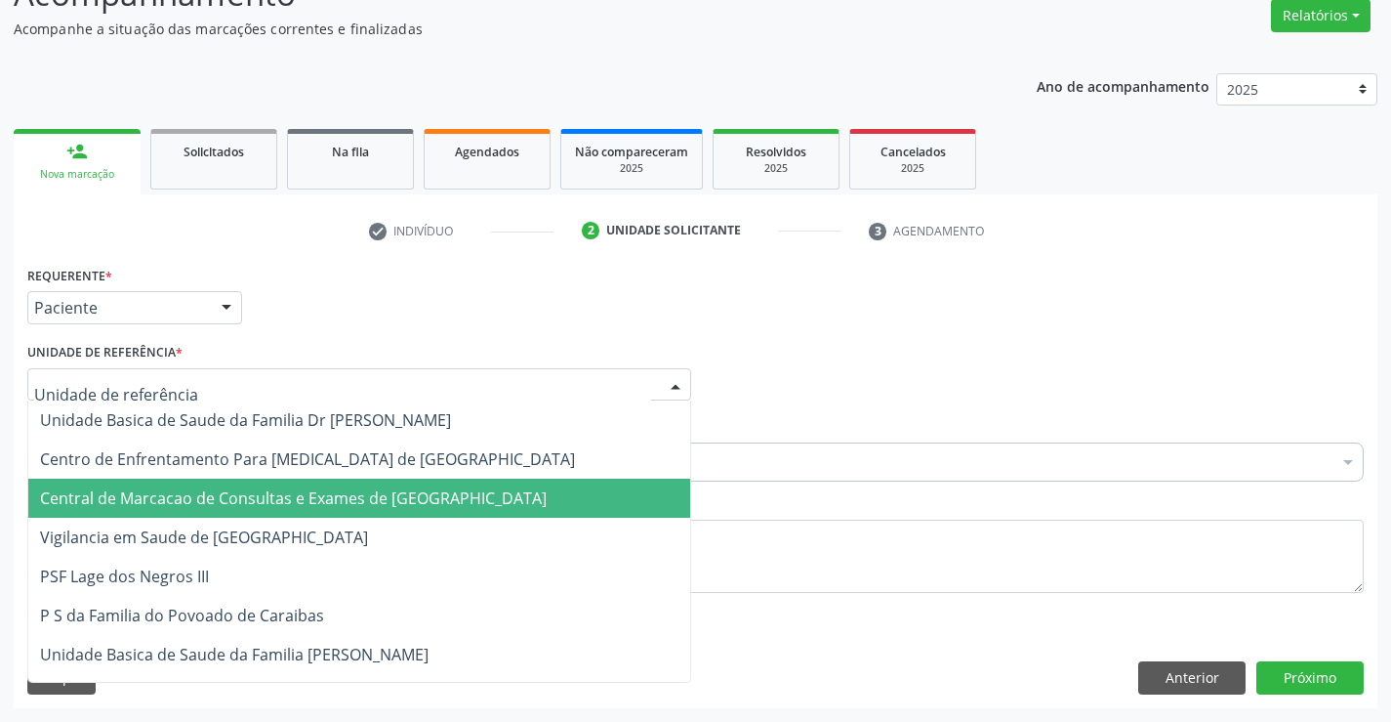
click at [276, 501] on span "Central de Marcacao de Consultas e Exames de [GEOGRAPHIC_DATA]" at bounding box center [293, 497] width 507 height 21
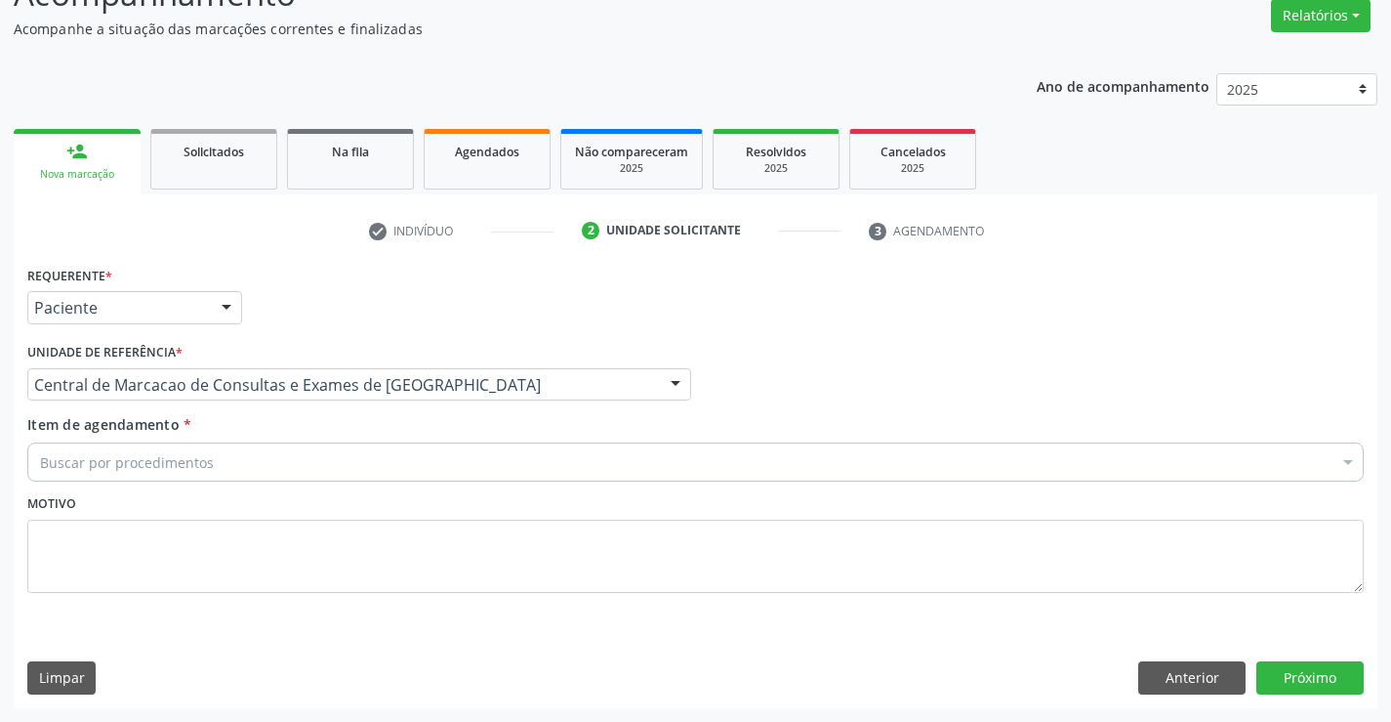
click at [311, 457] on div "Buscar por procedimentos" at bounding box center [695, 461] width 1337 height 39
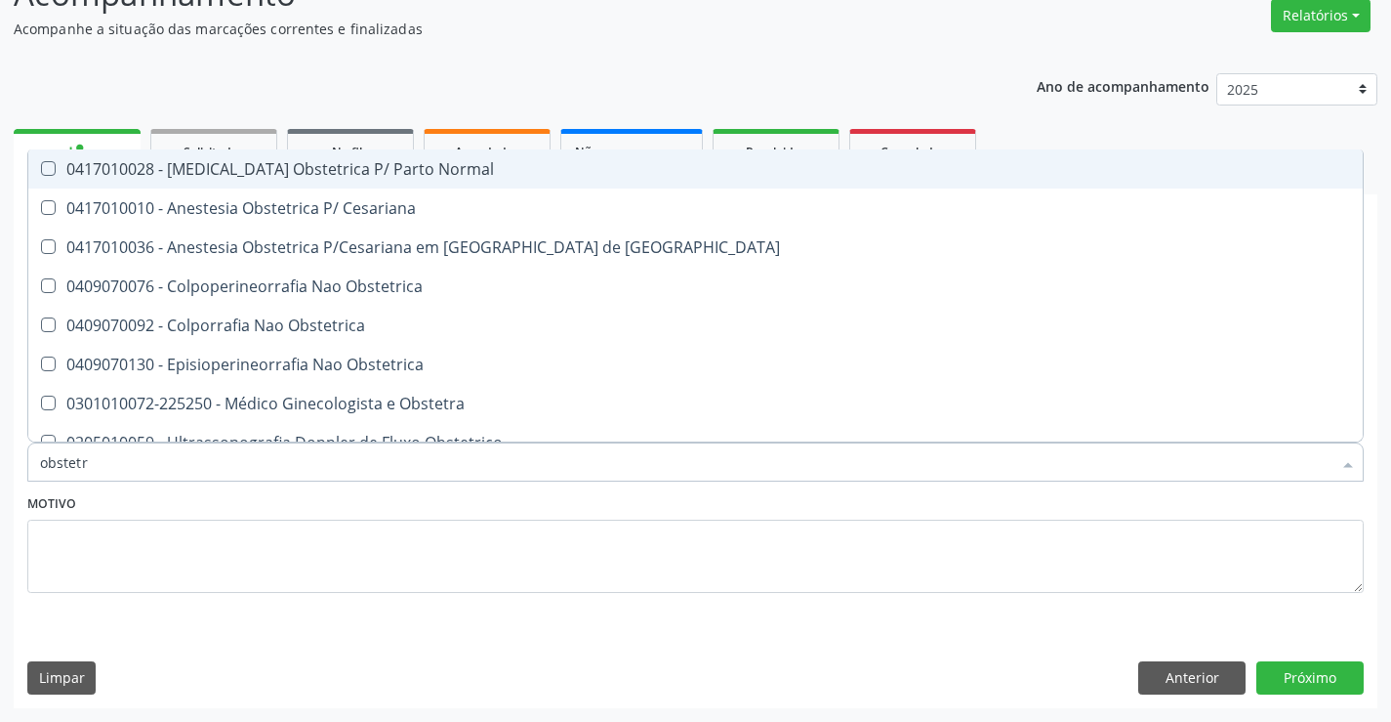
type input "obstetra"
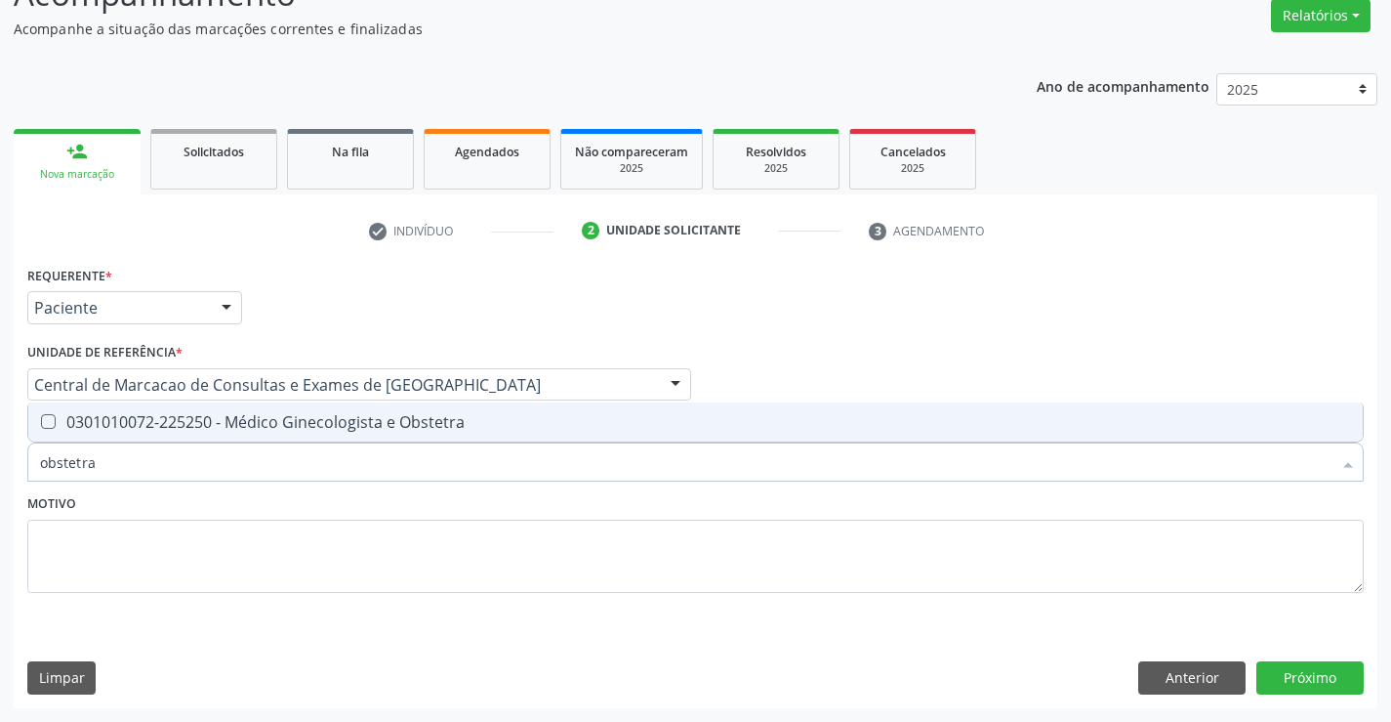
click at [310, 423] on div "0301010072-225250 - Médico Ginecologista e Obstetra" at bounding box center [695, 422] width 1311 height 16
checkbox Obstetra "true"
click at [1284, 679] on button "Próximo" at bounding box center [1310, 677] width 107 height 33
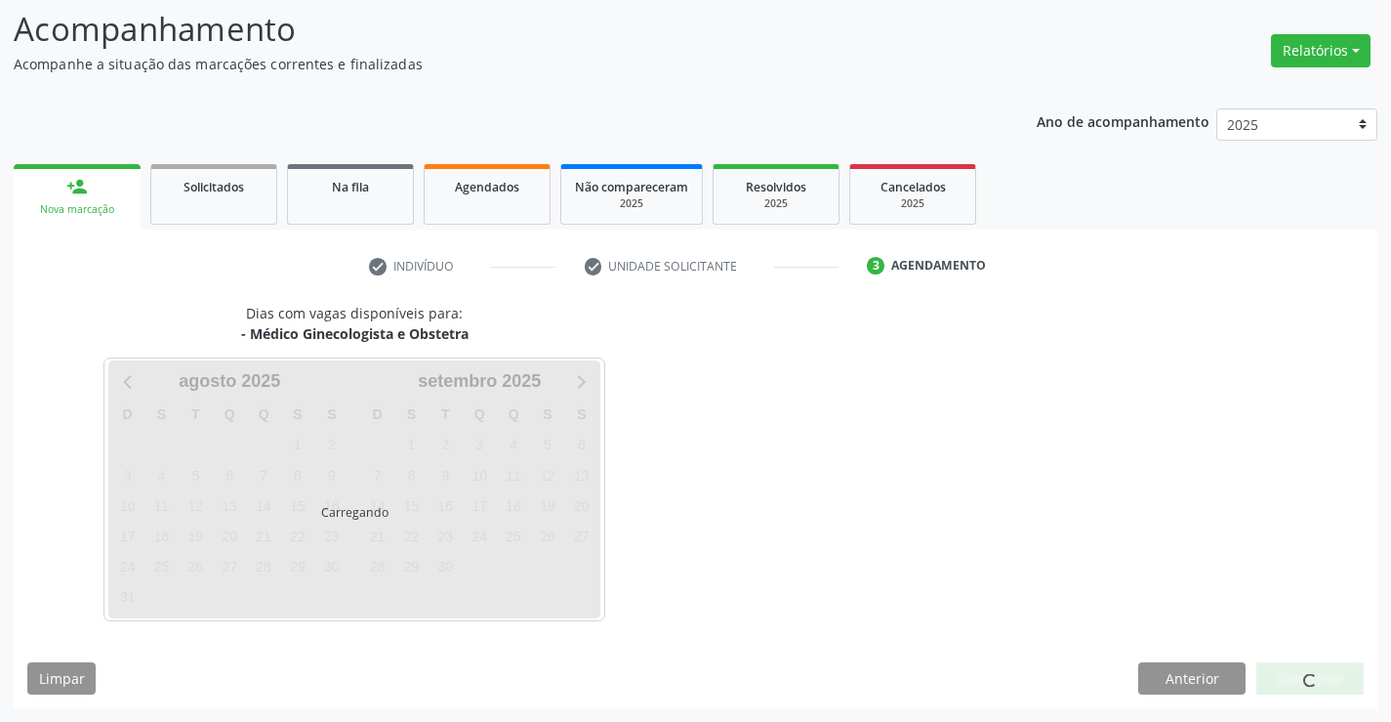
scroll to position [128, 0]
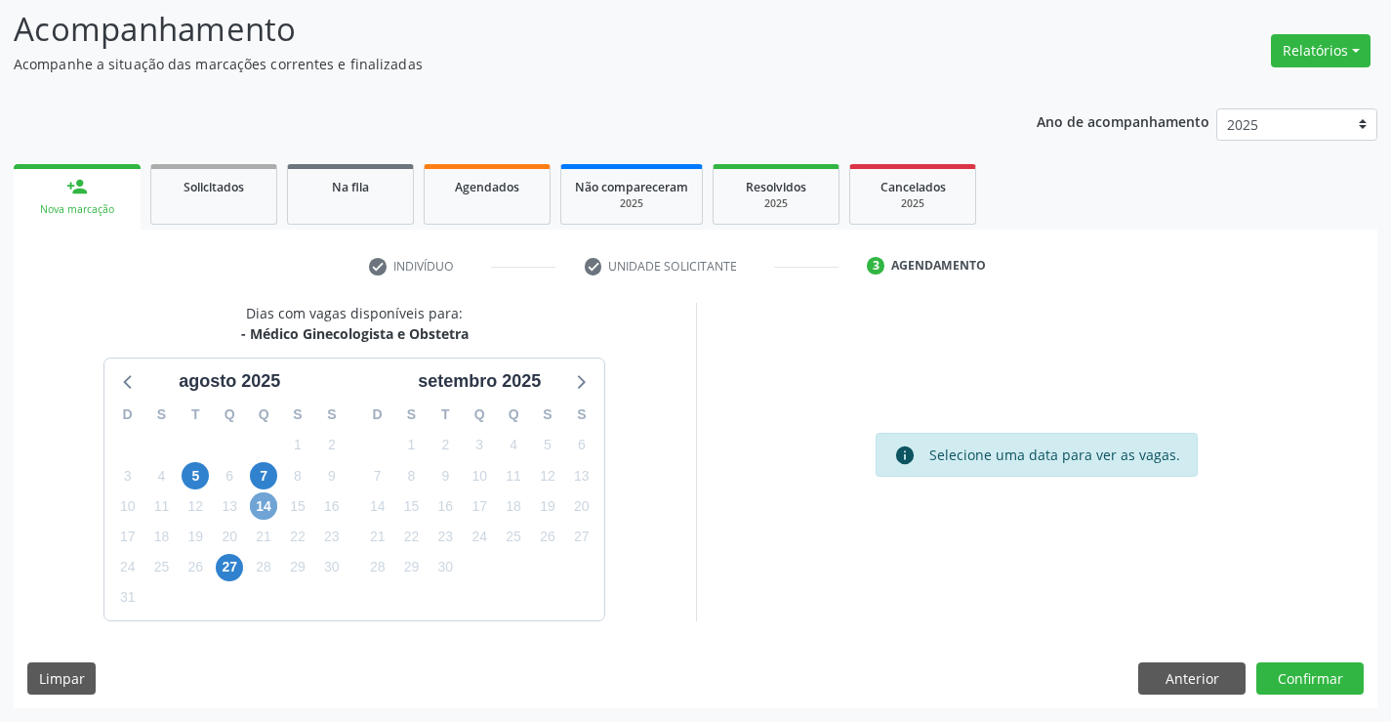
click at [258, 513] on span "14" at bounding box center [263, 505] width 27 height 27
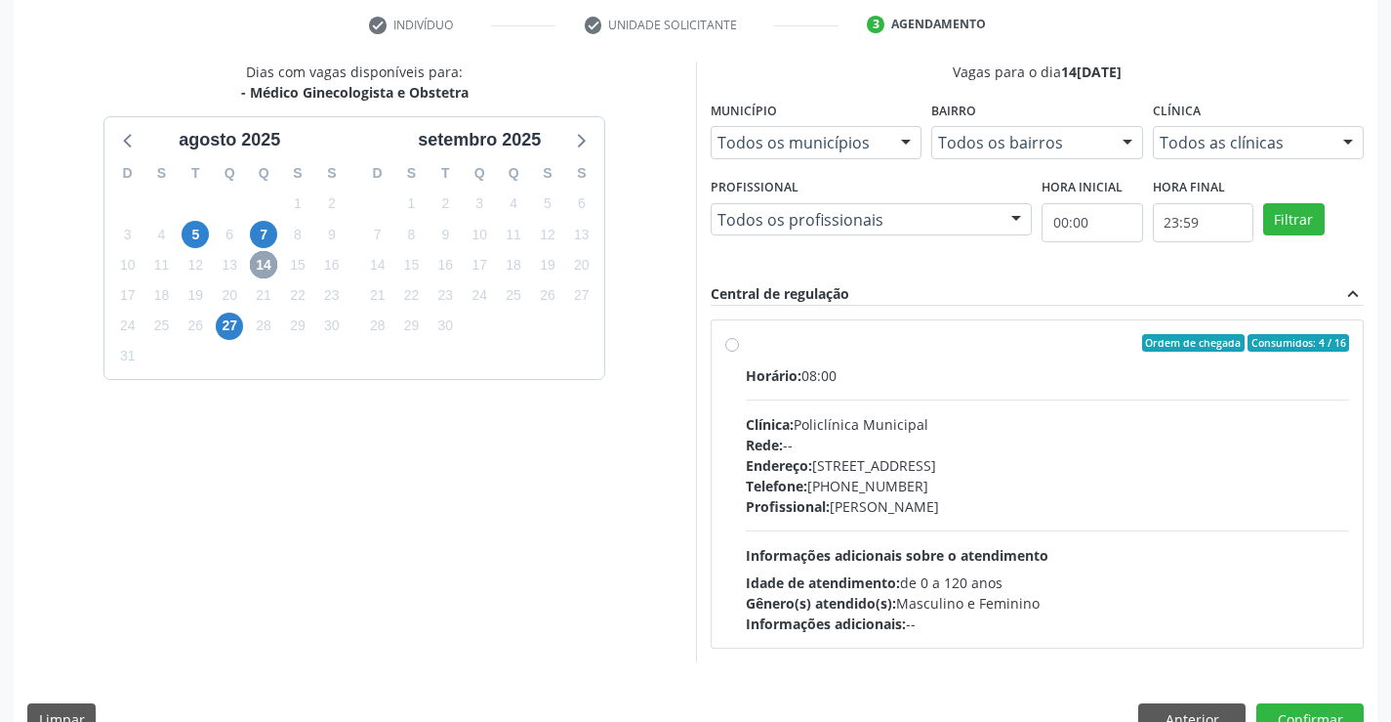
scroll to position [410, 0]
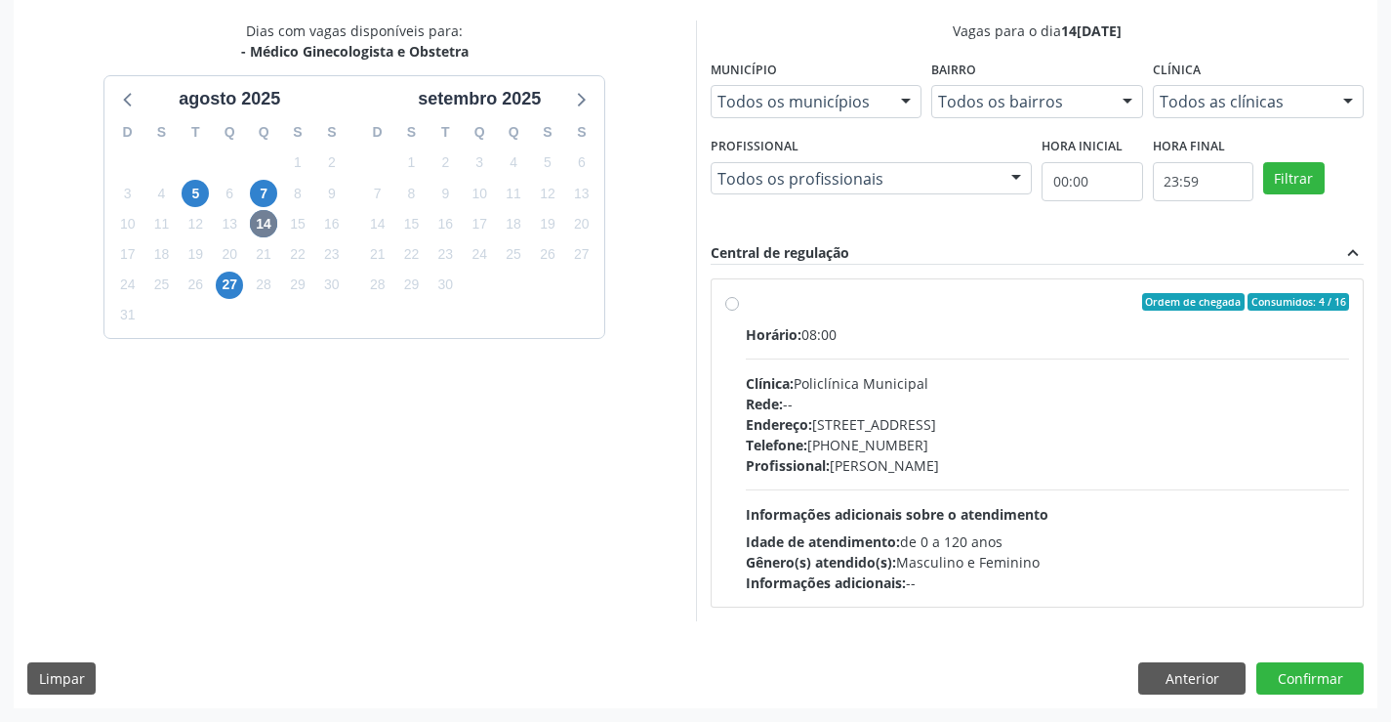
click at [830, 381] on div "Clínica: Policlínica Municipal" at bounding box center [1048, 383] width 604 height 21
click at [739, 310] on input "Ordem de chegada Consumidos: 4 / 16 Horário: 08:00 Clínica: Policlínica Municip…" at bounding box center [732, 302] width 14 height 18
radio input "true"
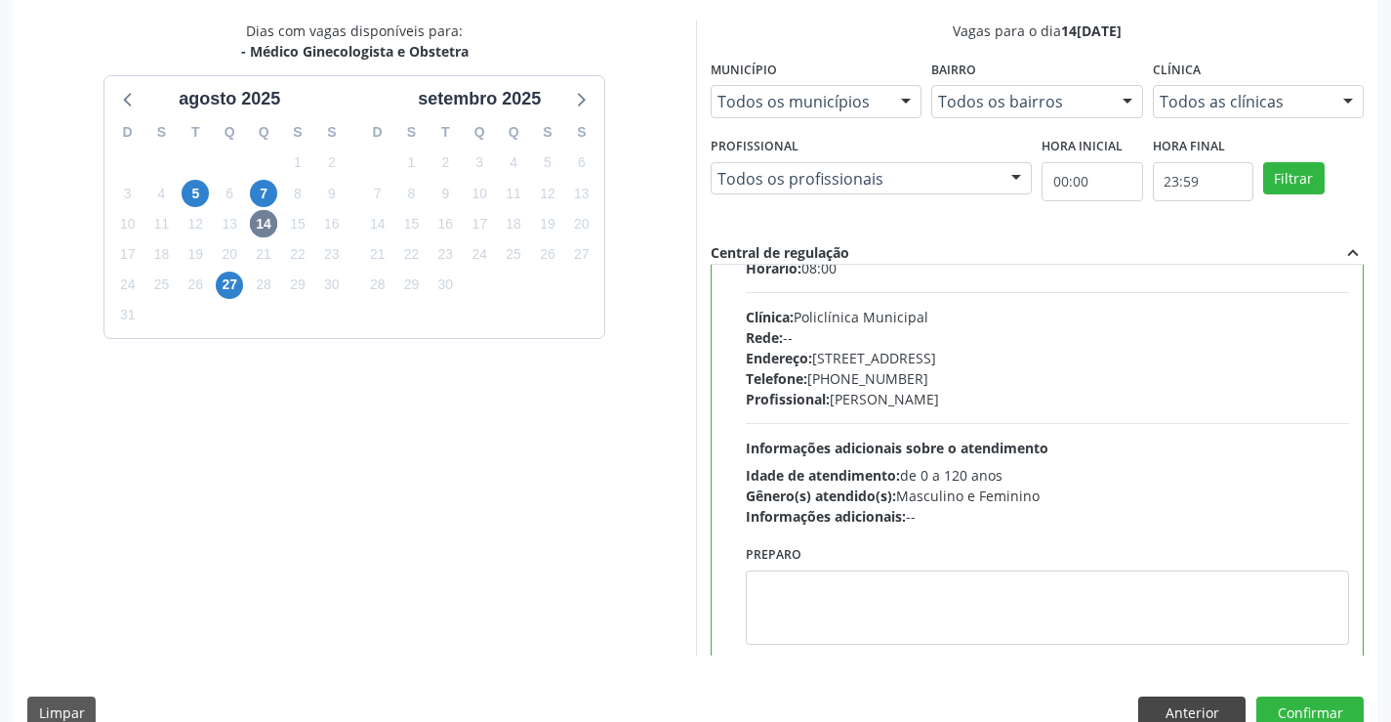
scroll to position [97, 0]
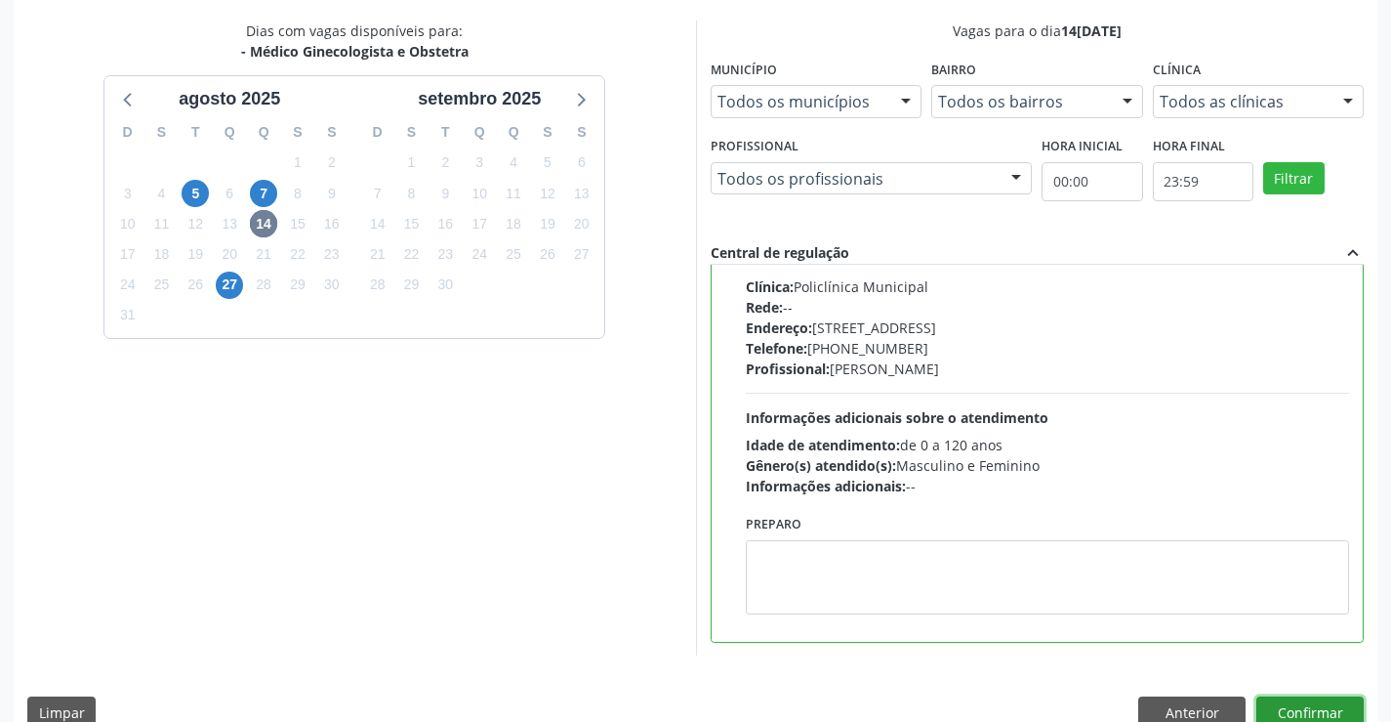
click at [1299, 706] on button "Confirmar" at bounding box center [1310, 712] width 107 height 33
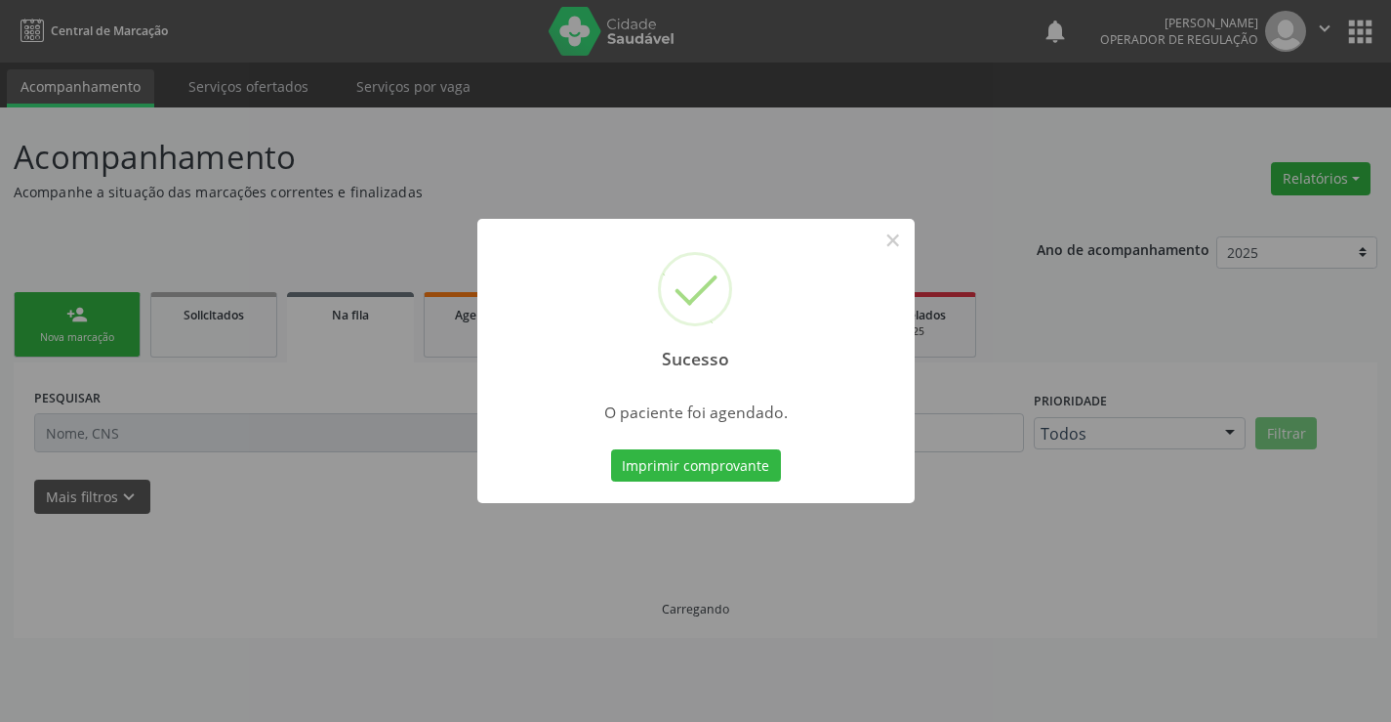
scroll to position [0, 0]
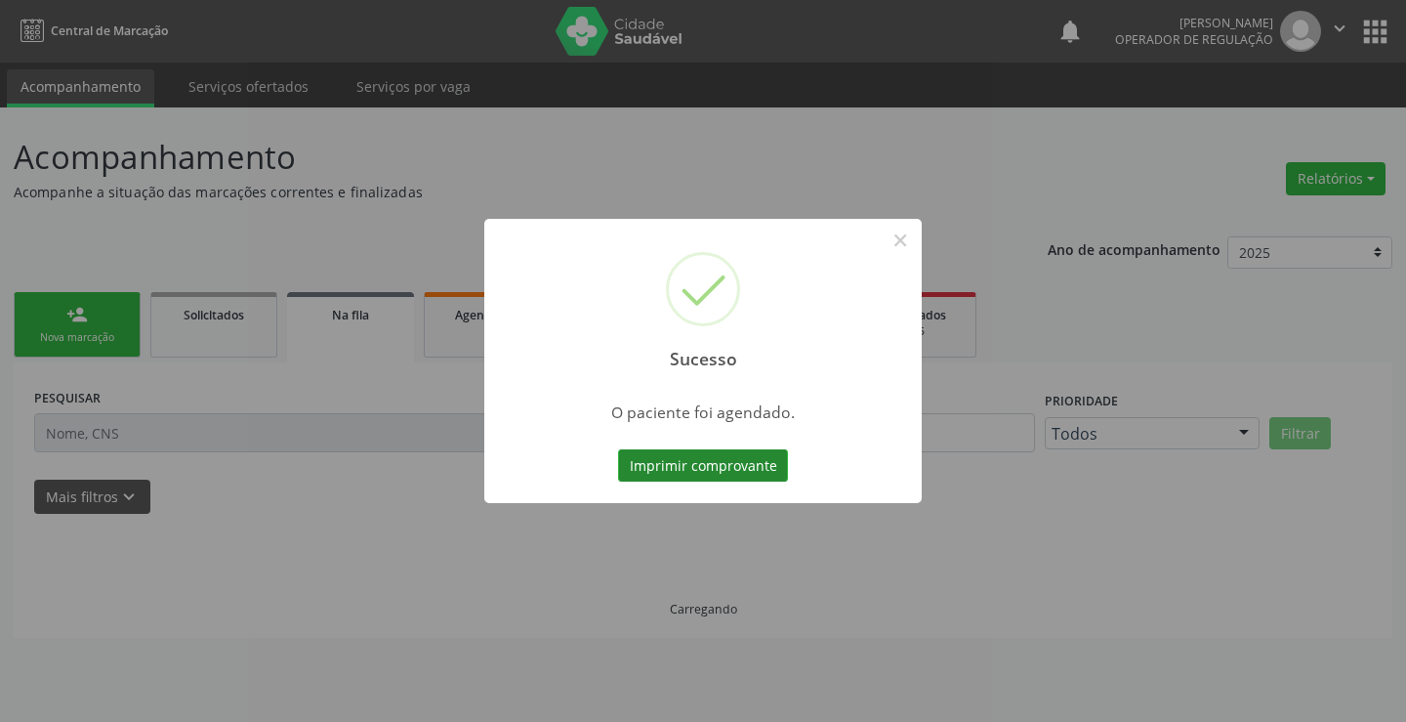
click at [687, 471] on button "Imprimir comprovante" at bounding box center [703, 465] width 170 height 33
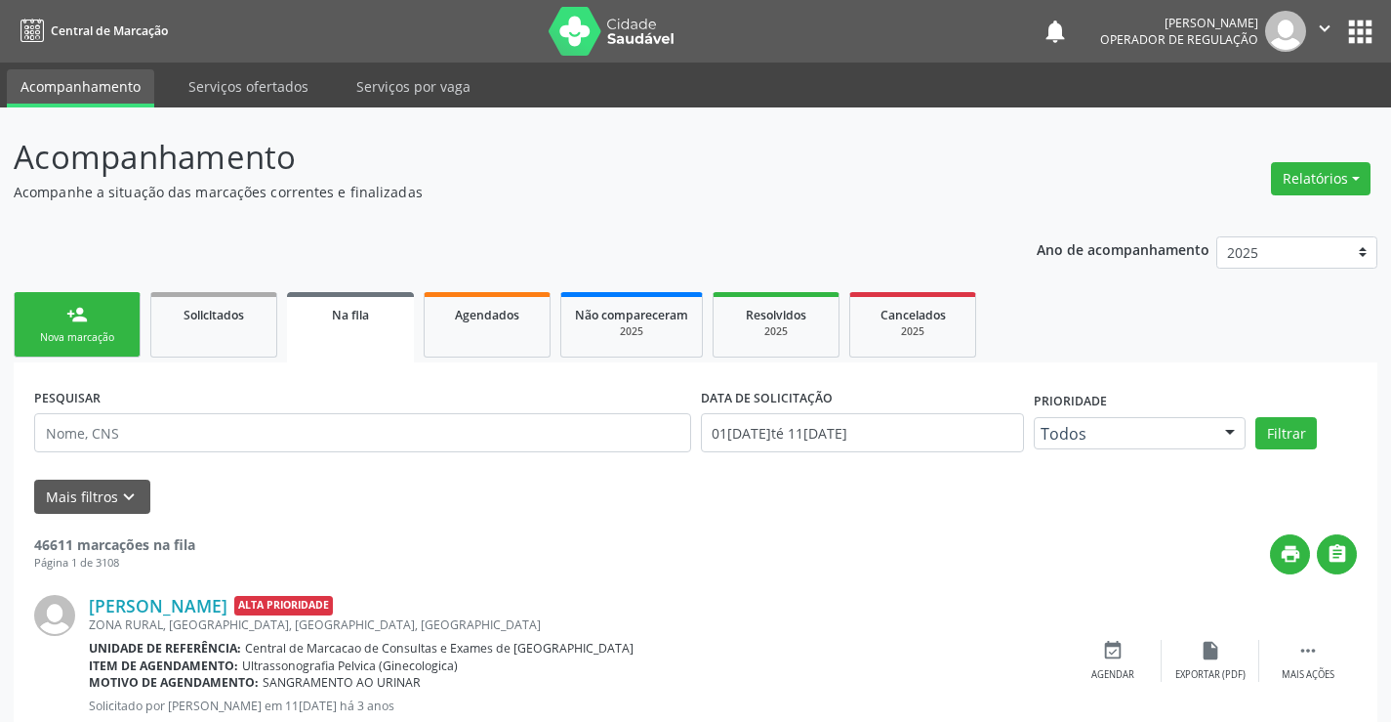
click at [101, 298] on link "person_add Nova marcação" at bounding box center [77, 324] width 127 height 65
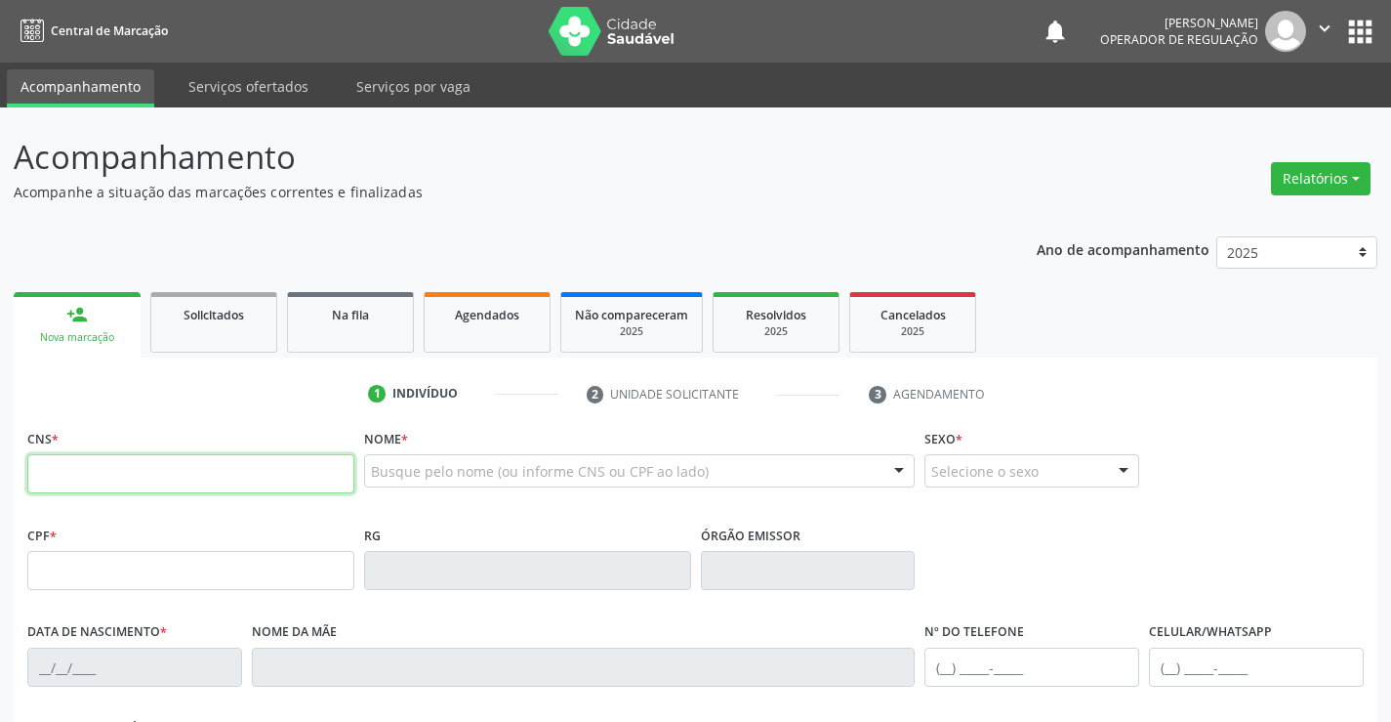
click at [124, 472] on input "text" at bounding box center [190, 473] width 327 height 39
type input "700 8079 6390 8689"
type input "0834529408"
type input "22[DATE]"
type input "[PHONE_NUMBER]"
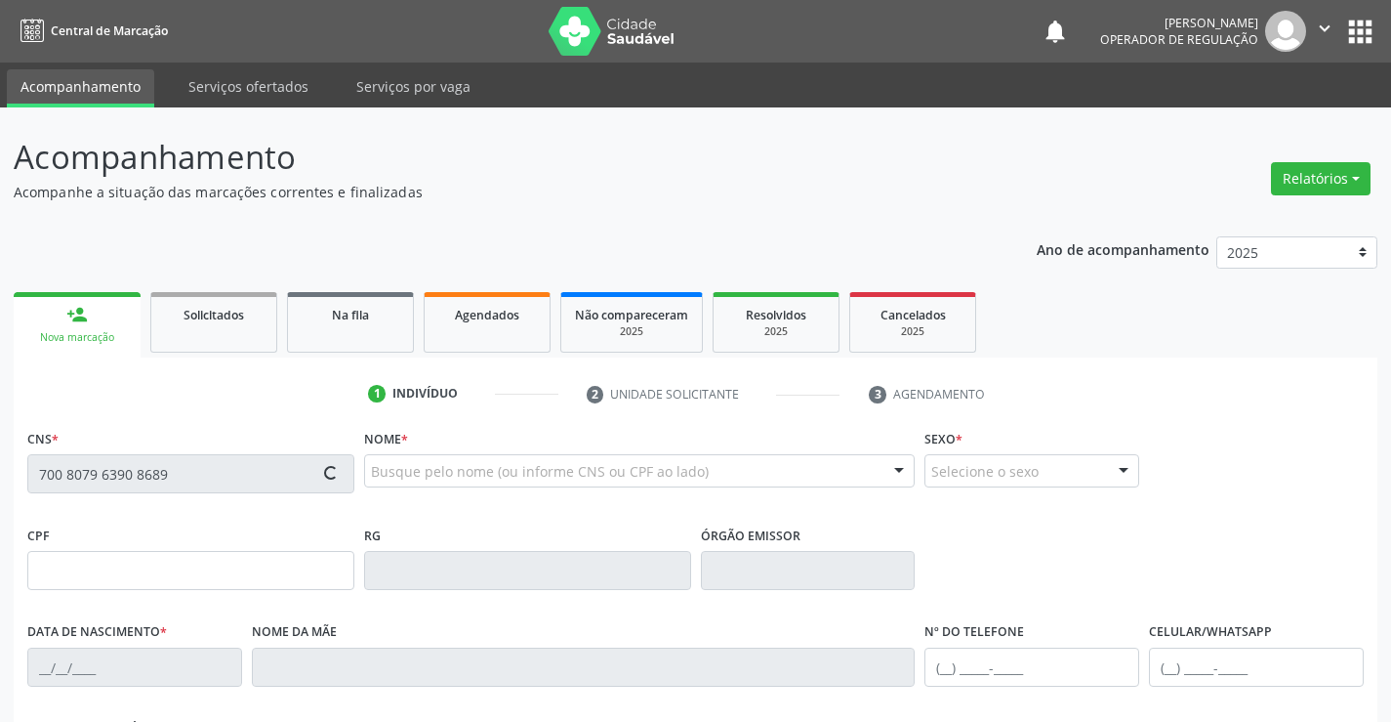
type input "[PHONE_NUMBER]"
type input "002.708.385-38"
type input "S/N"
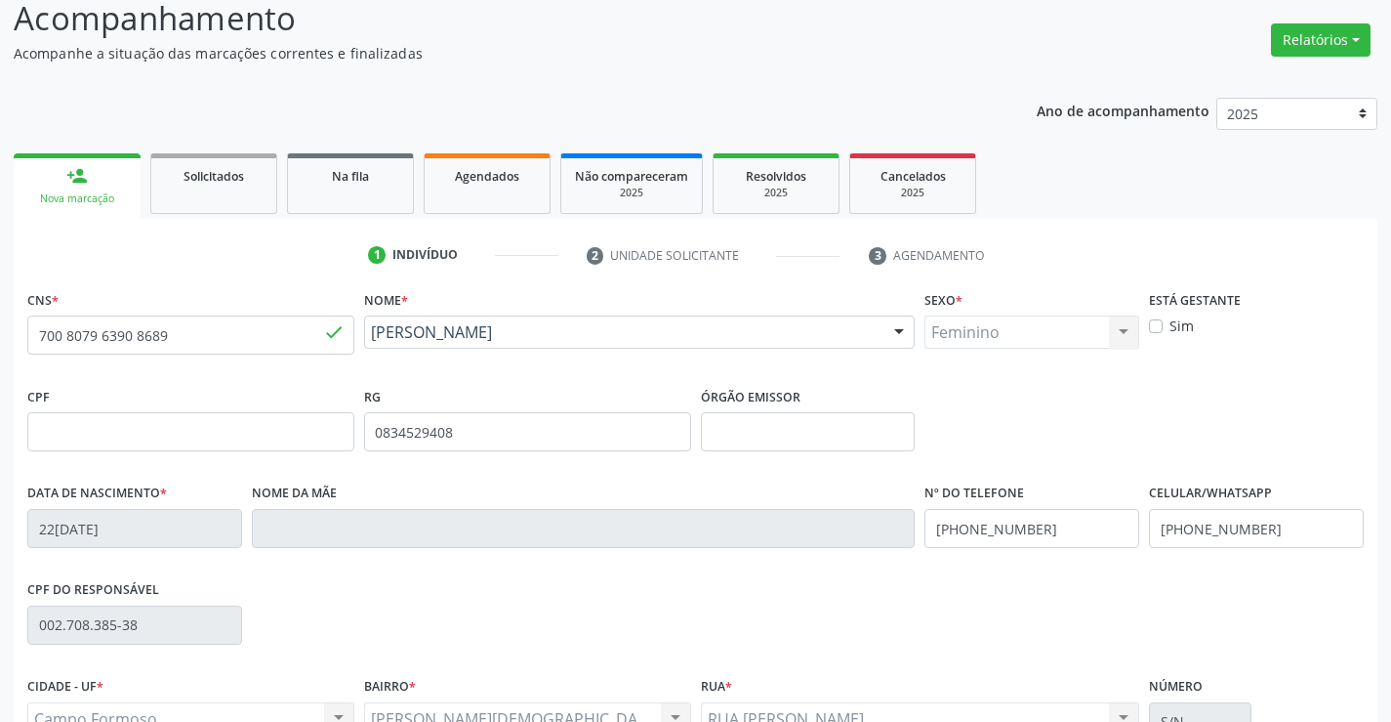
scroll to position [337, 0]
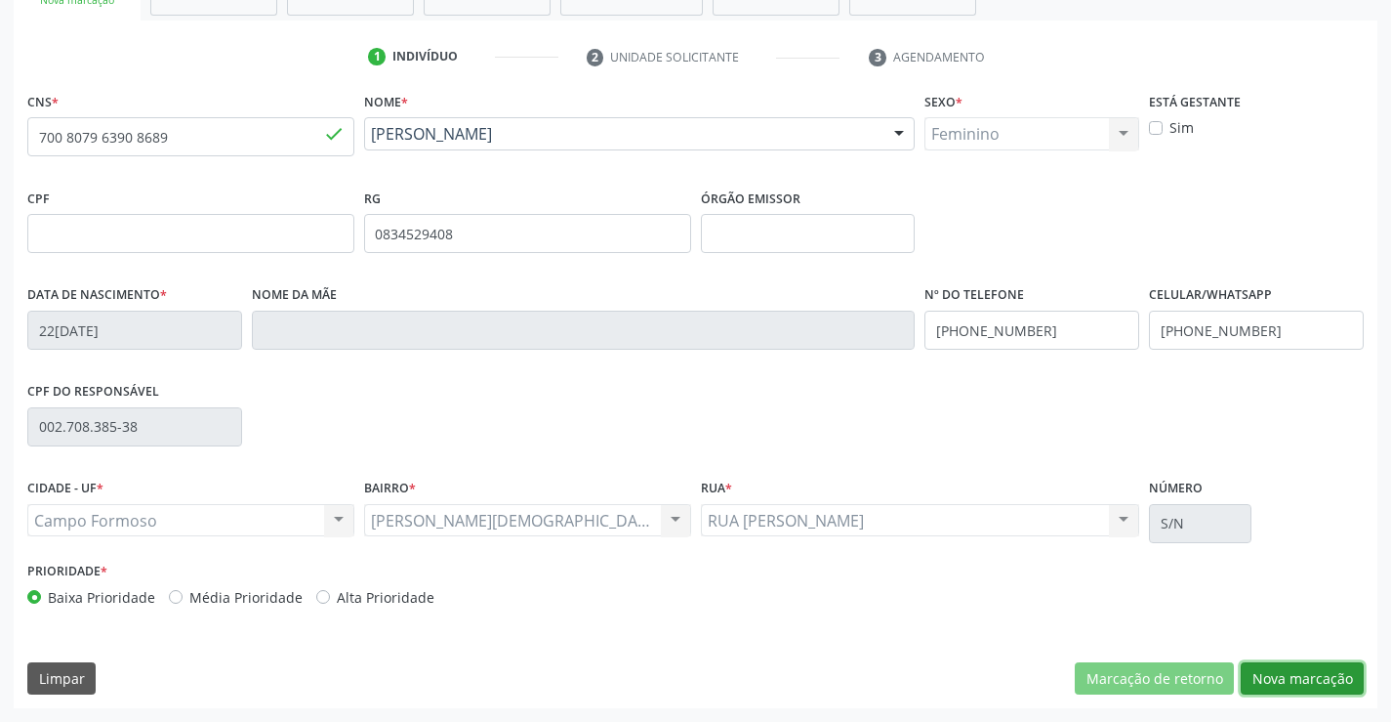
click at [1320, 681] on button "Nova marcação" at bounding box center [1302, 678] width 123 height 33
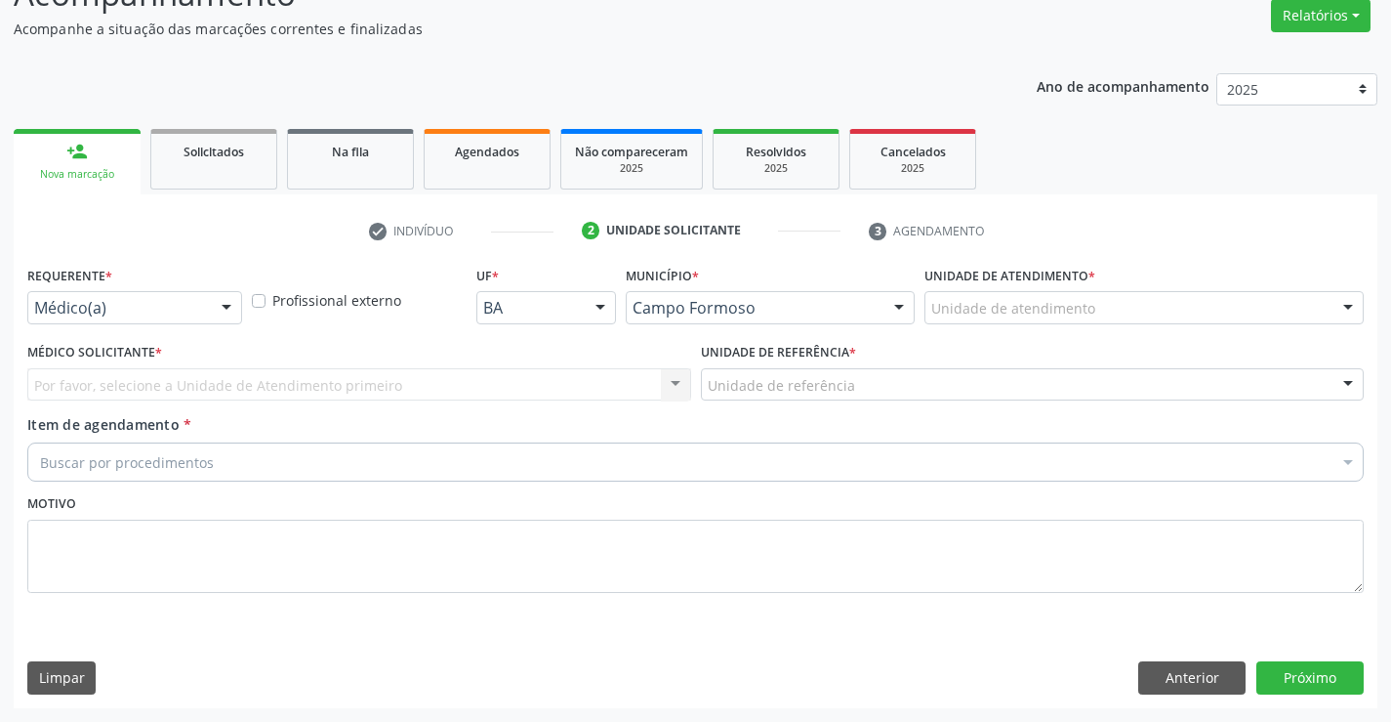
scroll to position [163, 0]
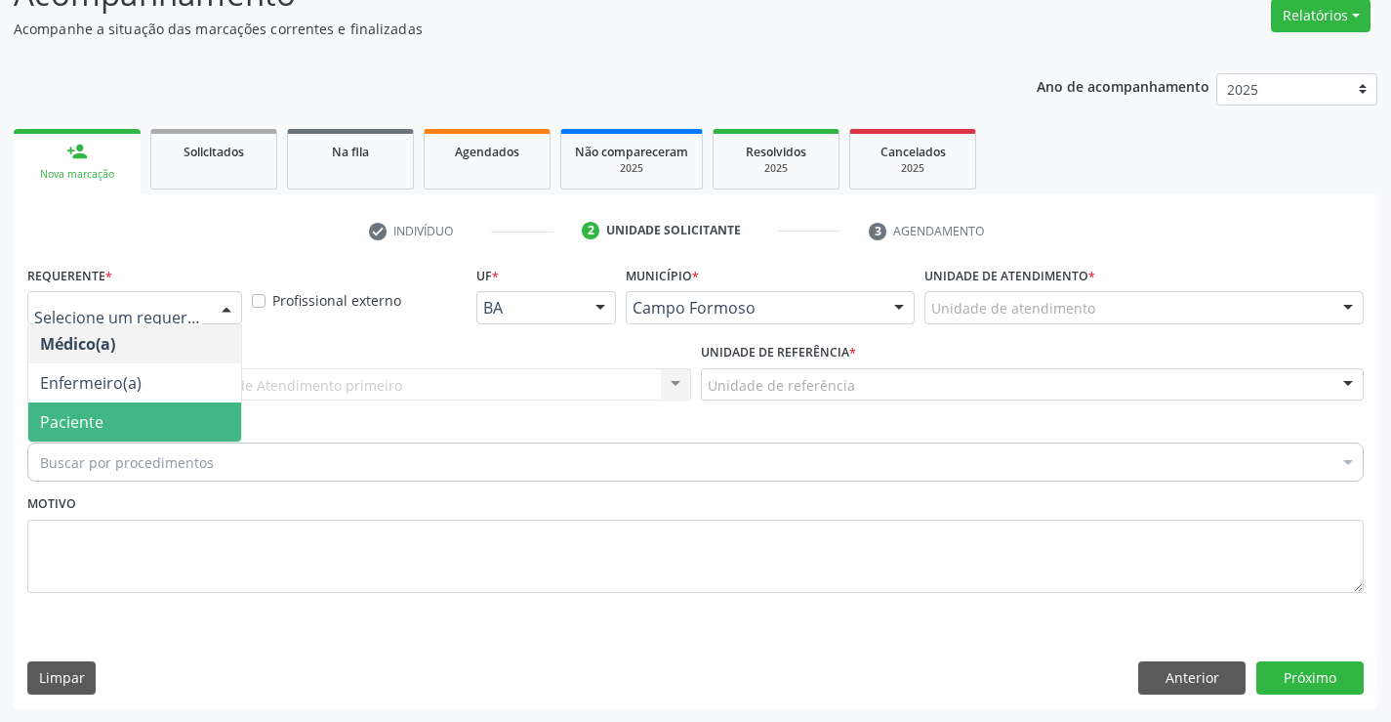
click at [132, 404] on span "Paciente" at bounding box center [134, 421] width 213 height 39
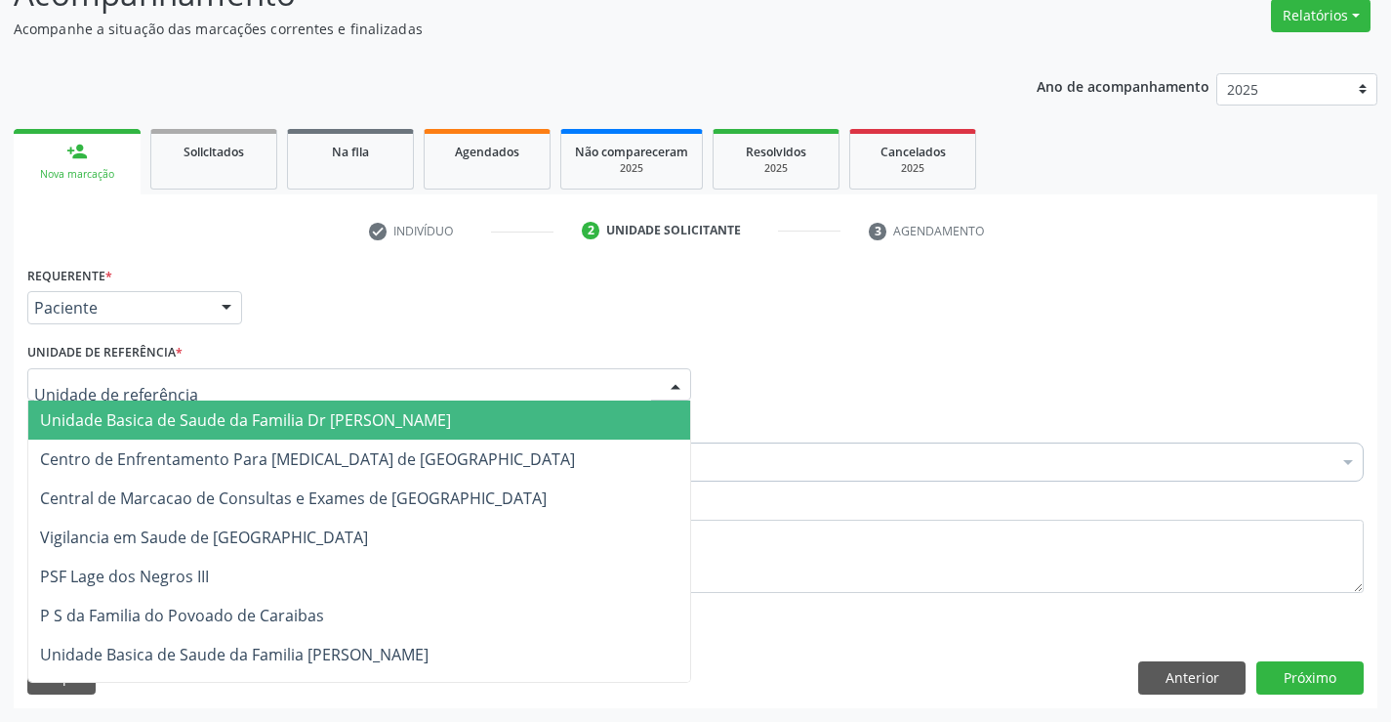
drag, startPoint x: 259, startPoint y: 385, endPoint x: 266, endPoint y: 464, distance: 79.4
click at [259, 387] on div at bounding box center [359, 384] width 664 height 33
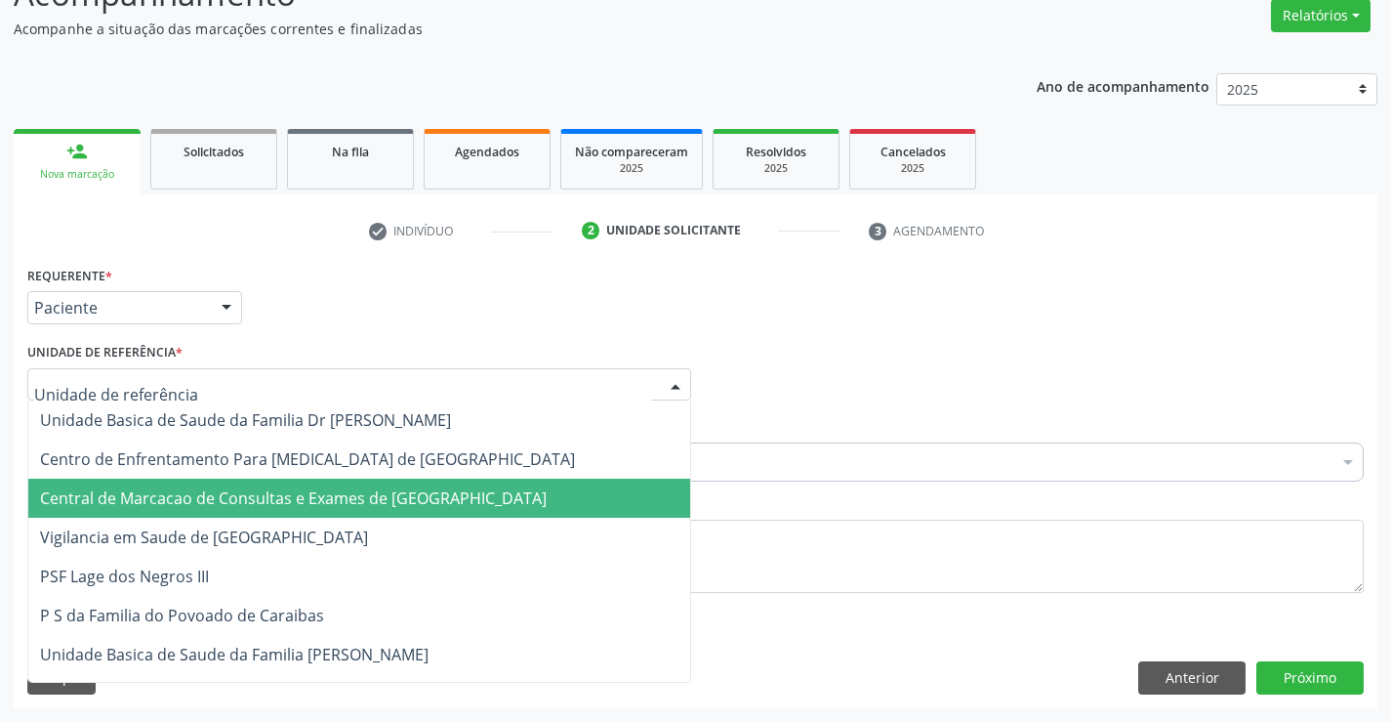
click at [271, 494] on span "Central de Marcacao de Consultas e Exames de [GEOGRAPHIC_DATA]" at bounding box center [293, 497] width 507 height 21
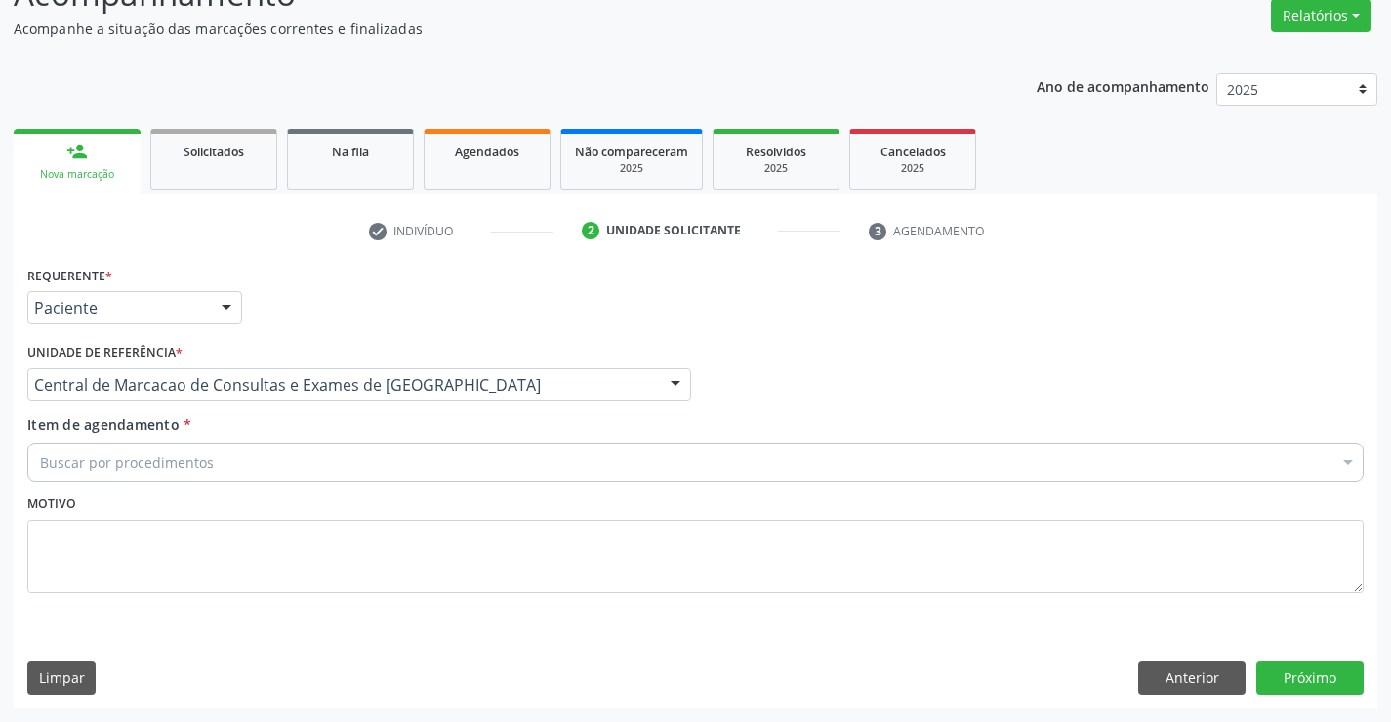
click at [292, 468] on div "Buscar por procedimentos" at bounding box center [695, 461] width 1337 height 39
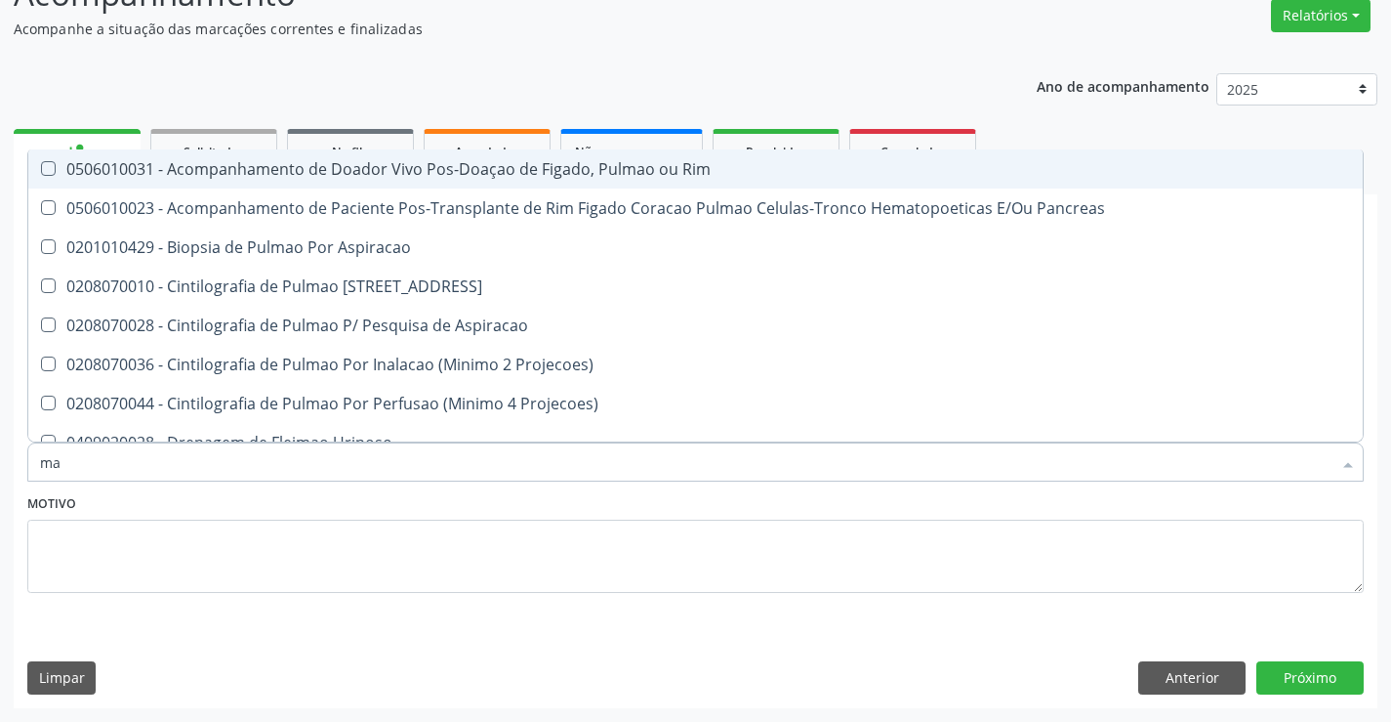
type input "m"
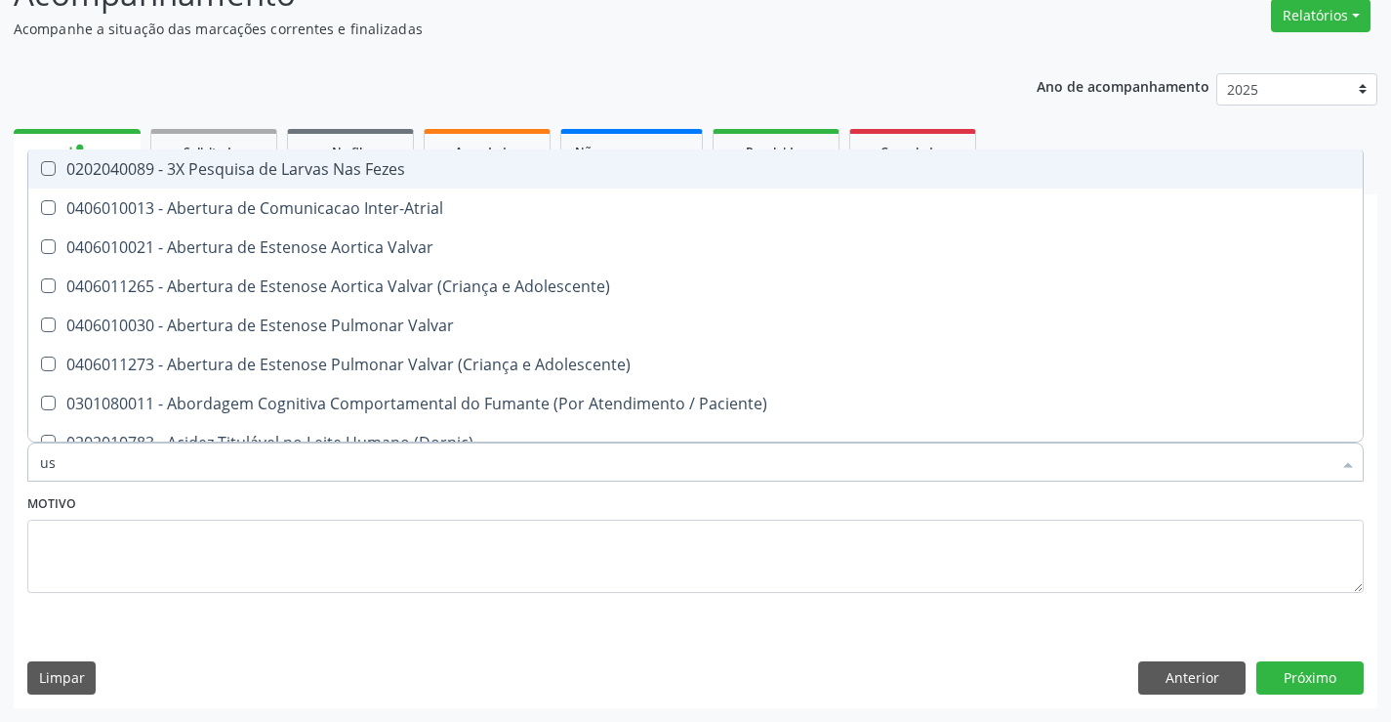
type input "usg"
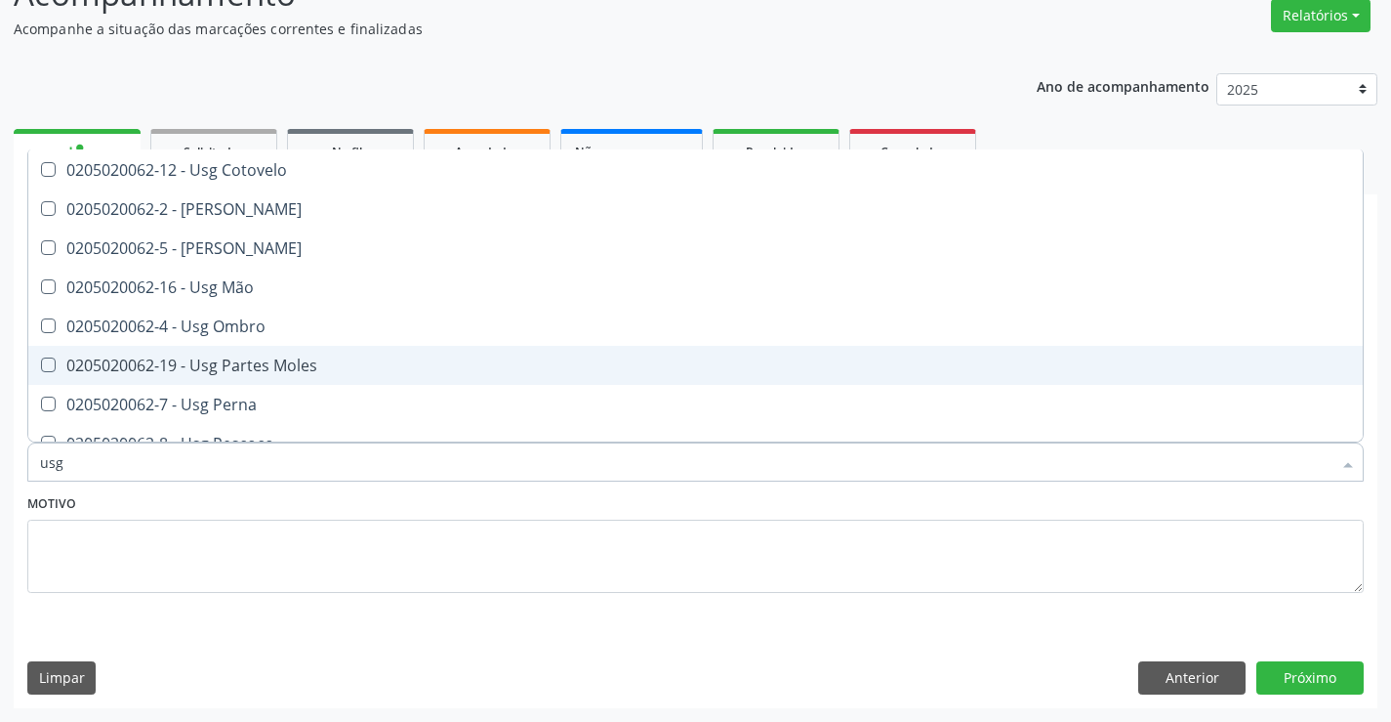
scroll to position [195, 0]
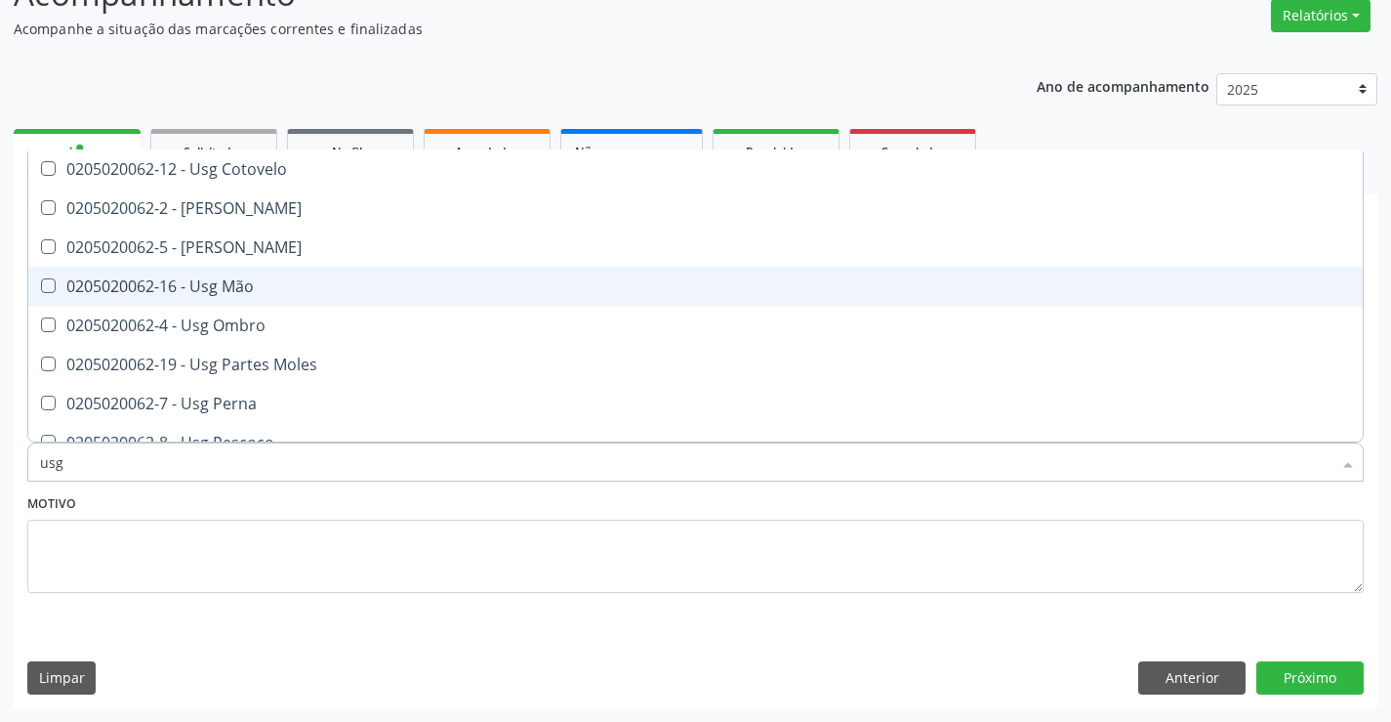
click at [223, 291] on div "0205020062-16 - Usg Mão" at bounding box center [695, 286] width 1311 height 16
checkbox Mão "true"
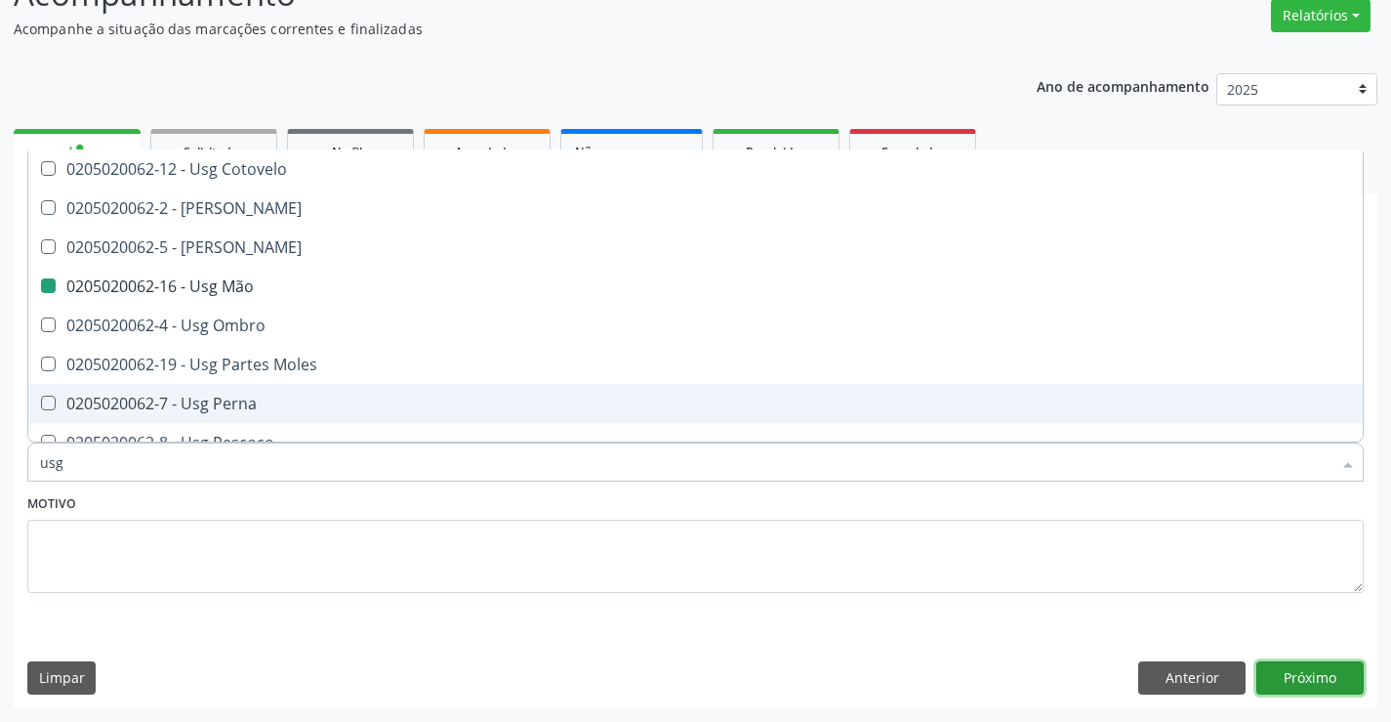
click at [1296, 679] on button "Próximo" at bounding box center [1310, 677] width 107 height 33
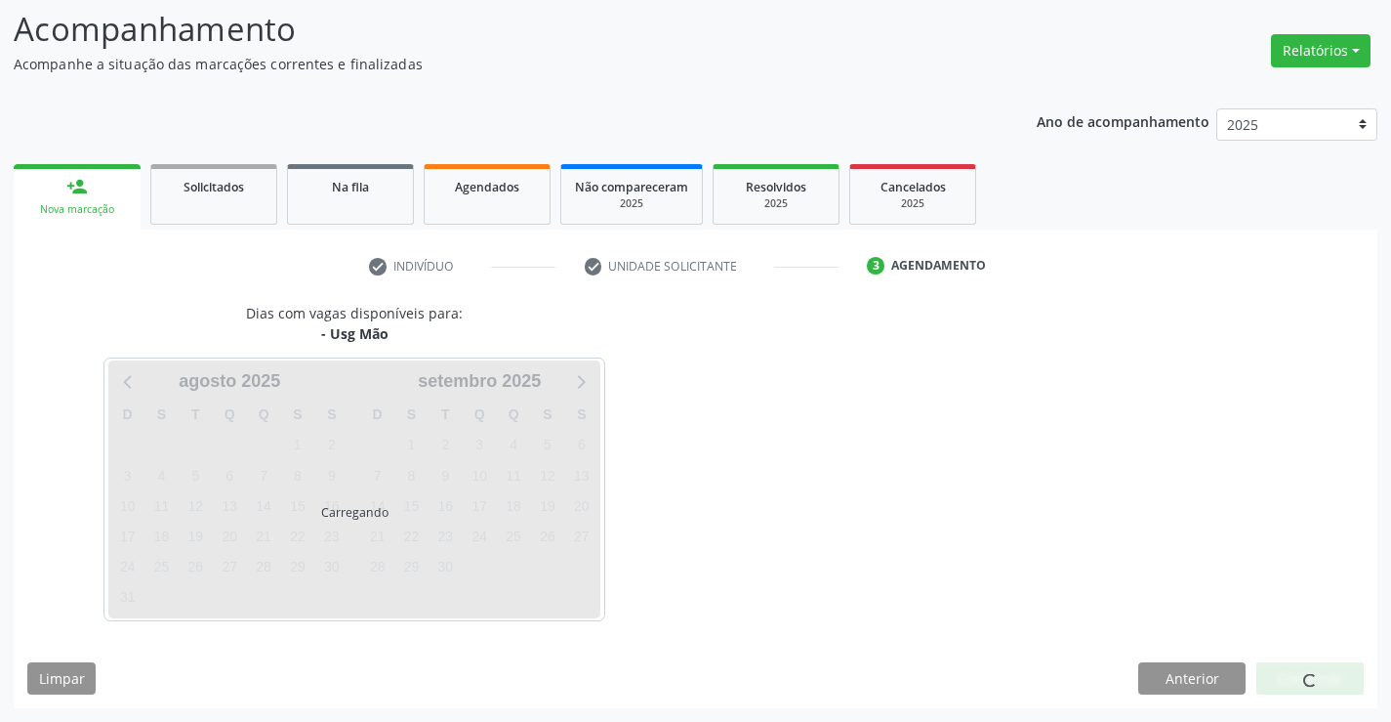
scroll to position [0, 0]
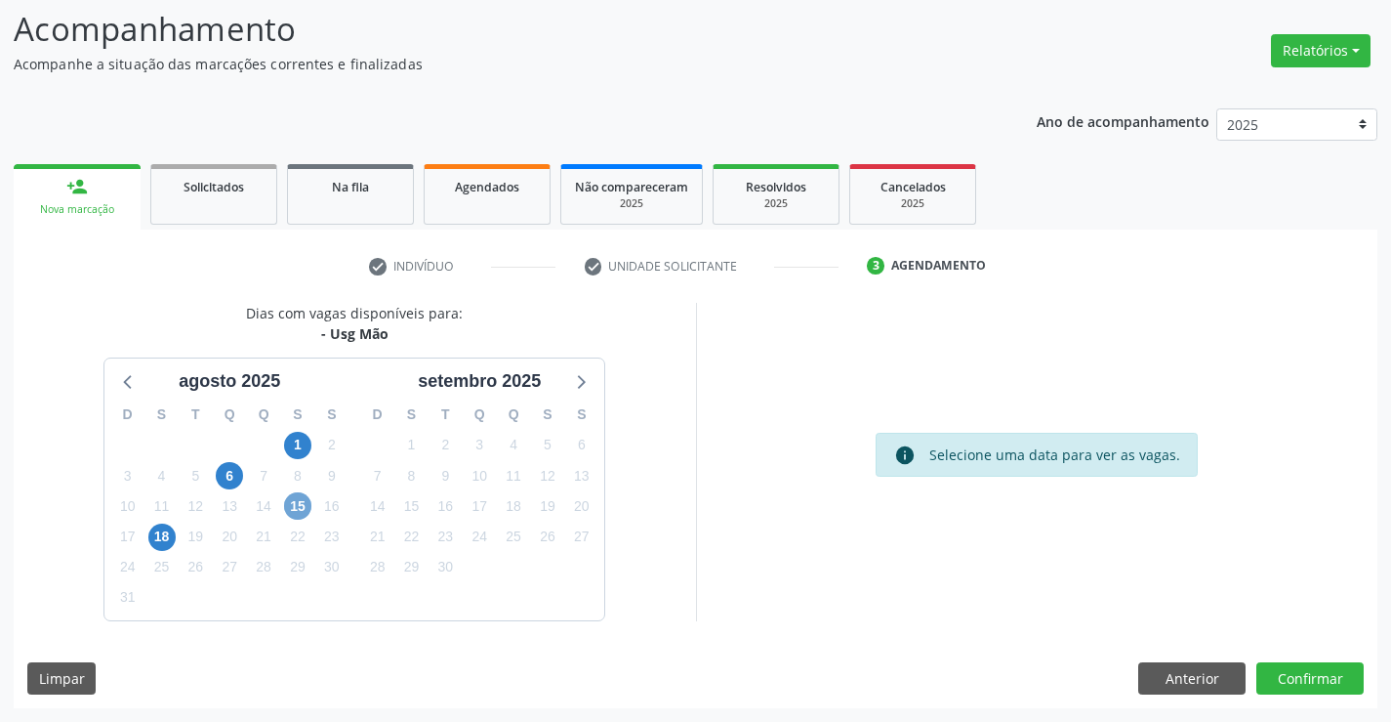
click at [293, 495] on span "15" at bounding box center [297, 505] width 27 height 27
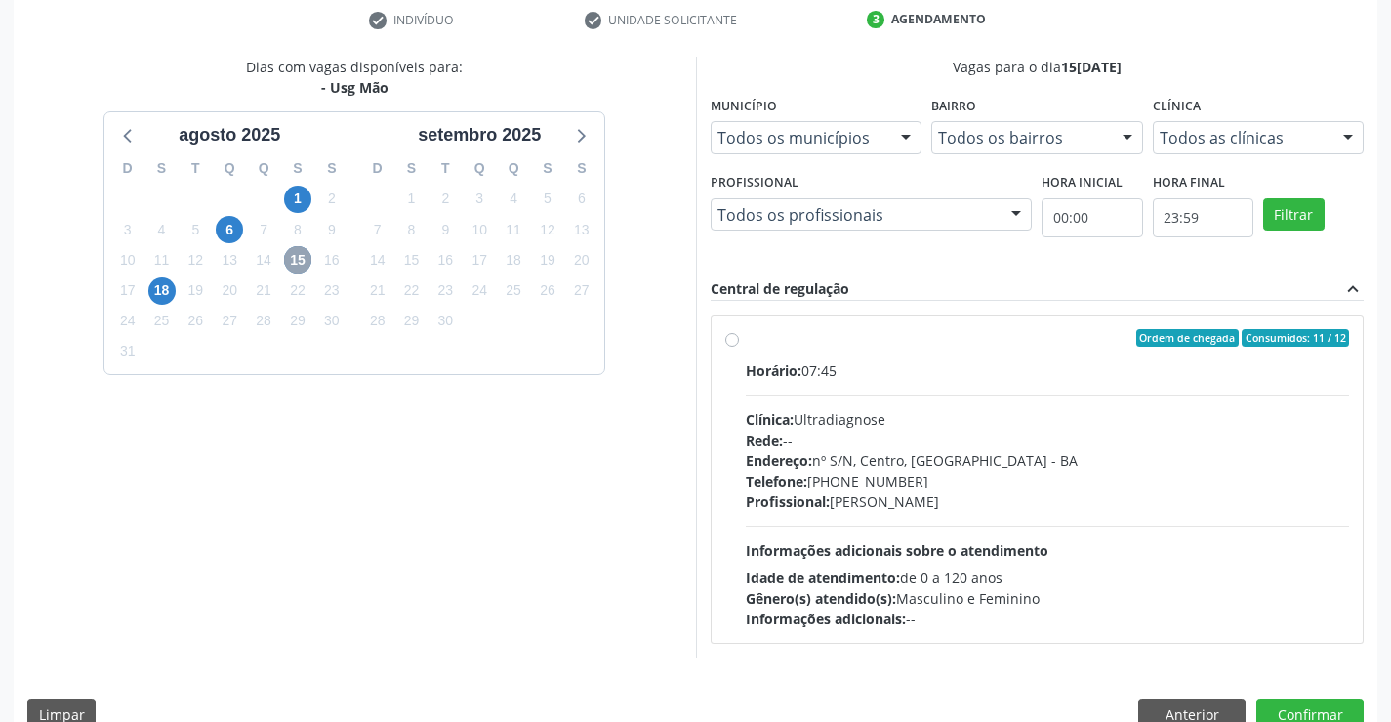
scroll to position [410, 0]
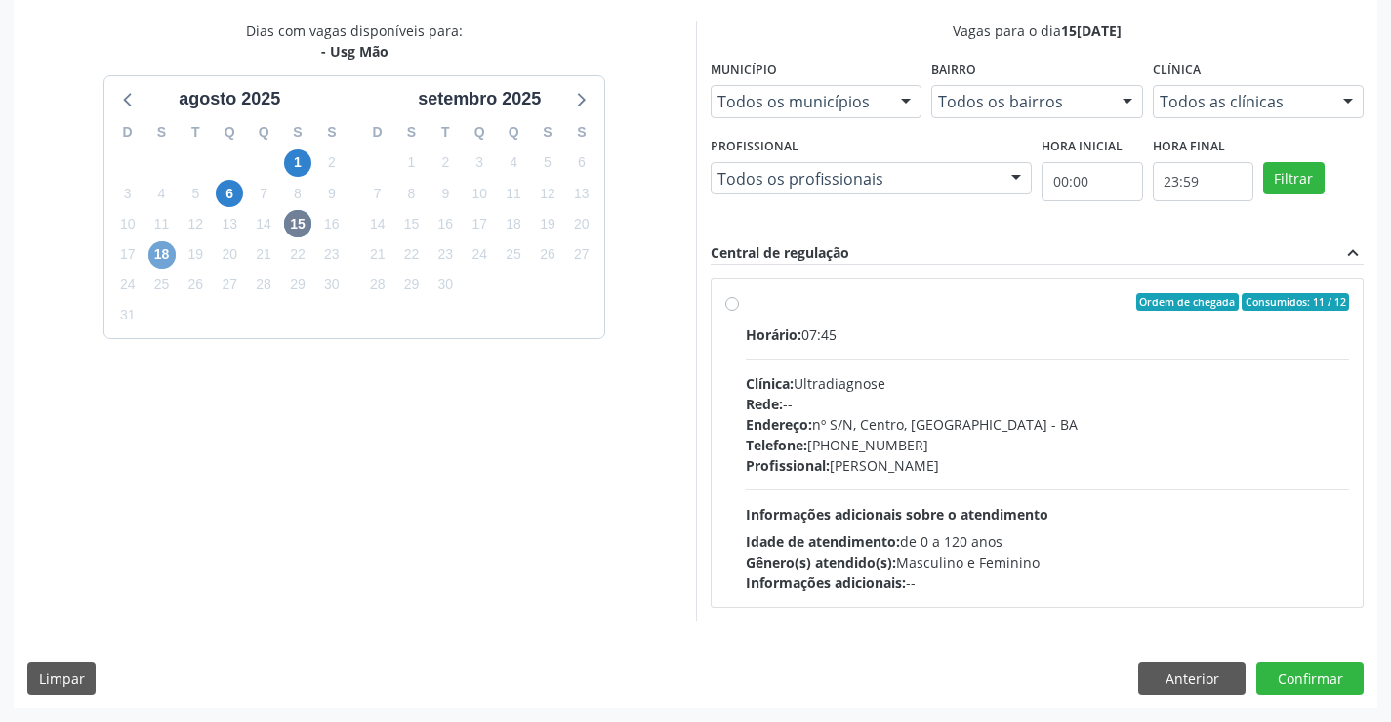
click at [169, 255] on span "18" at bounding box center [161, 254] width 27 height 27
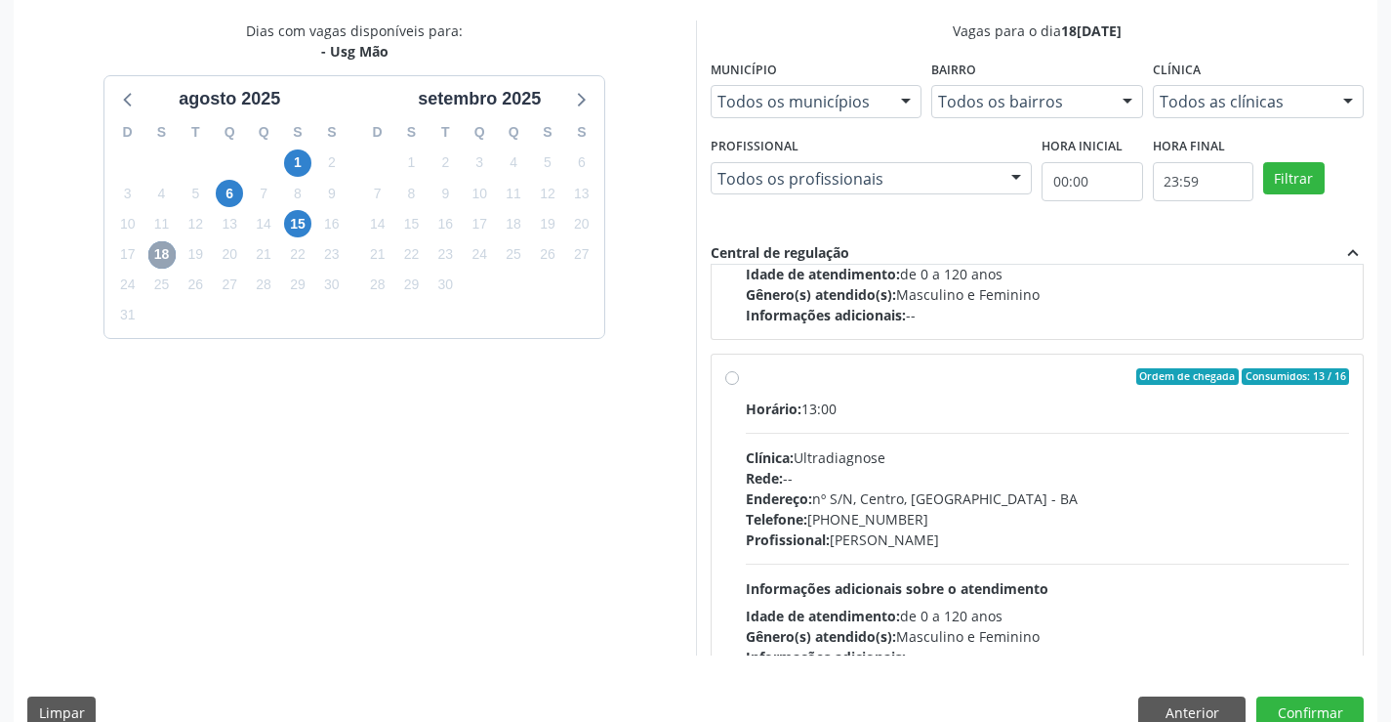
scroll to position [308, 0]
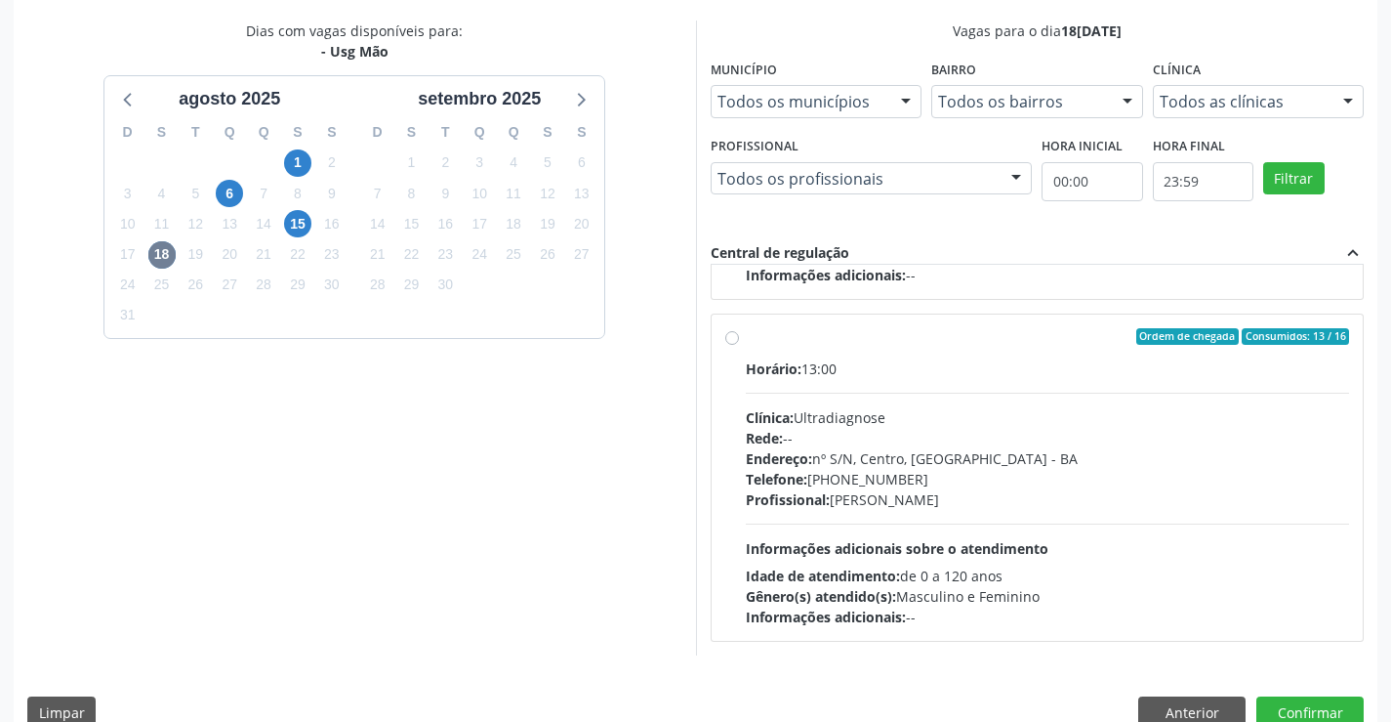
click at [239, 213] on div "13" at bounding box center [229, 224] width 27 height 30
click at [252, 226] on span "14" at bounding box center [263, 223] width 27 height 27
click at [260, 225] on span "14" at bounding box center [263, 223] width 27 height 27
click at [229, 227] on span "13" at bounding box center [229, 223] width 27 height 27
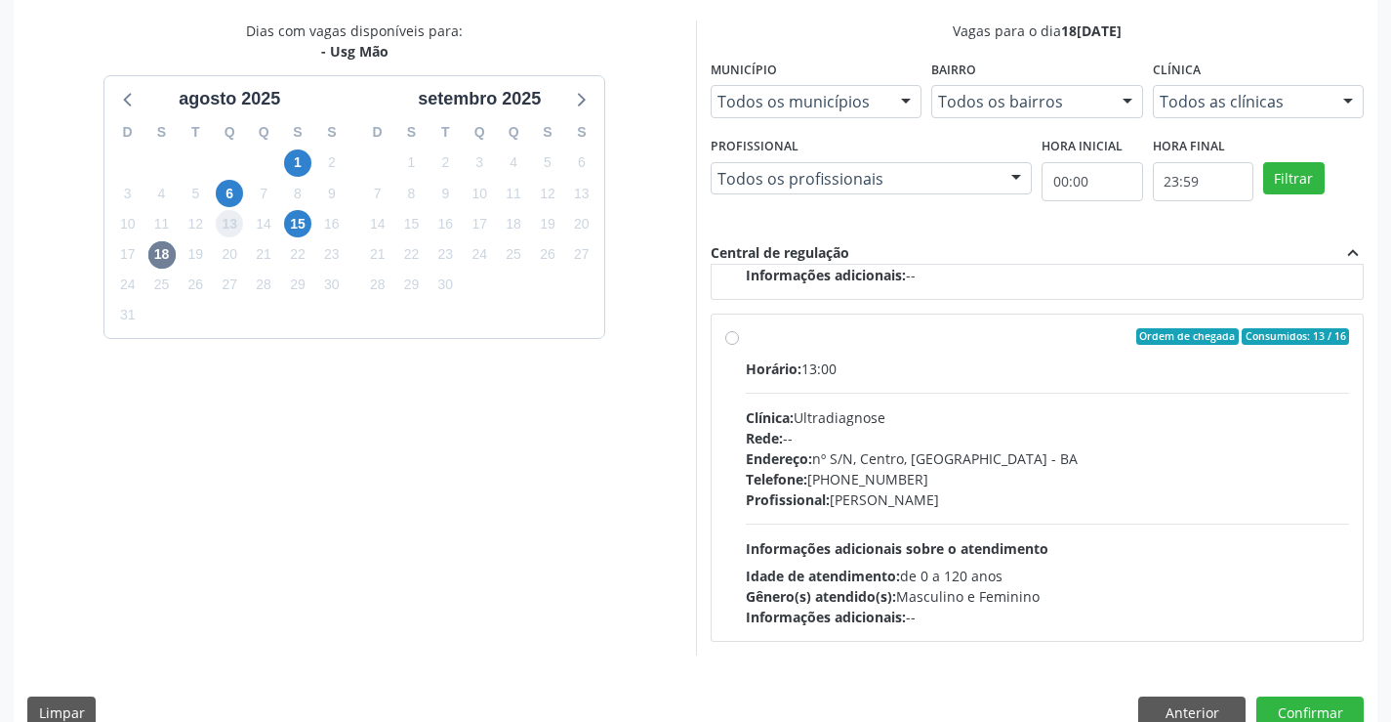
click at [229, 227] on span "13" at bounding box center [229, 223] width 27 height 27
click at [230, 227] on span "13" at bounding box center [229, 223] width 27 height 27
